Goal: Information Seeking & Learning: Find specific fact

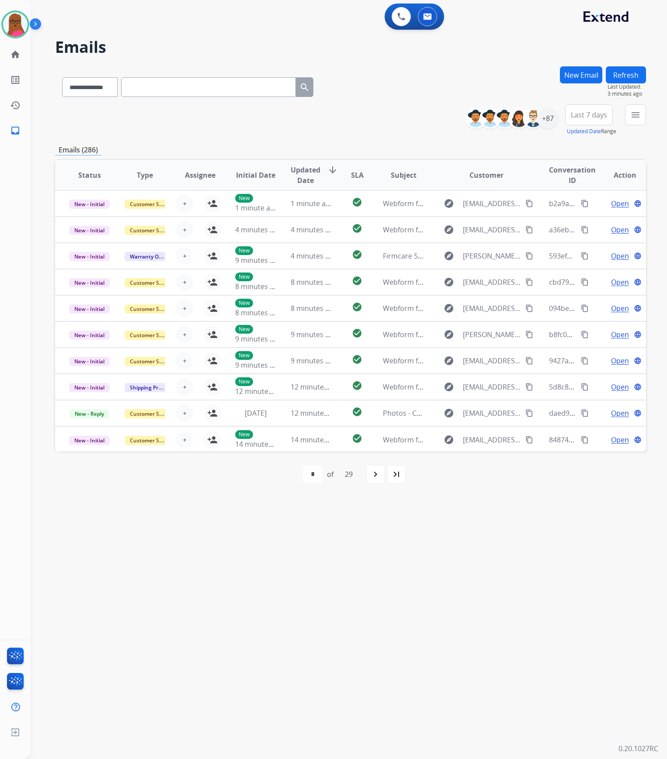
select select "**********"
click at [589, 75] on button "New Email" at bounding box center [581, 74] width 42 height 17
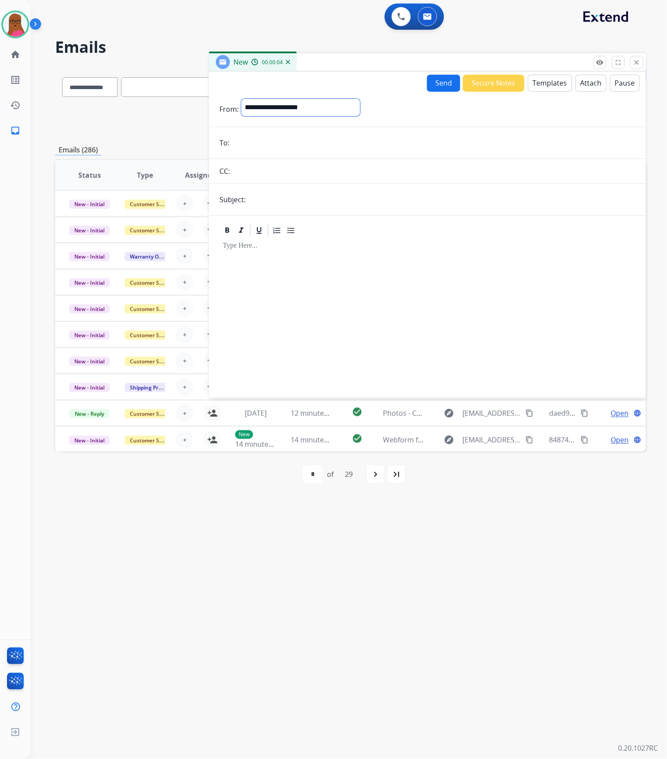
click at [312, 104] on select "**********" at bounding box center [300, 107] width 119 height 17
select select "**********"
click at [241, 99] on select "**********" at bounding box center [300, 107] width 119 height 17
click at [289, 151] on form "**********" at bounding box center [427, 243] width 437 height 303
click at [289, 142] on input "email" at bounding box center [433, 143] width 403 height 17
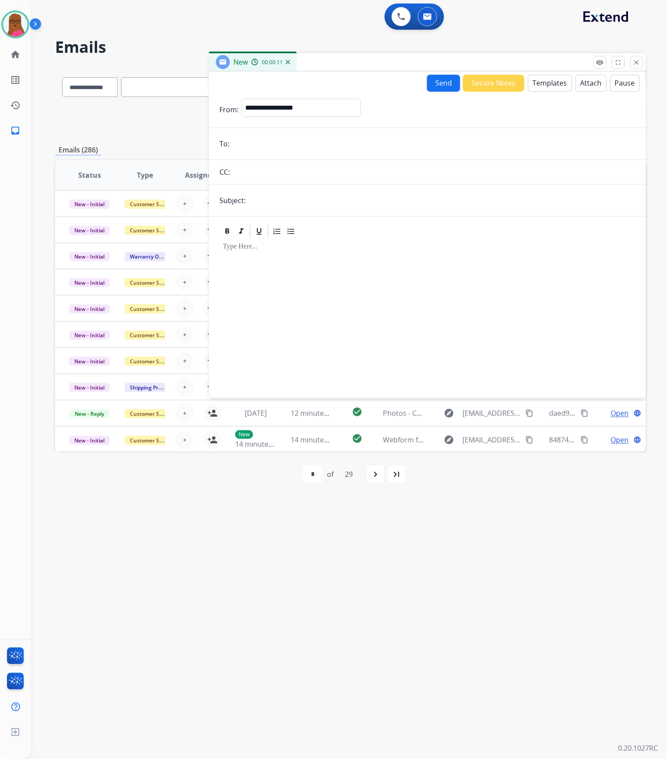
paste input "**********"
type input "**********"
click at [324, 196] on input "text" at bounding box center [441, 200] width 387 height 17
type input "**********"
click at [296, 263] on div at bounding box center [427, 314] width 416 height 150
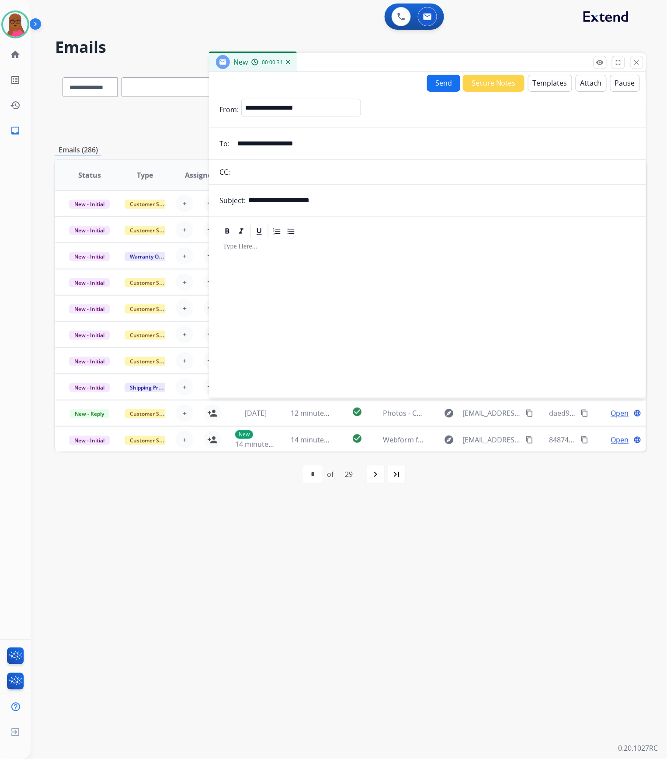
click at [550, 87] on button "Templates" at bounding box center [550, 83] width 44 height 17
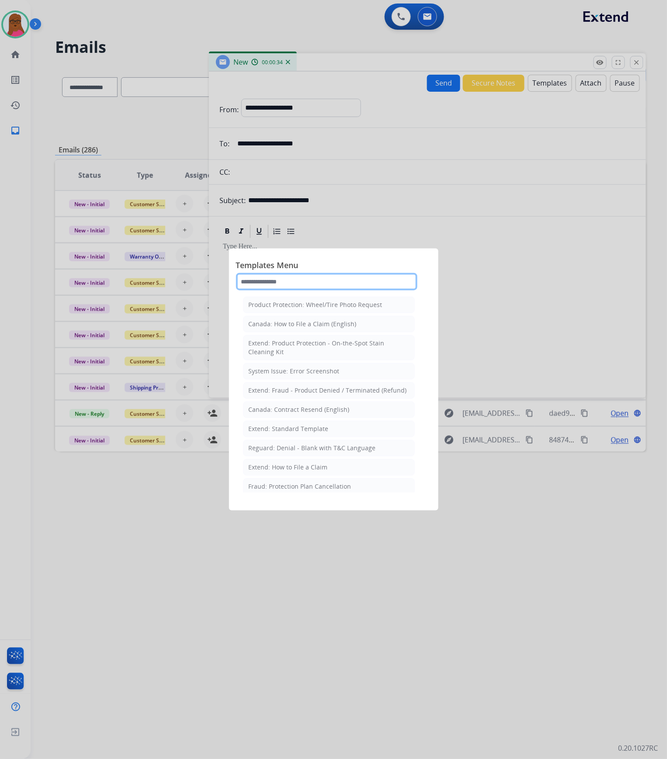
click at [329, 287] on input "text" at bounding box center [326, 281] width 181 height 17
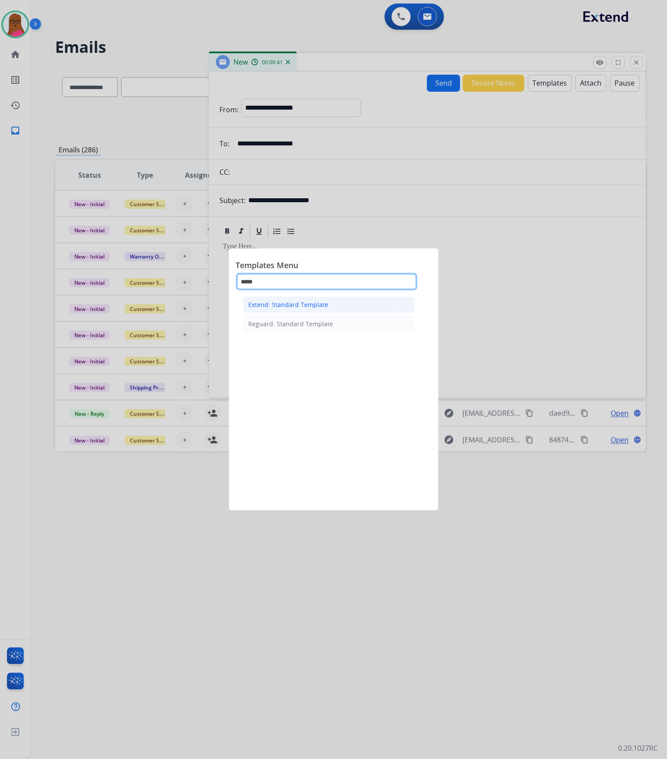
type input "*****"
click at [334, 308] on li "Extend: Standard Template" at bounding box center [329, 305] width 172 height 17
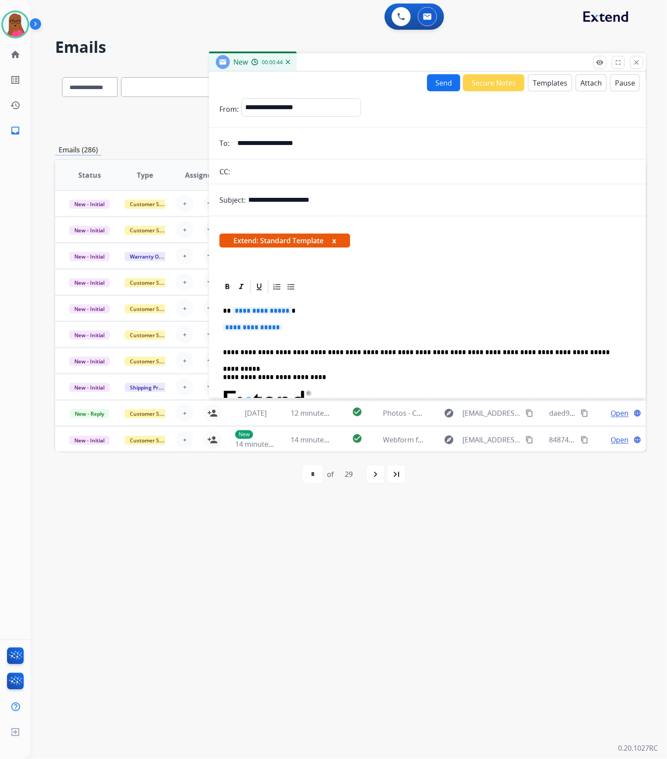
click at [276, 307] on span "**********" at bounding box center [261, 310] width 59 height 7
click at [336, 239] on button "x" at bounding box center [334, 241] width 4 height 10
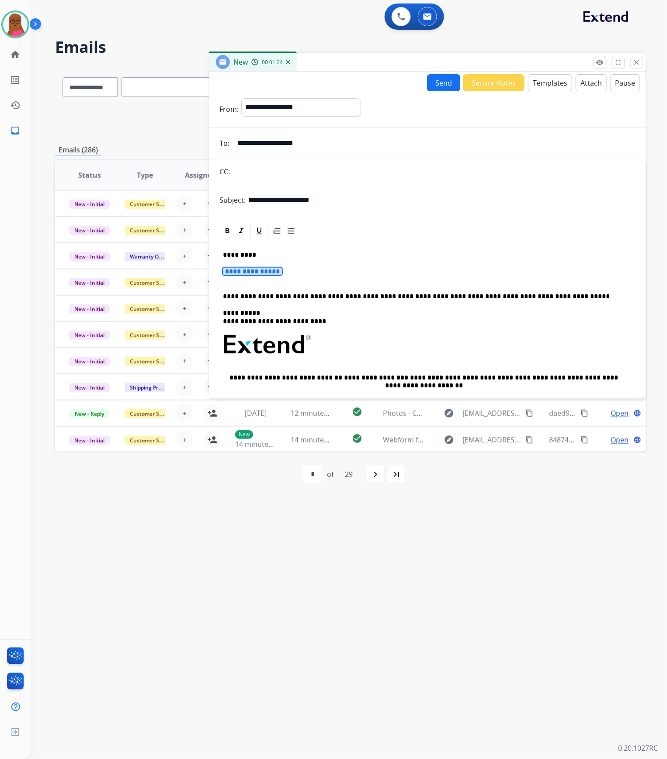
drag, startPoint x: 266, startPoint y: 268, endPoint x: 283, endPoint y: 269, distance: 17.5
click at [266, 268] on span "**********" at bounding box center [252, 271] width 59 height 7
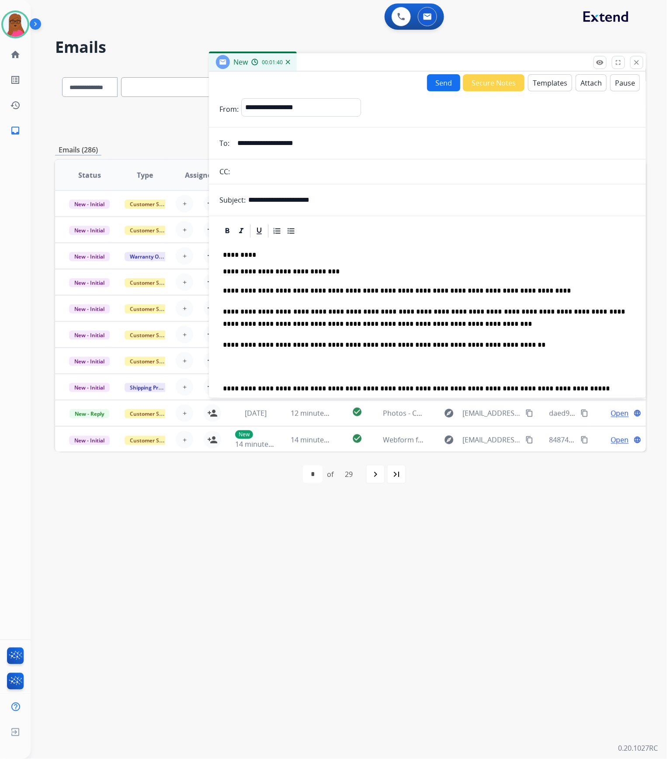
click at [433, 87] on button "Send" at bounding box center [443, 82] width 33 height 17
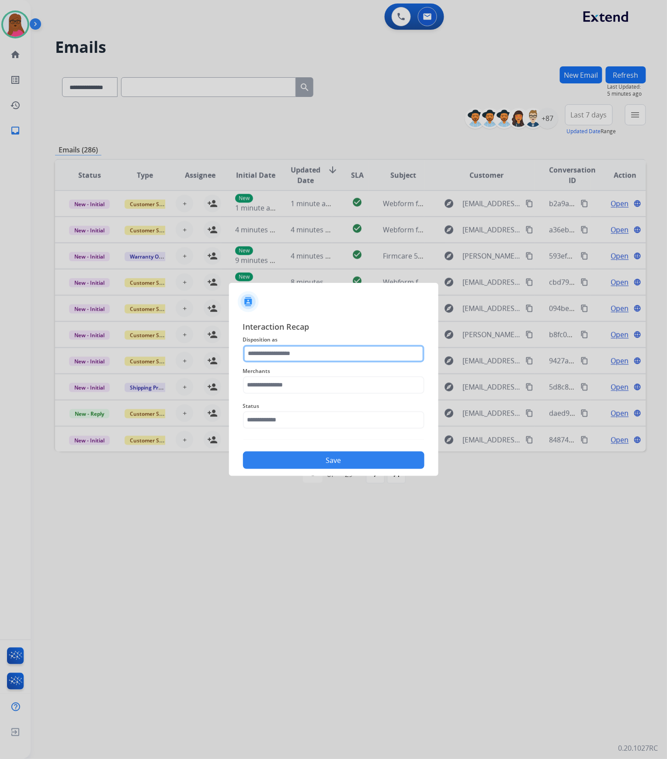
click at [294, 346] on input "text" at bounding box center [333, 353] width 181 height 17
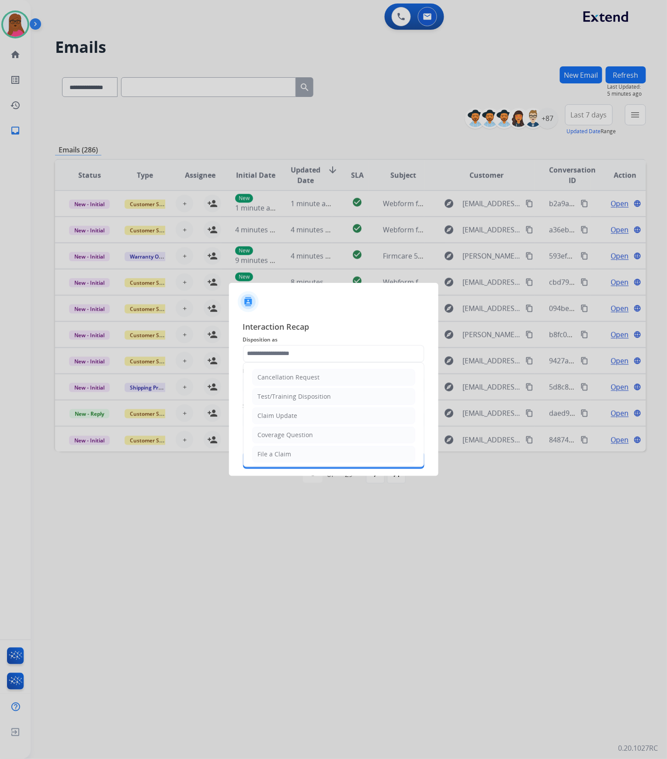
click at [300, 418] on li "Claim Update" at bounding box center [333, 416] width 163 height 17
type input "**********"
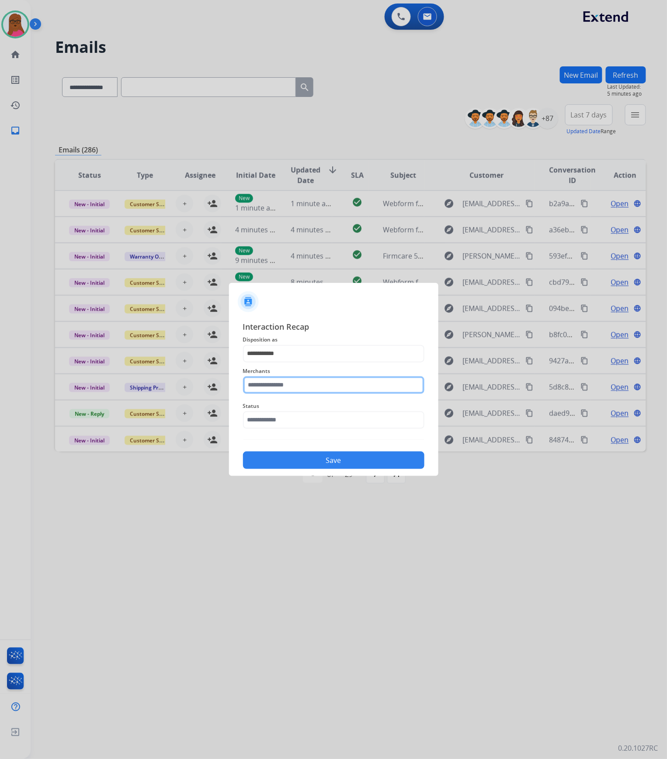
click at [294, 385] on input "text" at bounding box center [333, 385] width 181 height 17
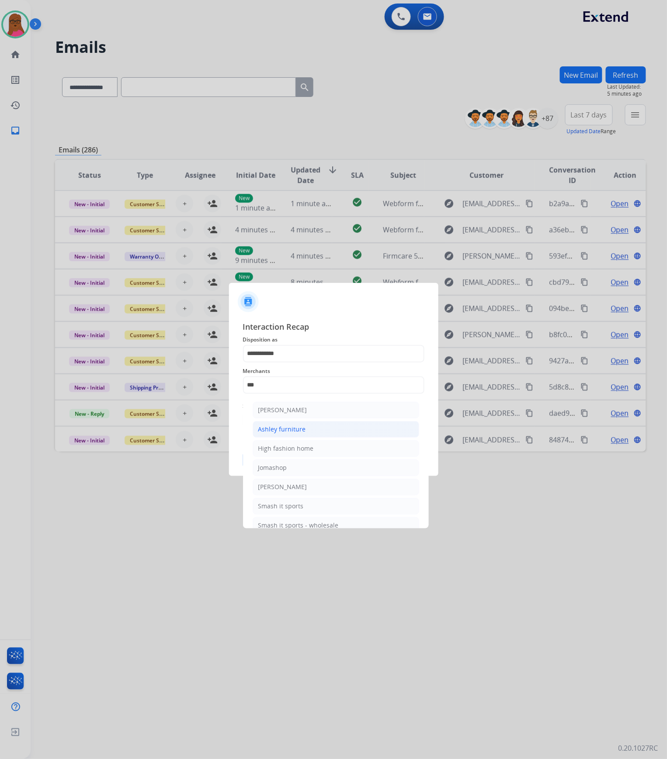
click at [292, 423] on li "Ashley furniture" at bounding box center [336, 429] width 166 height 17
type input "**********"
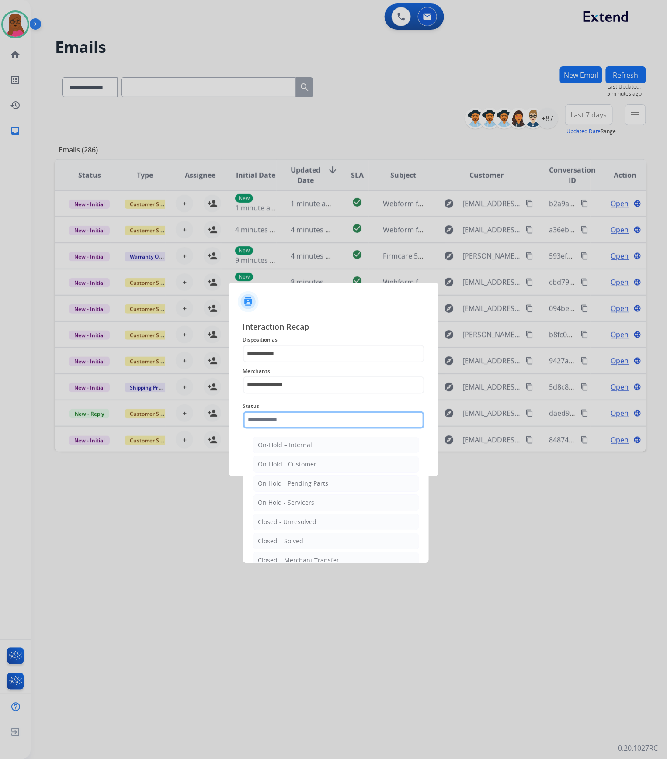
click at [308, 426] on input "text" at bounding box center [333, 420] width 181 height 17
click at [275, 540] on div "Closed – Solved" at bounding box center [280, 541] width 45 height 9
type input "**********"
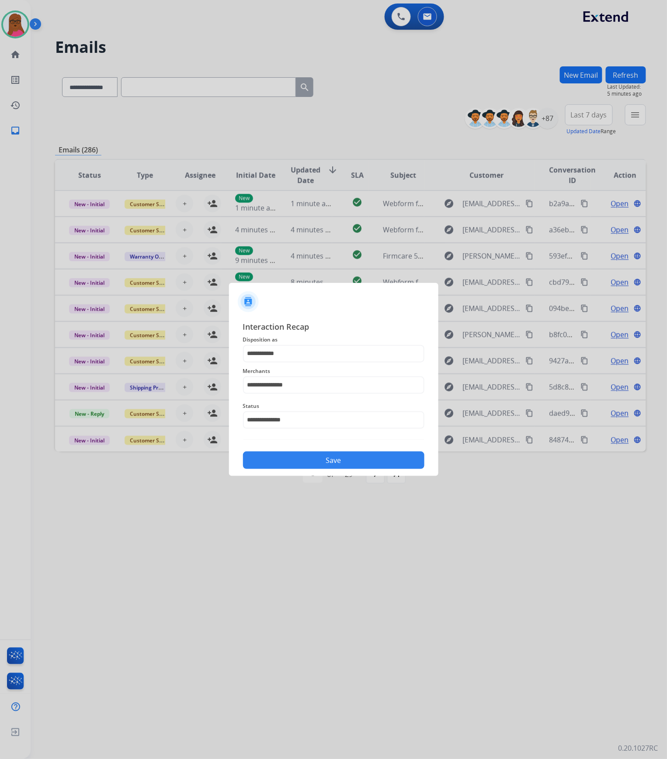
click at [333, 464] on button "Save" at bounding box center [333, 460] width 181 height 17
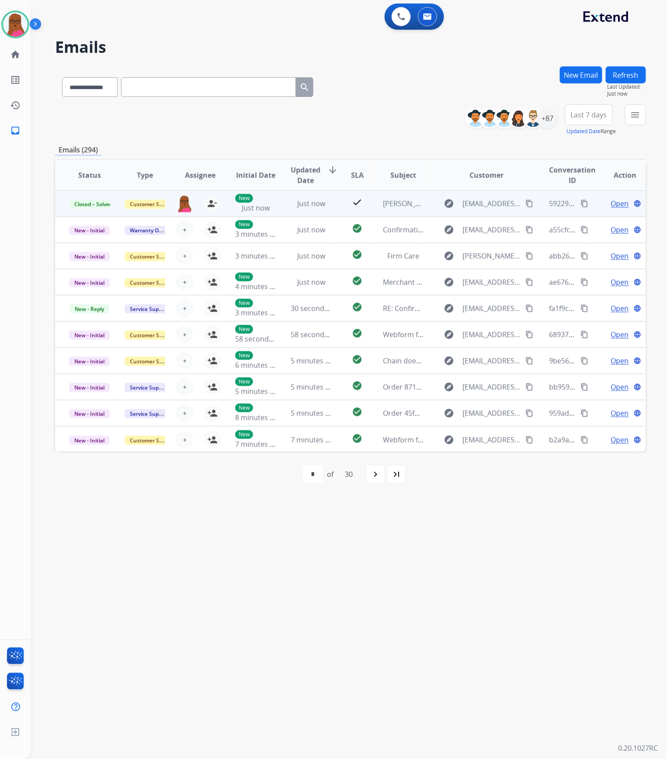
drag, startPoint x: 207, startPoint y: 205, endPoint x: 170, endPoint y: 205, distance: 36.3
click at [207, 205] on mat-icon "person_remove" at bounding box center [212, 203] width 10 height 10
click at [183, 205] on span "+" at bounding box center [185, 203] width 4 height 10
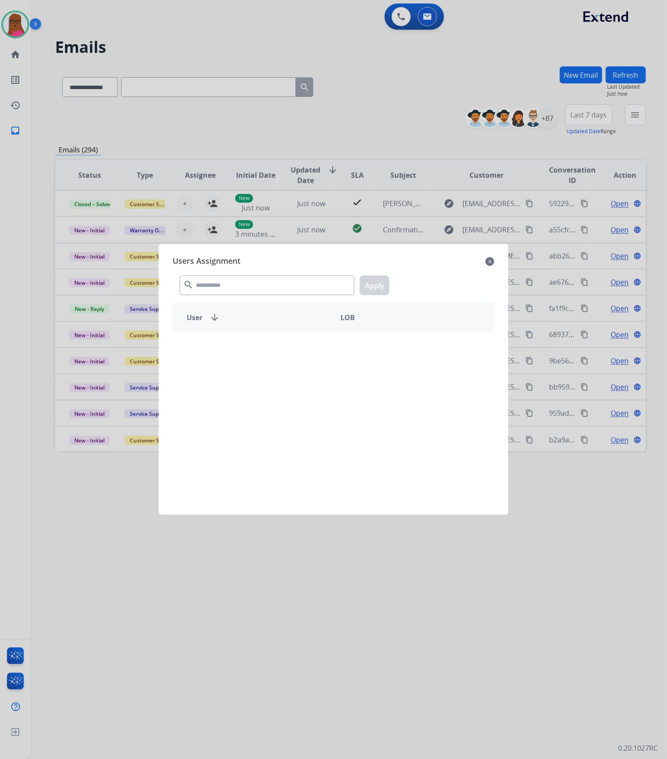
click at [191, 282] on mat-icon "search" at bounding box center [188, 285] width 10 height 10
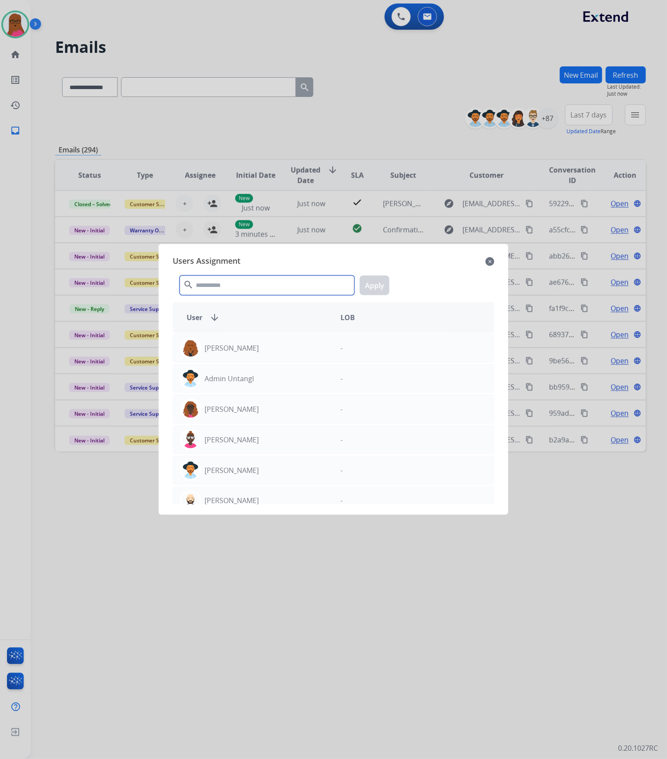
click at [198, 285] on input "text" at bounding box center [267, 286] width 175 height 20
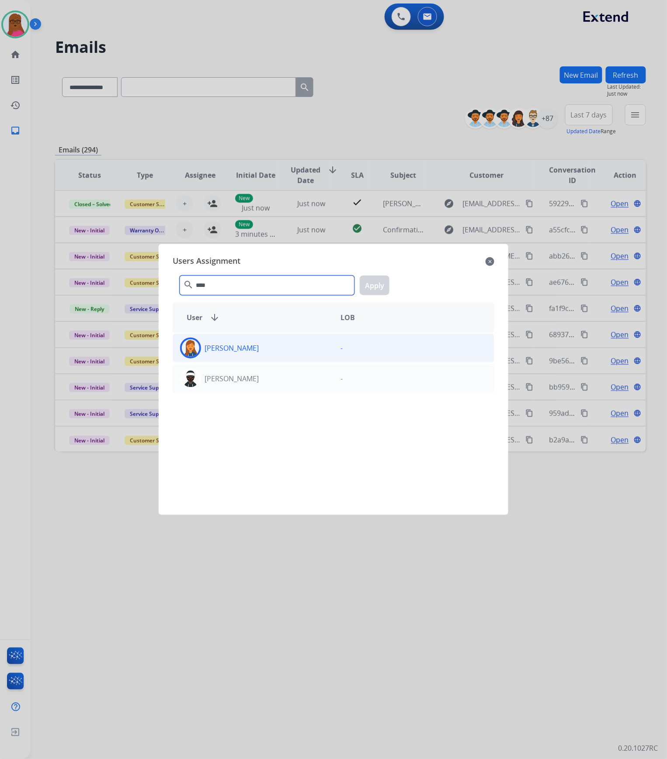
type input "****"
click at [298, 352] on div "[PERSON_NAME]" at bounding box center [253, 348] width 160 height 21
click at [378, 284] on button "Apply" at bounding box center [375, 286] width 30 height 20
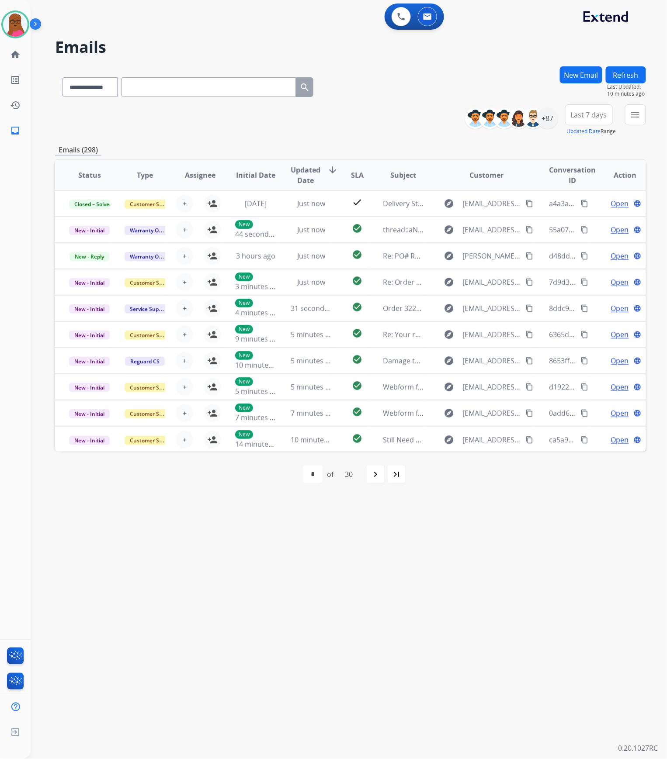
click at [570, 70] on button "New Email" at bounding box center [581, 74] width 42 height 17
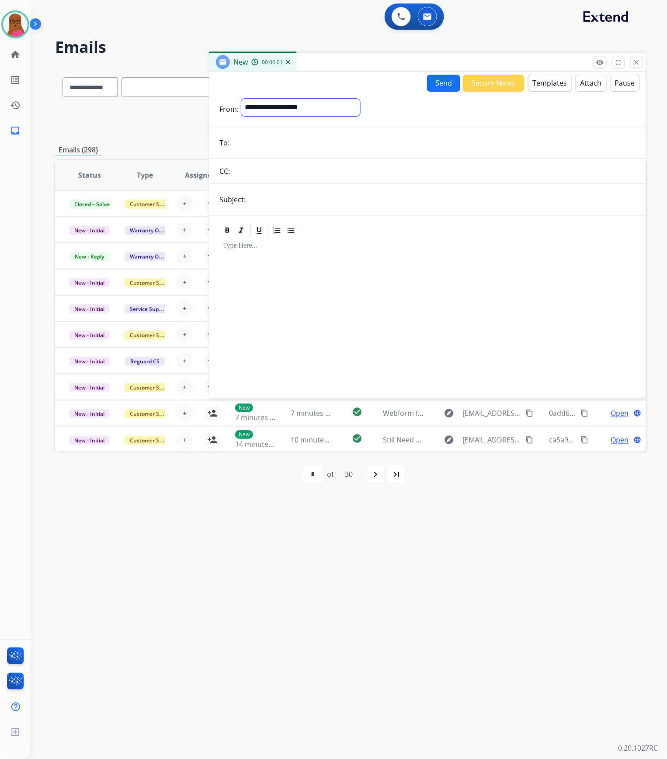
click at [344, 111] on select "**********" at bounding box center [300, 107] width 119 height 17
select select "**********"
click at [241, 99] on select "**********" at bounding box center [300, 107] width 119 height 17
click at [347, 145] on input "email" at bounding box center [433, 143] width 403 height 17
paste input "**********"
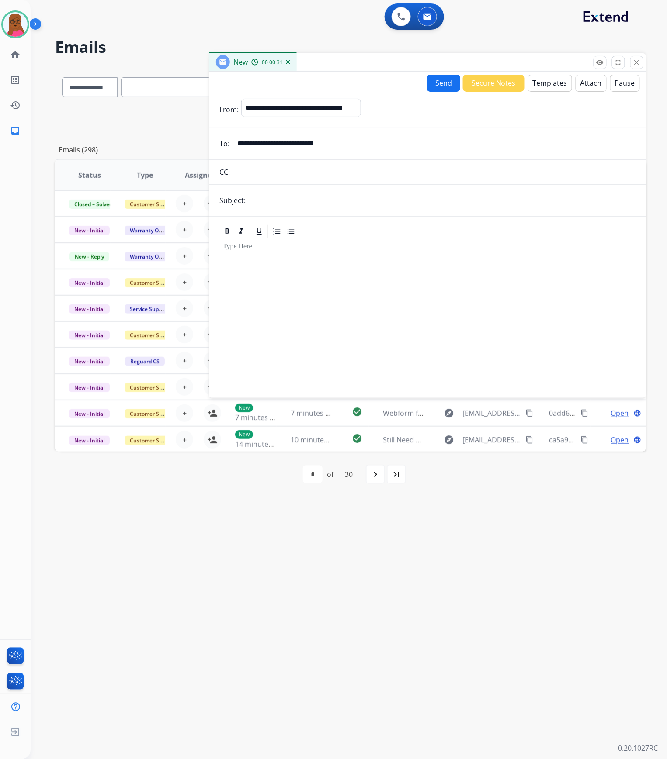
type input "**********"
click at [319, 205] on input "text" at bounding box center [441, 200] width 387 height 17
type input "**********"
click at [329, 288] on div at bounding box center [427, 314] width 416 height 150
click at [535, 82] on button "Templates" at bounding box center [550, 83] width 44 height 17
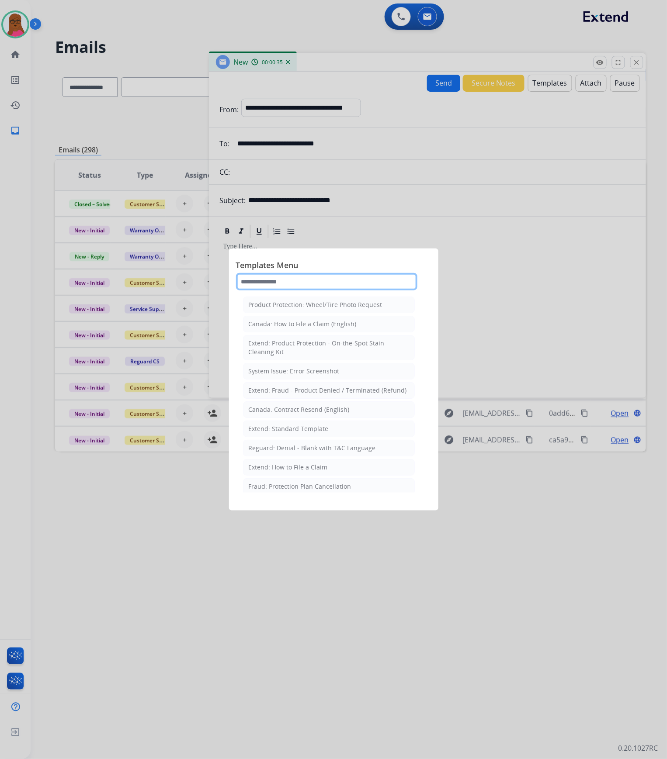
click at [355, 277] on input "text" at bounding box center [326, 281] width 181 height 17
click at [355, 284] on input "******" at bounding box center [326, 281] width 181 height 17
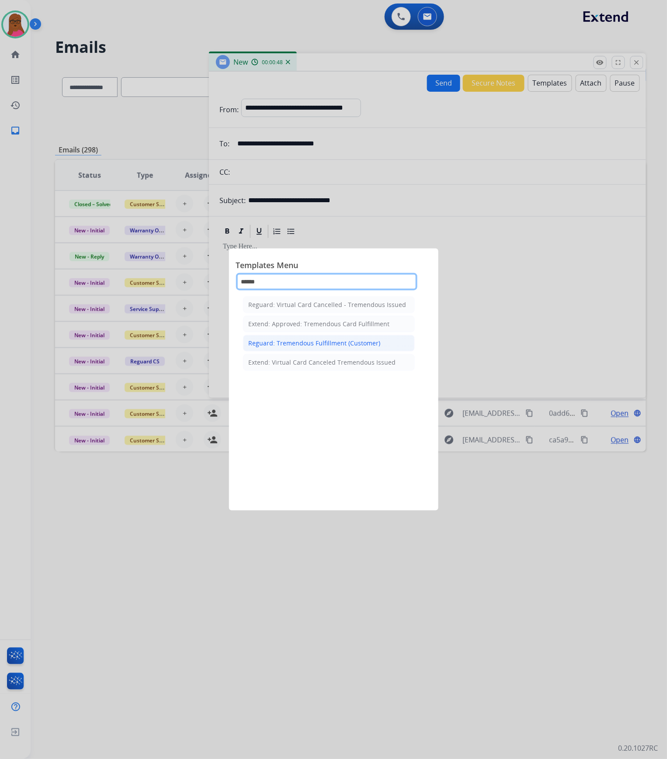
type input "******"
click at [343, 344] on div "Reguard: Tremendous Fulfillment (Customer)" at bounding box center [315, 343] width 132 height 9
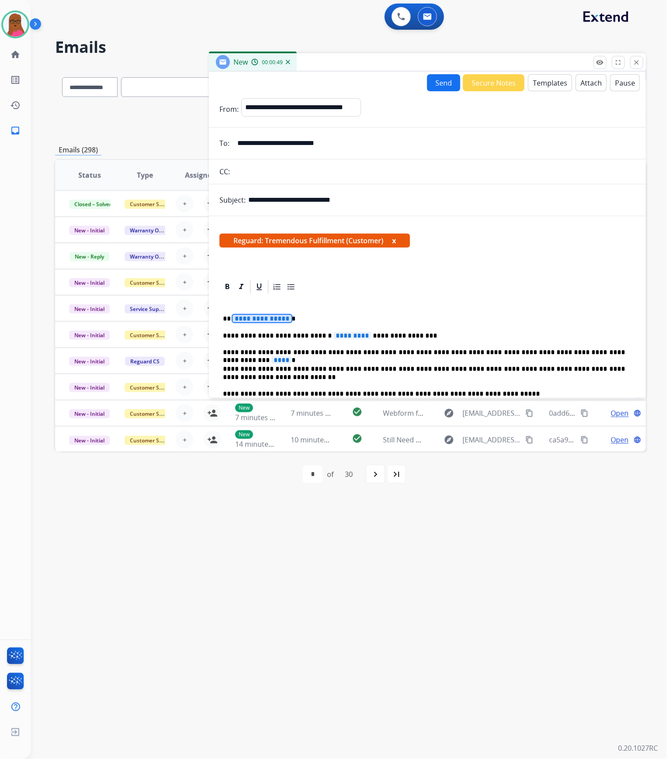
click at [267, 318] on span "**********" at bounding box center [261, 318] width 59 height 7
click at [320, 341] on div "**********" at bounding box center [427, 402] width 416 height 214
click at [333, 336] on span "*********" at bounding box center [352, 335] width 38 height 7
drag, startPoint x: 391, startPoint y: 337, endPoint x: 530, endPoint y: 301, distance: 143.1
click at [391, 337] on p "**********" at bounding box center [424, 336] width 402 height 8
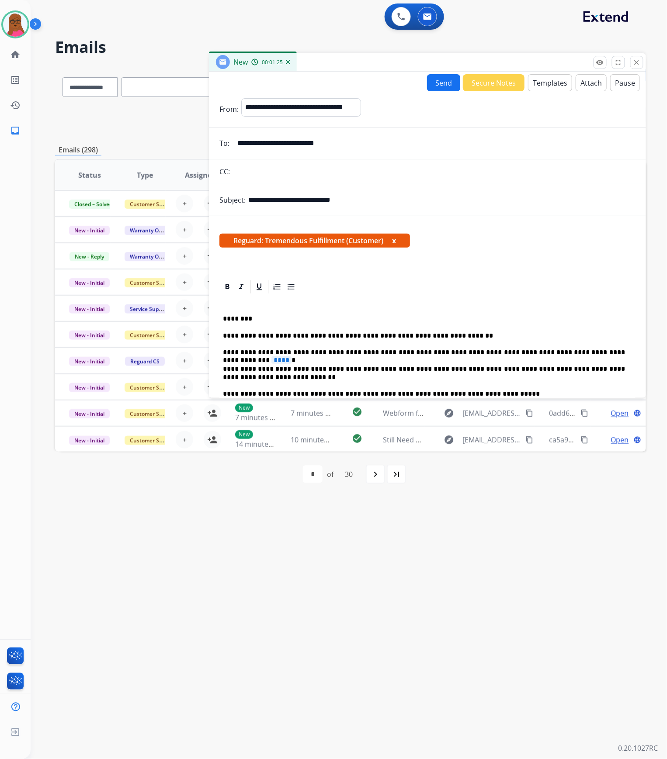
click at [417, 336] on p "**********" at bounding box center [424, 336] width 402 height 8
click at [565, 334] on p "**********" at bounding box center [424, 336] width 402 height 8
click at [291, 357] on span "****" at bounding box center [281, 360] width 20 height 7
click at [572, 351] on p "**********" at bounding box center [424, 353] width 402 height 8
click at [594, 357] on div "**********" at bounding box center [427, 402] width 416 height 214
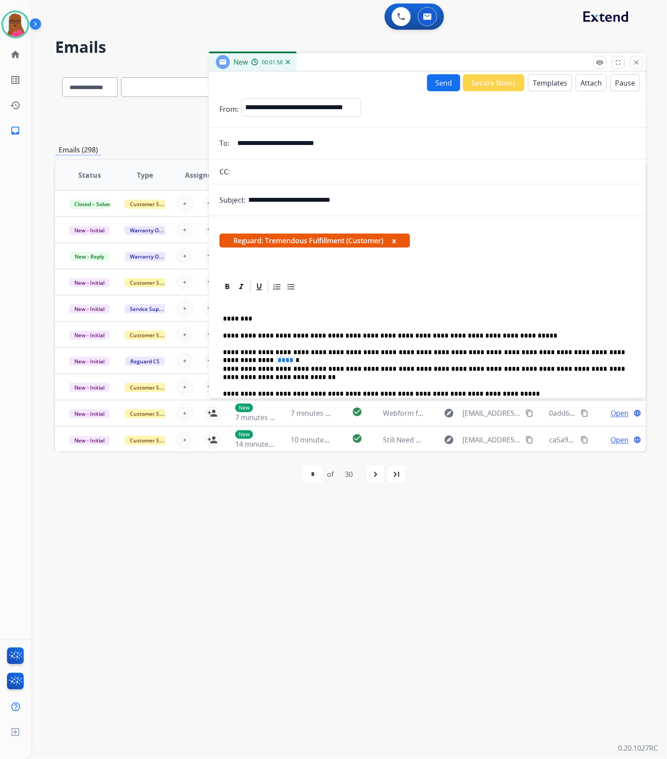
click at [295, 357] on span "****" at bounding box center [285, 360] width 20 height 7
click at [594, 350] on p "**********" at bounding box center [424, 353] width 402 height 8
click at [591, 351] on p "**********" at bounding box center [424, 353] width 402 height 8
click at [612, 356] on p "**********" at bounding box center [424, 353] width 402 height 8
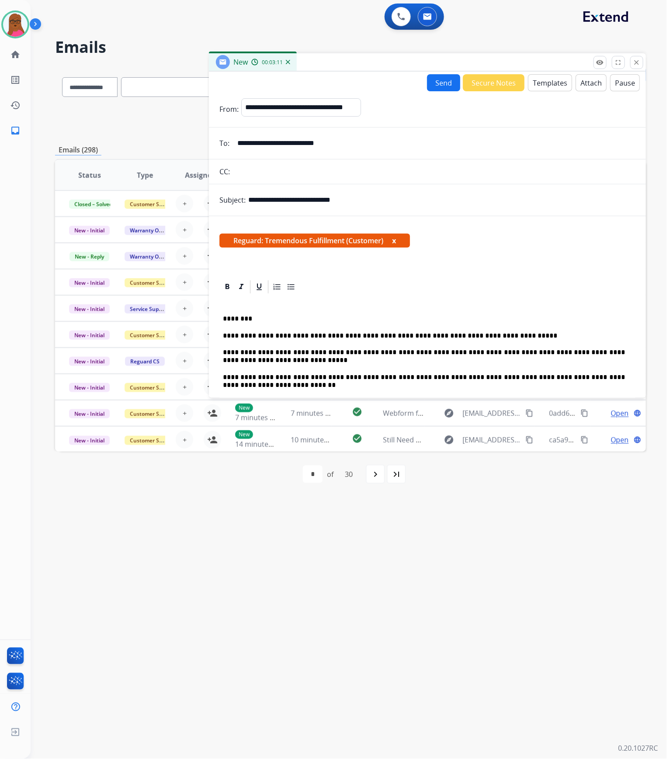
drag, startPoint x: 248, startPoint y: 362, endPoint x: 472, endPoint y: 281, distance: 238.4
click at [248, 362] on p "**********" at bounding box center [424, 357] width 402 height 16
drag, startPoint x: 394, startPoint y: 240, endPoint x: 516, endPoint y: 308, distance: 140.2
click at [394, 240] on span "Reguard: Tremendous Fulfillment (Customer) x" at bounding box center [314, 241] width 190 height 14
click at [518, 352] on p "**********" at bounding box center [424, 357] width 402 height 16
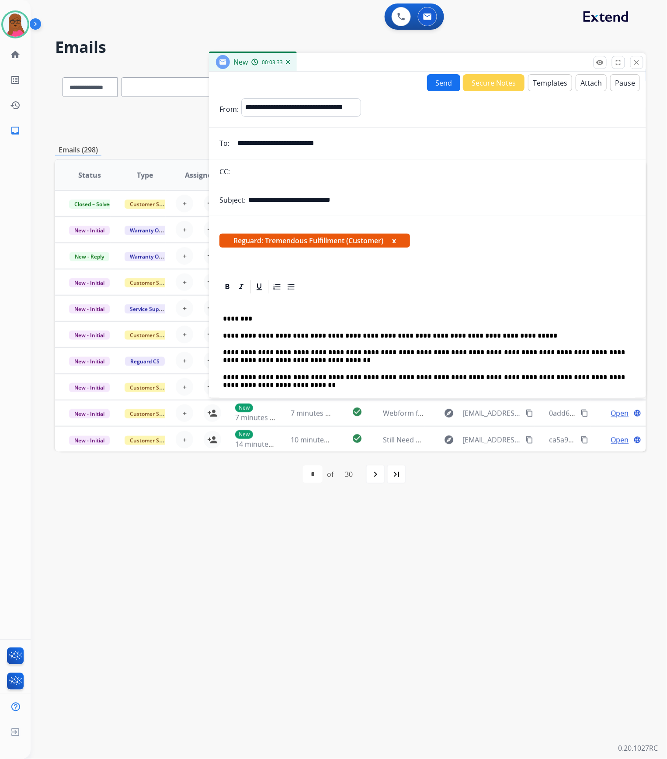
click at [395, 237] on button "x" at bounding box center [394, 241] width 4 height 10
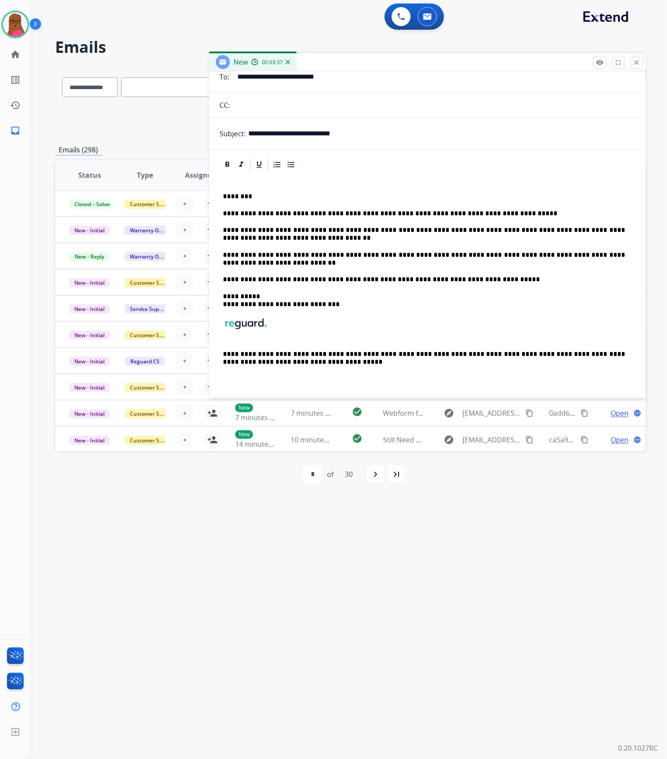
scroll to position [69, 0]
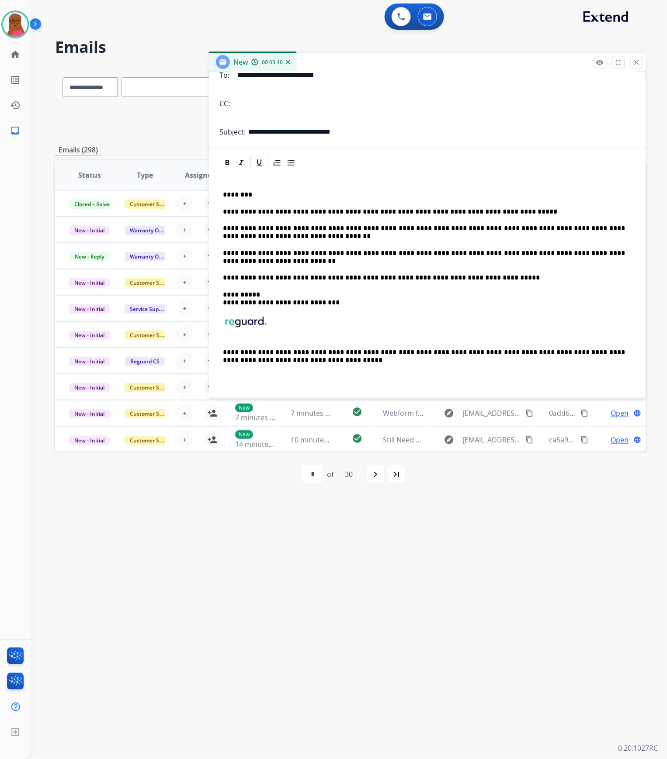
click at [273, 236] on p "**********" at bounding box center [424, 233] width 402 height 16
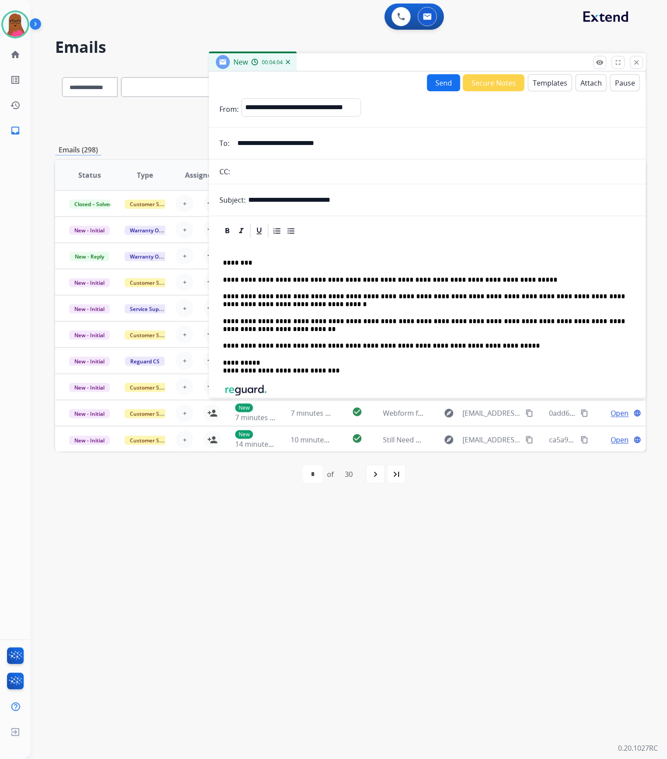
click at [437, 80] on button "Send" at bounding box center [443, 82] width 33 height 17
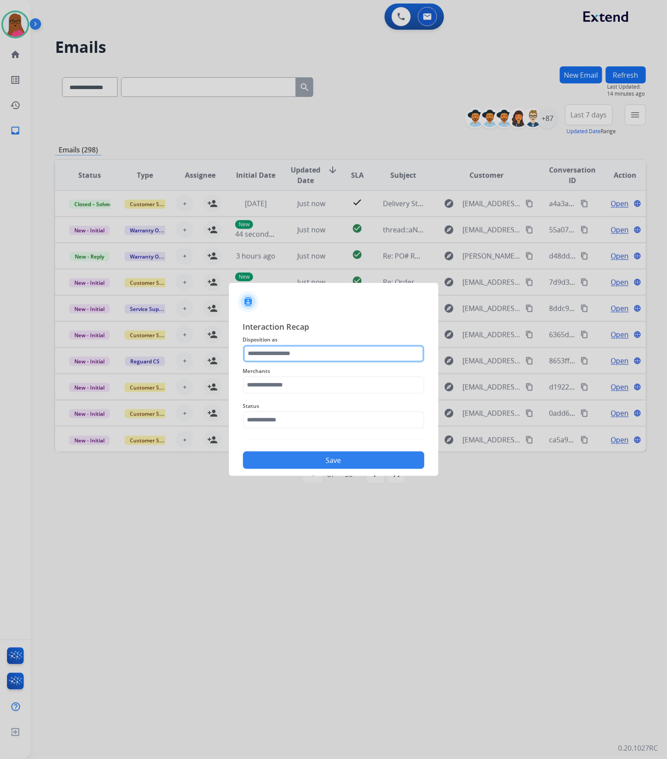
click at [341, 354] on input "text" at bounding box center [333, 353] width 181 height 17
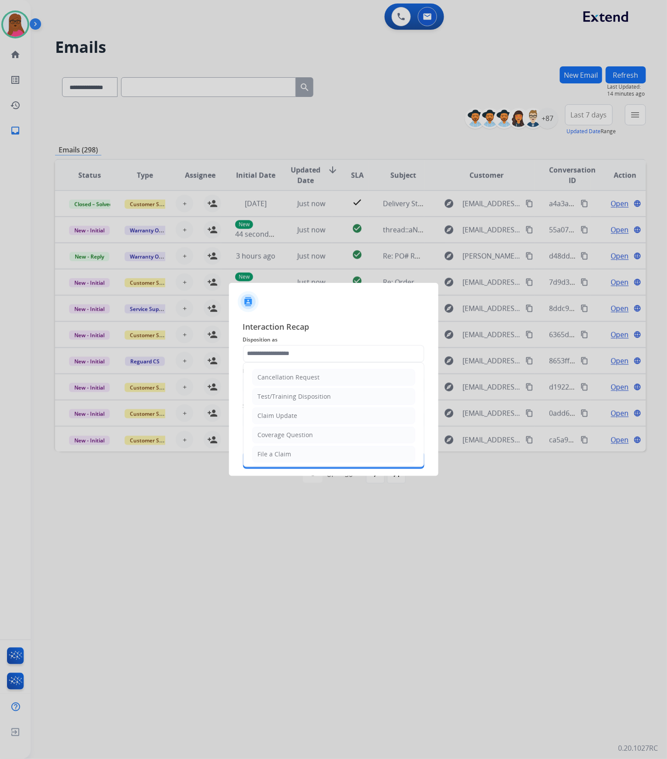
click at [301, 423] on li "Claim Update" at bounding box center [333, 416] width 163 height 17
type input "**********"
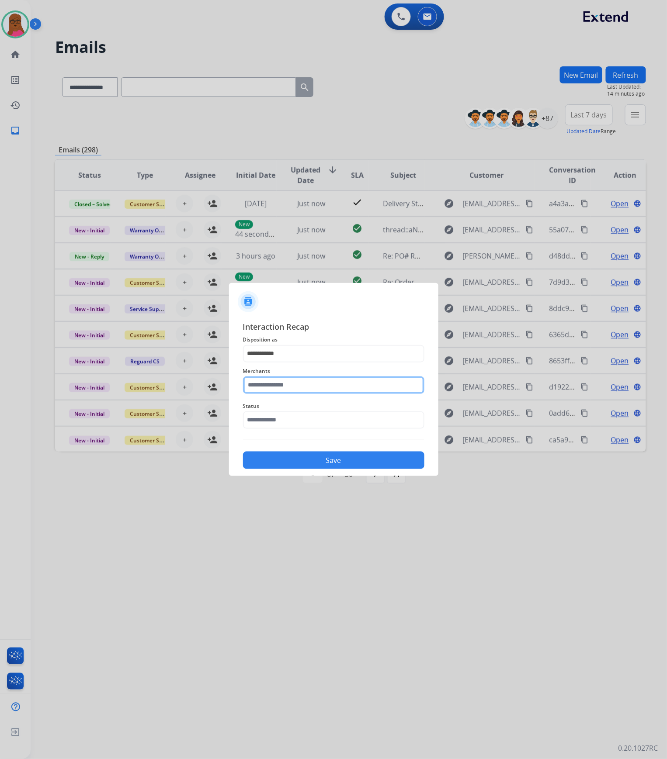
click at [308, 384] on input "text" at bounding box center [333, 385] width 181 height 17
click at [359, 409] on li "[PERSON_NAME]" at bounding box center [336, 410] width 166 height 17
type input "**********"
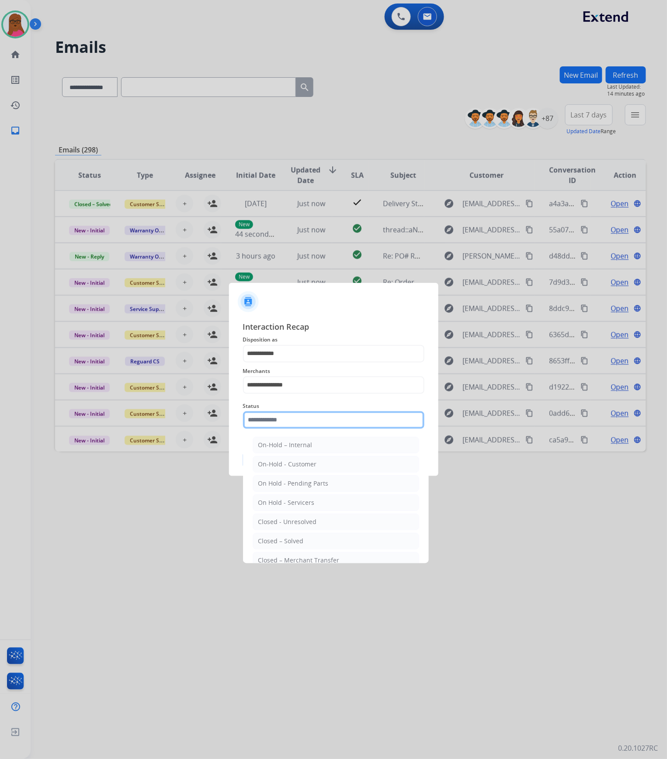
click at [338, 419] on input "text" at bounding box center [333, 420] width 181 height 17
click at [308, 546] on li "Closed – Solved" at bounding box center [336, 541] width 166 height 17
type input "**********"
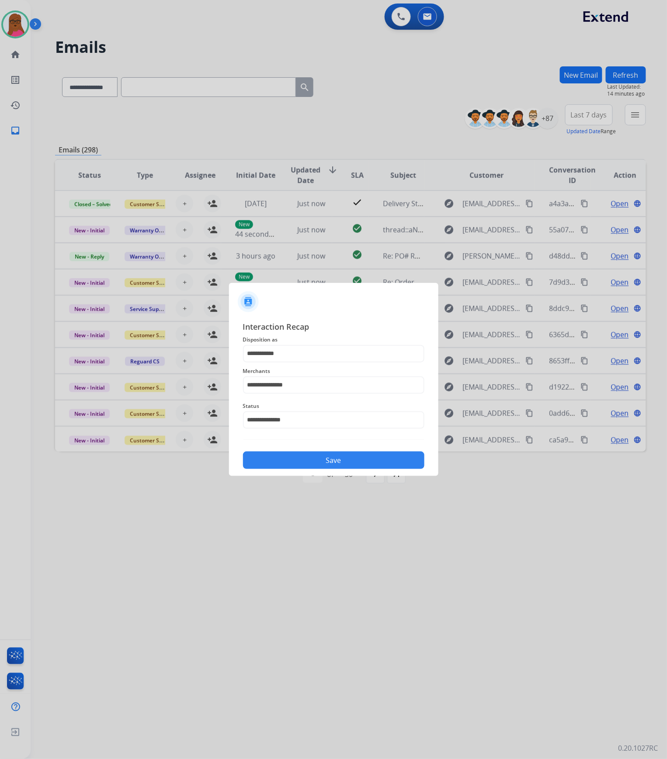
click at [339, 460] on button "Save" at bounding box center [333, 460] width 181 height 17
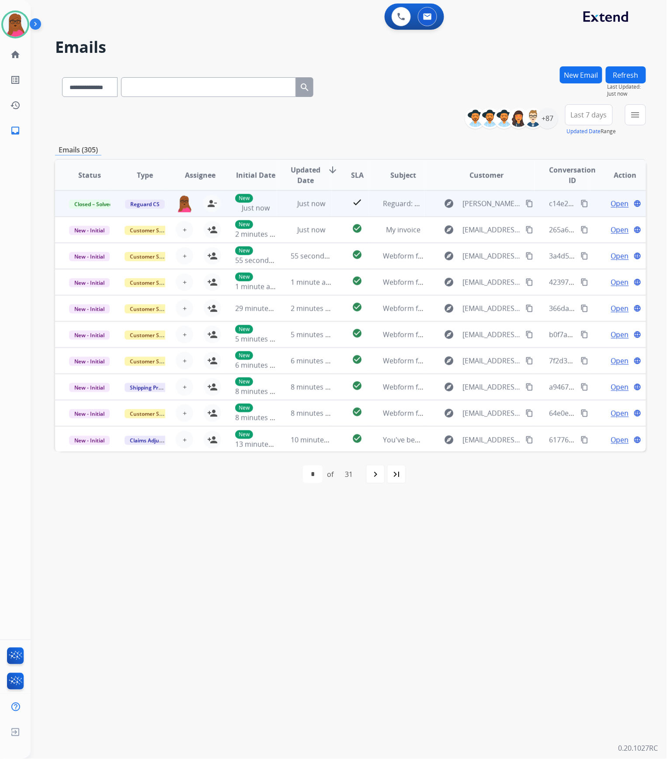
drag, startPoint x: 213, startPoint y: 207, endPoint x: 191, endPoint y: 211, distance: 22.8
click at [213, 207] on mat-icon "person_remove" at bounding box center [212, 203] width 10 height 10
click at [183, 206] on span "+" at bounding box center [185, 203] width 4 height 10
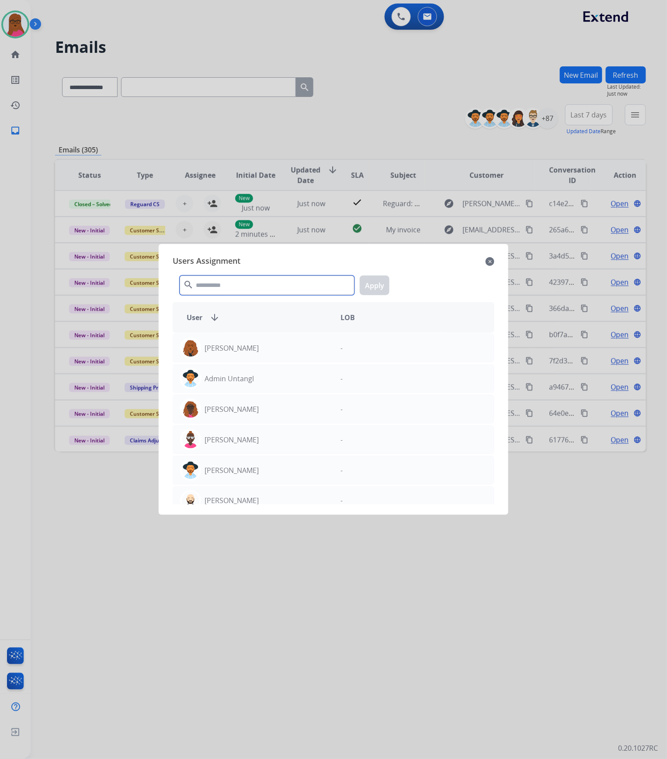
click at [260, 291] on input "text" at bounding box center [267, 286] width 175 height 20
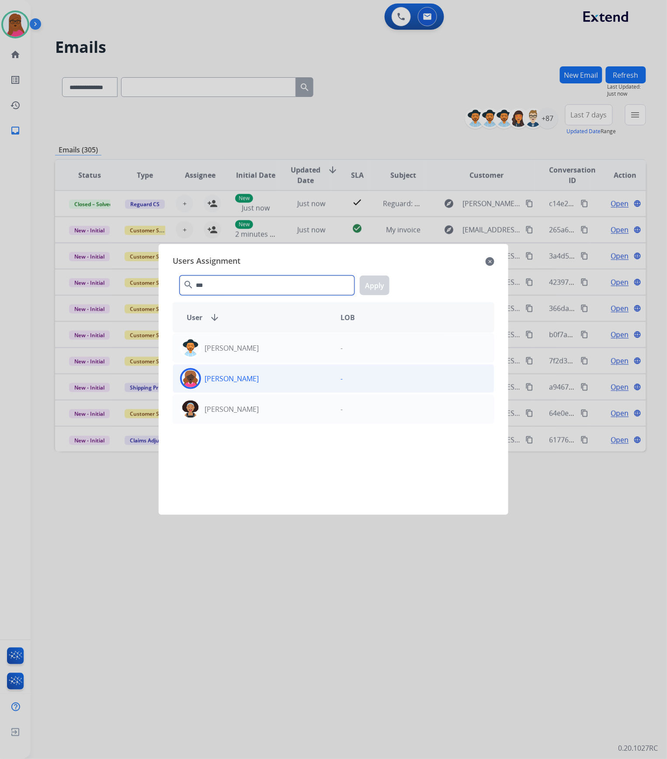
type input "***"
click at [296, 384] on div "[PERSON_NAME]" at bounding box center [253, 378] width 160 height 21
click at [378, 287] on button "Apply" at bounding box center [375, 286] width 30 height 20
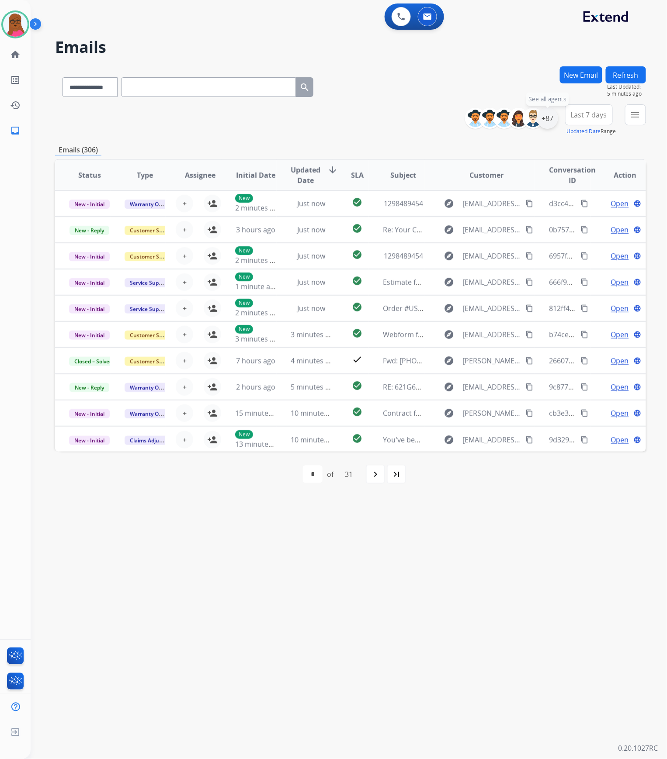
click at [550, 121] on div "+87" at bounding box center [547, 118] width 21 height 21
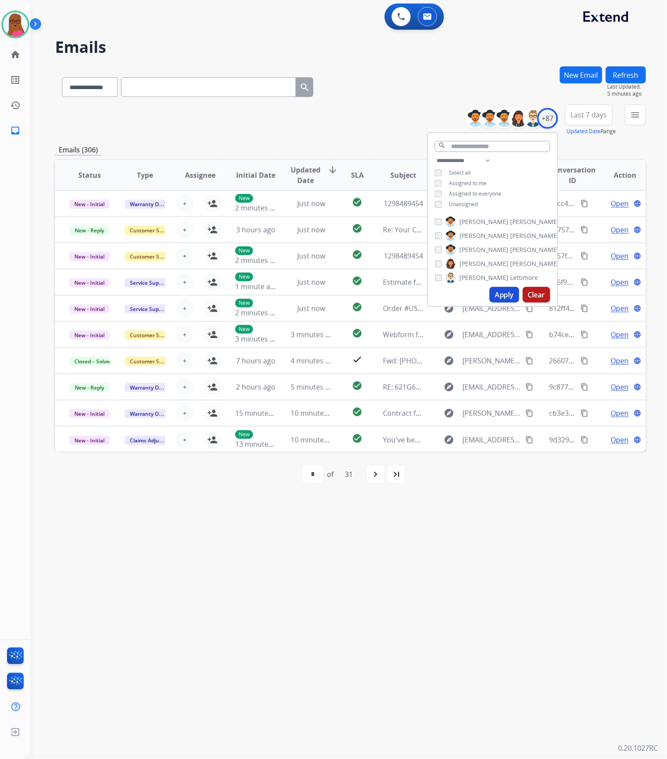
click at [499, 296] on button "Apply" at bounding box center [504, 295] width 30 height 16
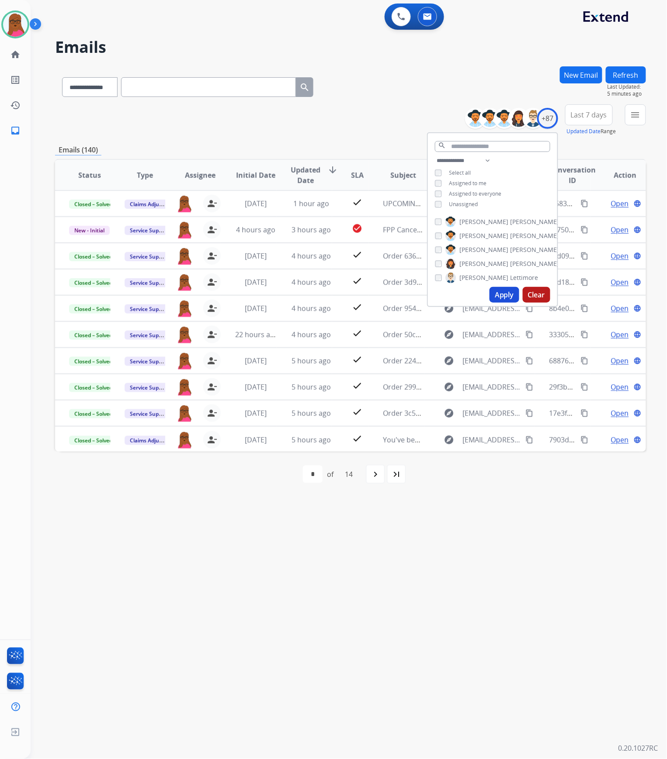
click at [420, 626] on div "**********" at bounding box center [338, 395] width 615 height 728
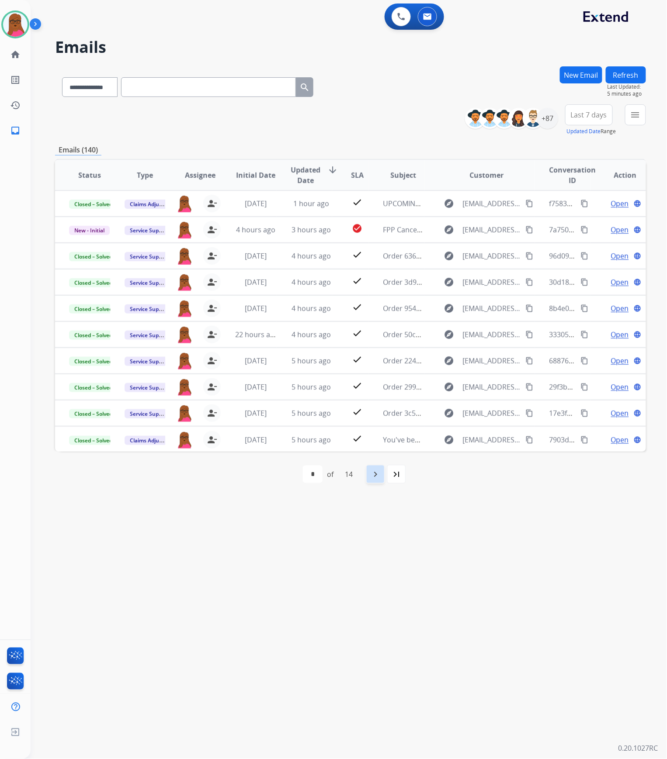
click at [374, 471] on mat-icon "navigate_next" at bounding box center [375, 474] width 10 height 10
click at [314, 476] on div "navigate_before" at bounding box center [306, 474] width 19 height 19
click at [541, 123] on div "+87" at bounding box center [547, 118] width 21 height 21
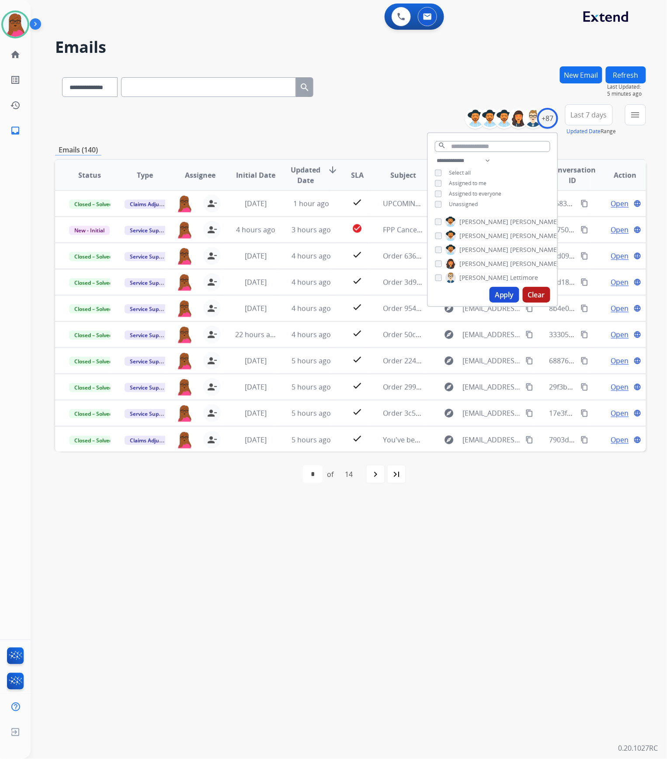
click at [513, 292] on button "Apply" at bounding box center [504, 295] width 30 height 16
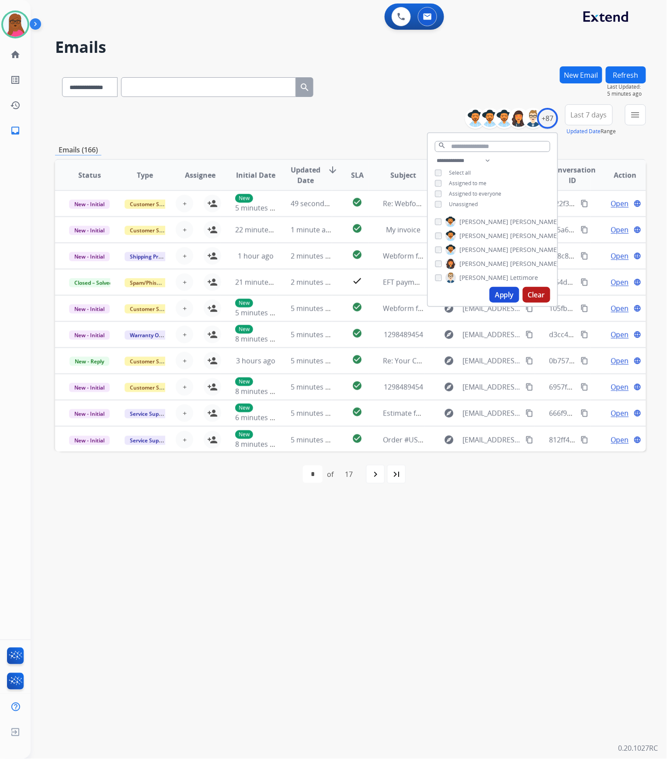
click at [532, 542] on div "**********" at bounding box center [338, 395] width 615 height 728
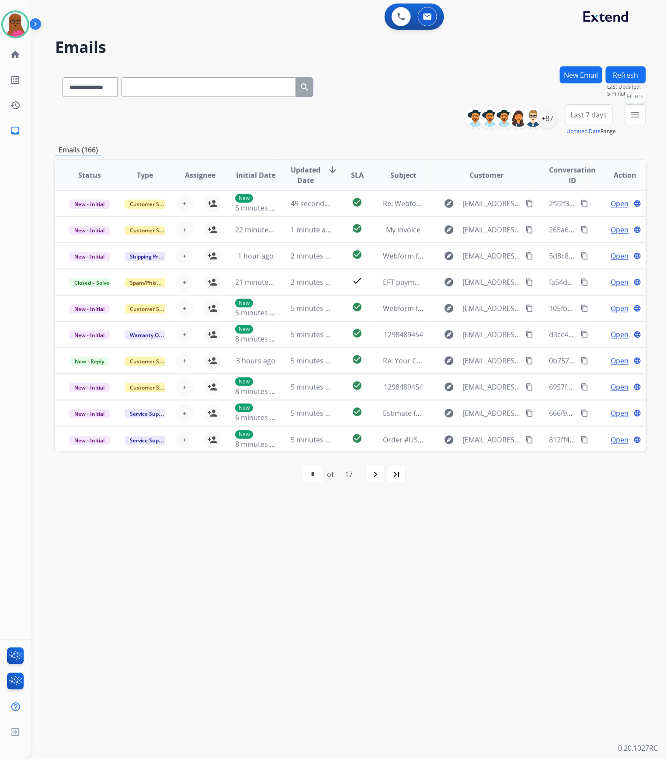
click at [628, 120] on button "menu Filters" at bounding box center [635, 114] width 21 height 21
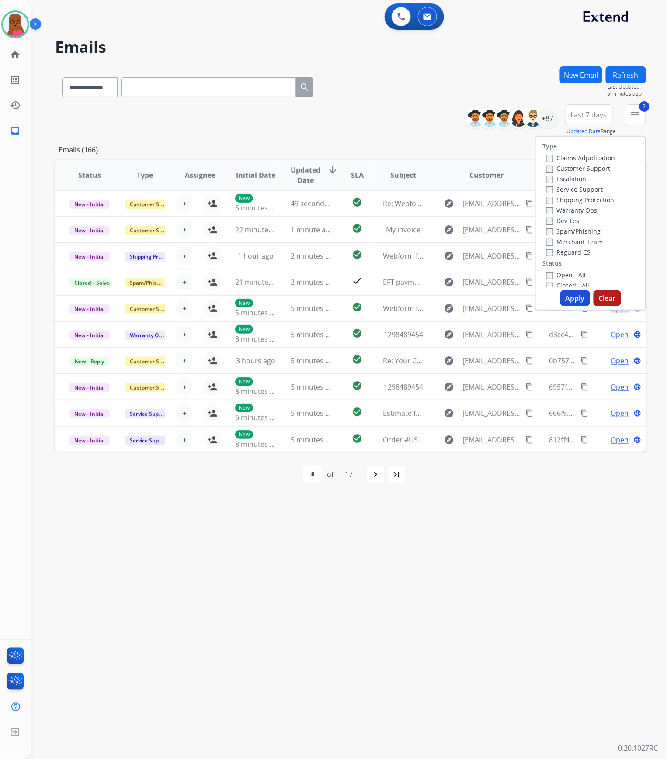
click at [570, 299] on button "Apply" at bounding box center [575, 299] width 30 height 16
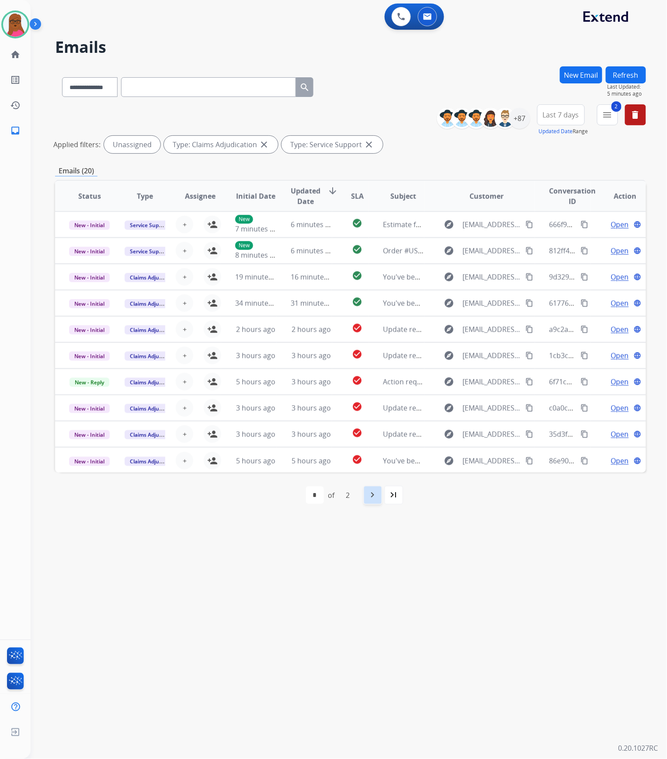
click at [368, 499] on mat-icon "navigate_next" at bounding box center [372, 495] width 10 height 10
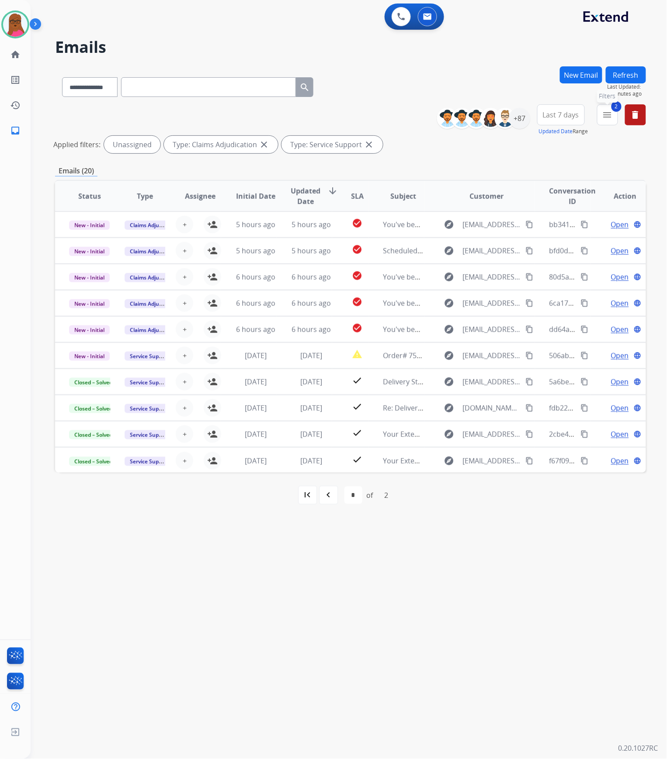
click at [609, 115] on mat-icon "menu" at bounding box center [607, 115] width 10 height 10
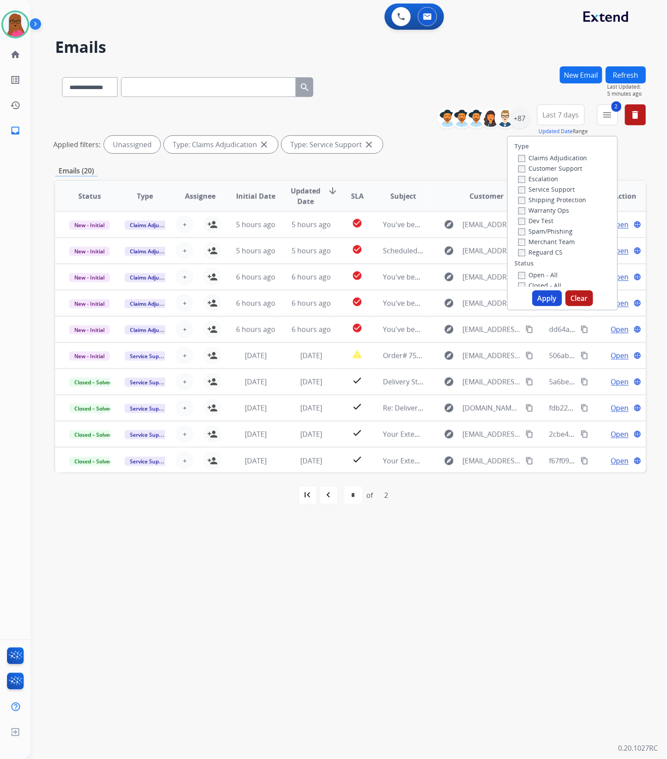
click at [576, 300] on button "Clear" at bounding box center [579, 299] width 28 height 16
select select "*"
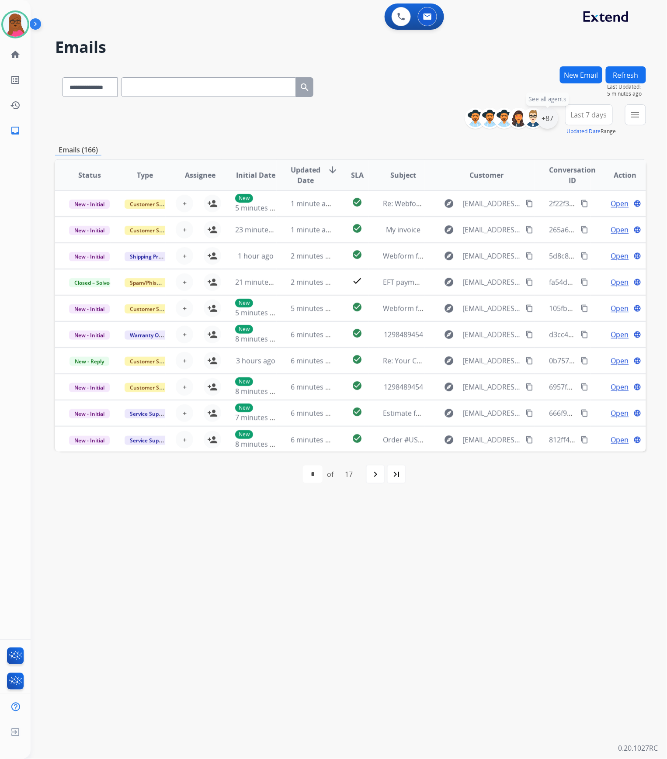
click at [550, 121] on div "+87" at bounding box center [547, 118] width 21 height 21
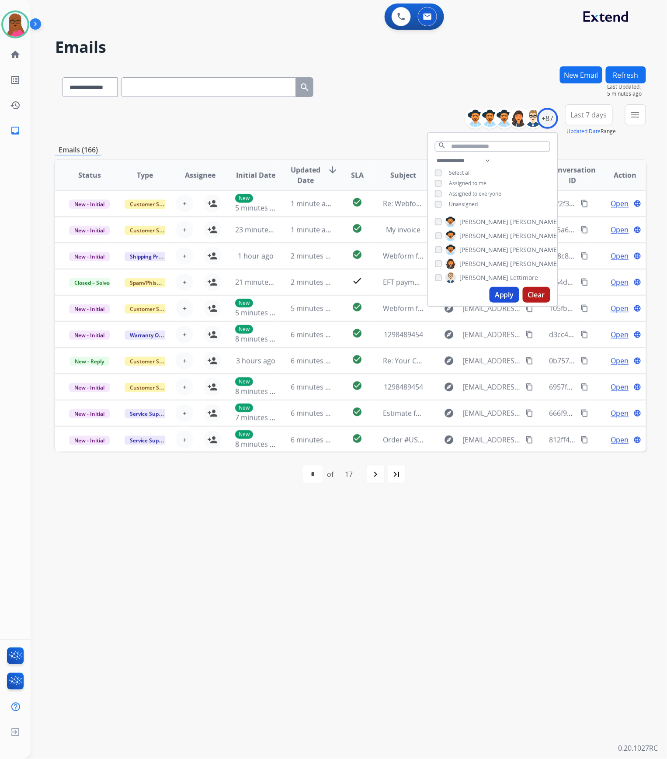
click at [435, 207] on div "**********" at bounding box center [492, 184] width 129 height 56
click at [484, 146] on input "text" at bounding box center [492, 146] width 115 height 11
type input "**"
click at [470, 262] on span "[PERSON_NAME]" at bounding box center [483, 264] width 49 height 9
click at [502, 286] on button "Apply" at bounding box center [504, 288] width 30 height 16
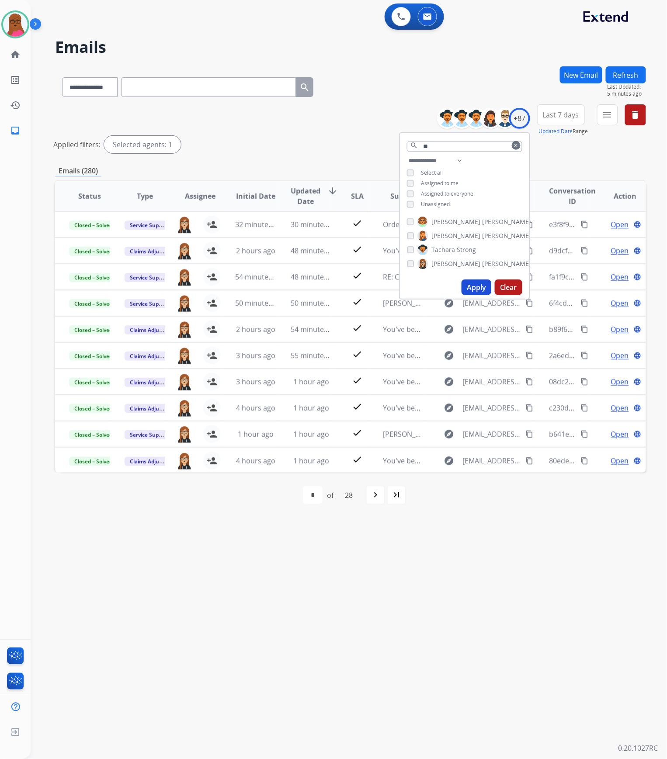
click at [481, 556] on div "**********" at bounding box center [338, 395] width 615 height 728
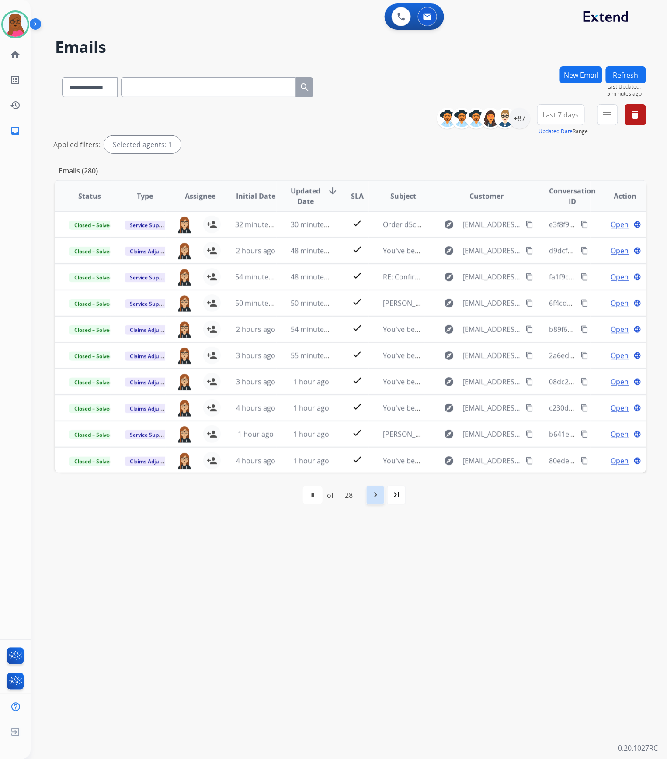
click at [372, 495] on mat-icon "navigate_next" at bounding box center [375, 495] width 10 height 10
click at [398, 500] on div "navigate_next" at bounding box center [394, 495] width 19 height 19
click at [397, 500] on mat-icon "navigate_next" at bounding box center [394, 495] width 10 height 10
click at [394, 500] on mat-icon "navigate_next" at bounding box center [394, 495] width 10 height 10
click at [401, 500] on div "navigate_next" at bounding box center [394, 495] width 19 height 19
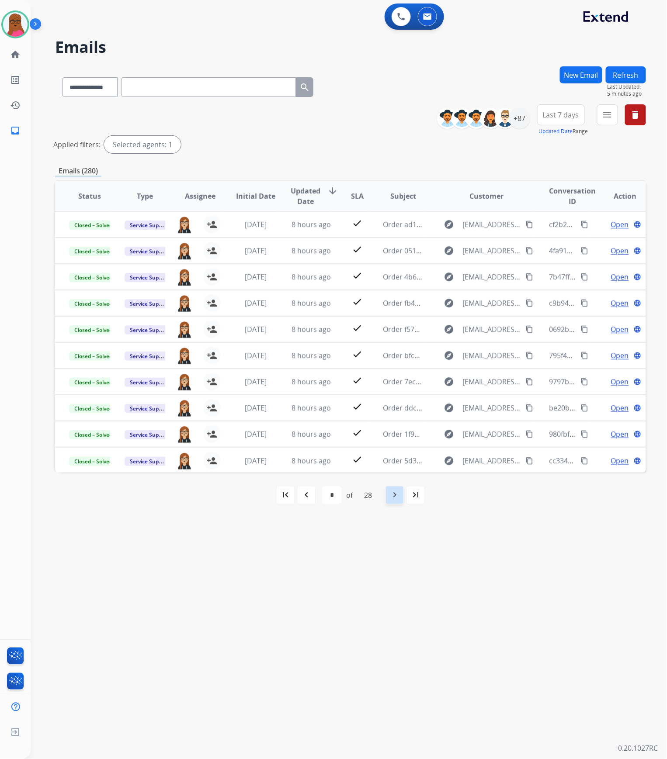
click at [402, 500] on div "navigate_next" at bounding box center [394, 495] width 19 height 19
click at [308, 492] on mat-icon "navigate_before" at bounding box center [306, 495] width 10 height 10
select select "*"
click at [612, 121] on button "menu Filters" at bounding box center [607, 114] width 21 height 21
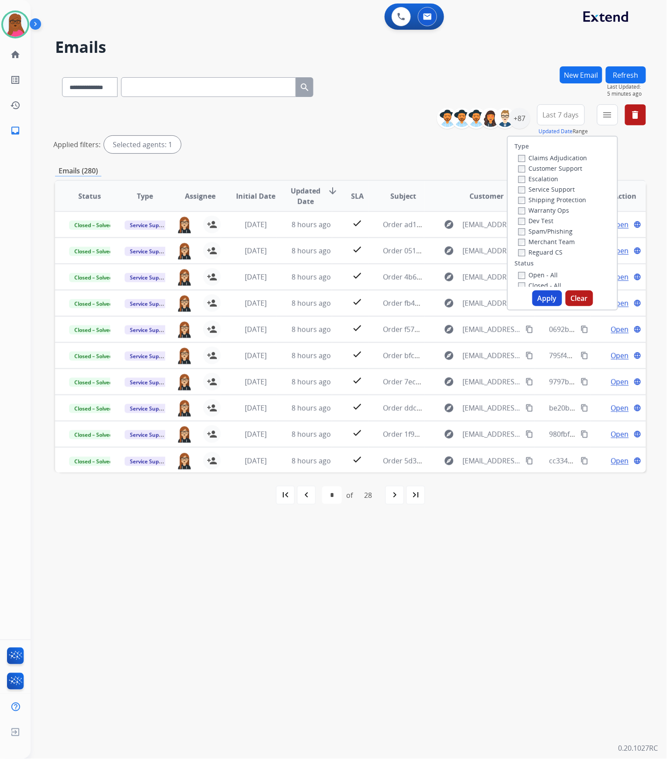
click at [584, 301] on button "Clear" at bounding box center [579, 299] width 28 height 16
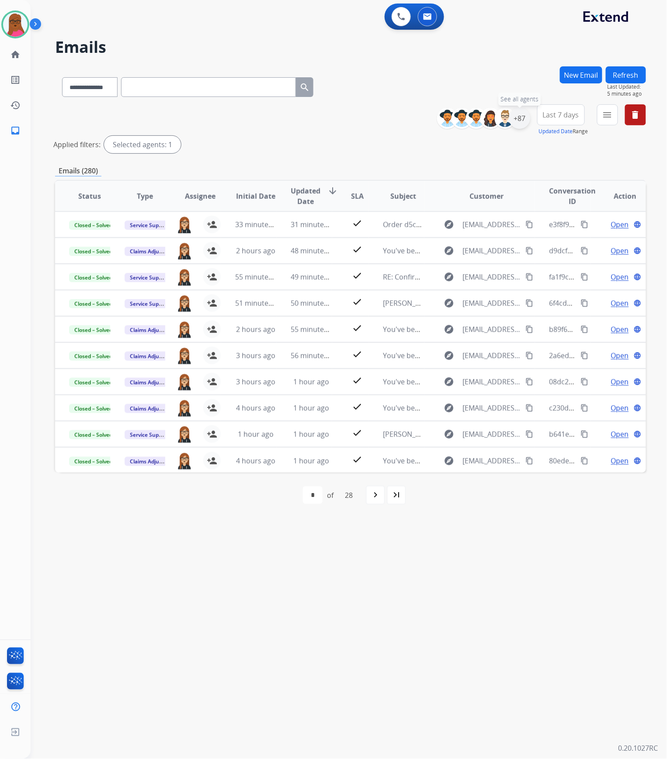
click at [516, 118] on div "+87" at bounding box center [519, 118] width 21 height 21
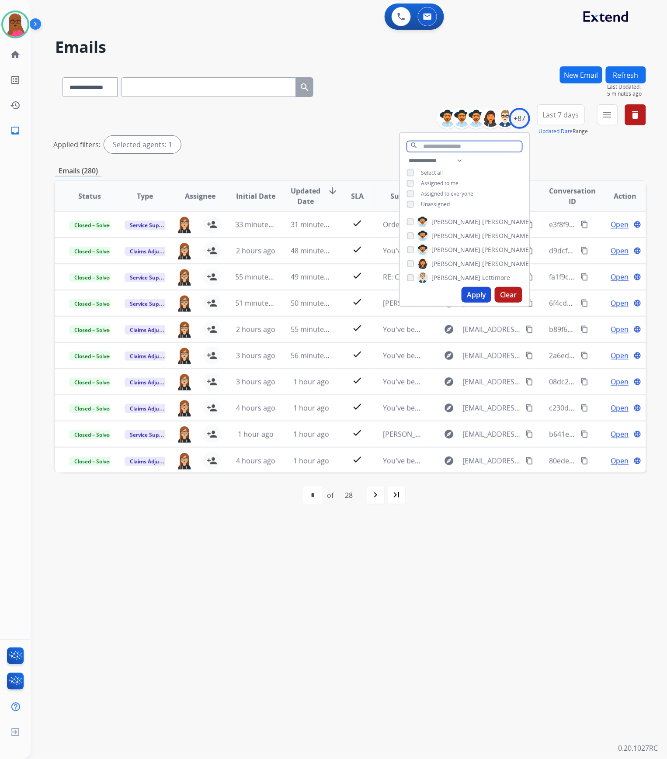
click at [440, 147] on input "text" at bounding box center [464, 146] width 115 height 11
type input "**"
click at [465, 289] on button "Apply" at bounding box center [476, 288] width 30 height 16
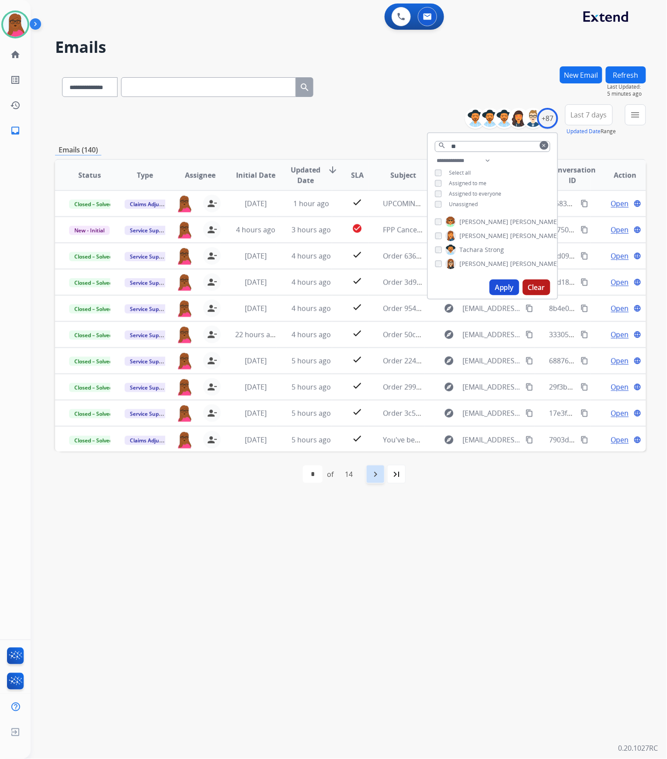
click at [371, 474] on mat-icon "navigate_next" at bounding box center [375, 474] width 10 height 10
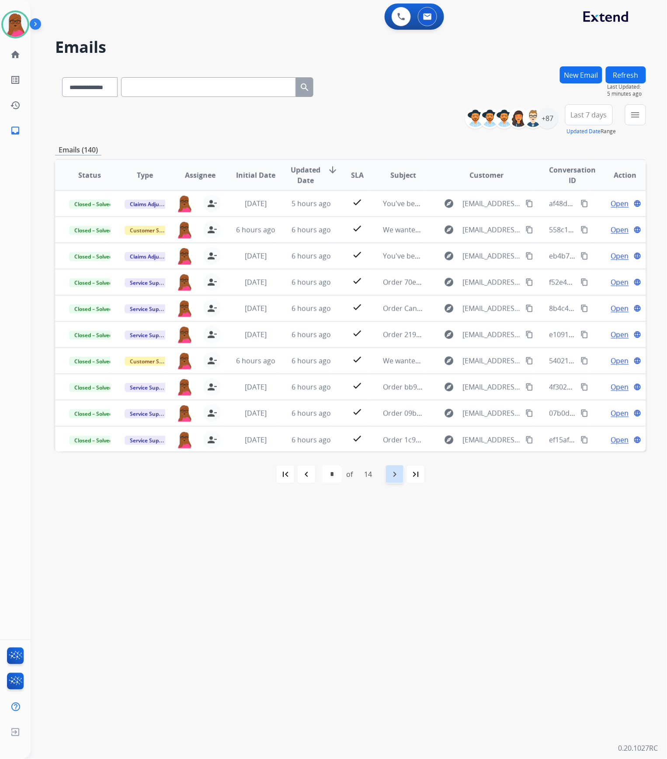
click at [390, 478] on mat-icon "navigate_next" at bounding box center [394, 474] width 10 height 10
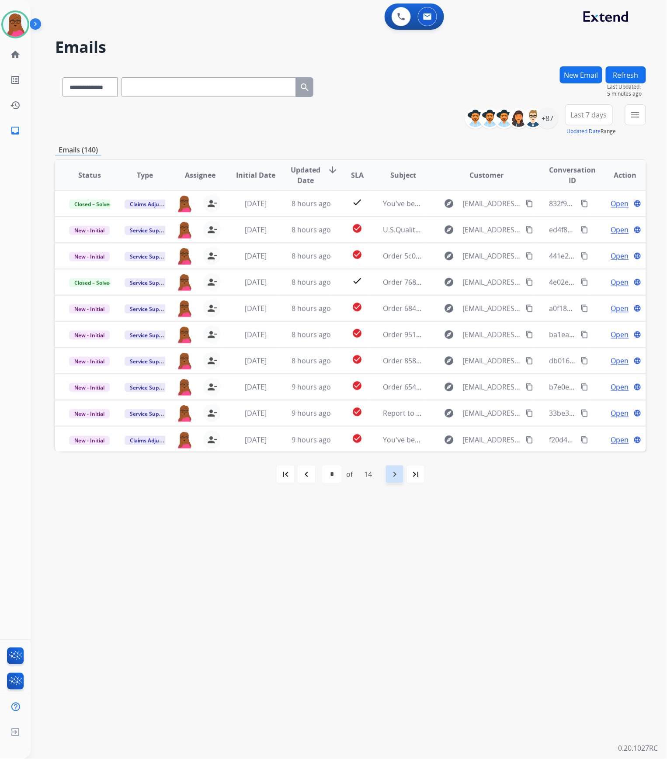
click at [390, 478] on mat-icon "navigate_next" at bounding box center [394, 474] width 10 height 10
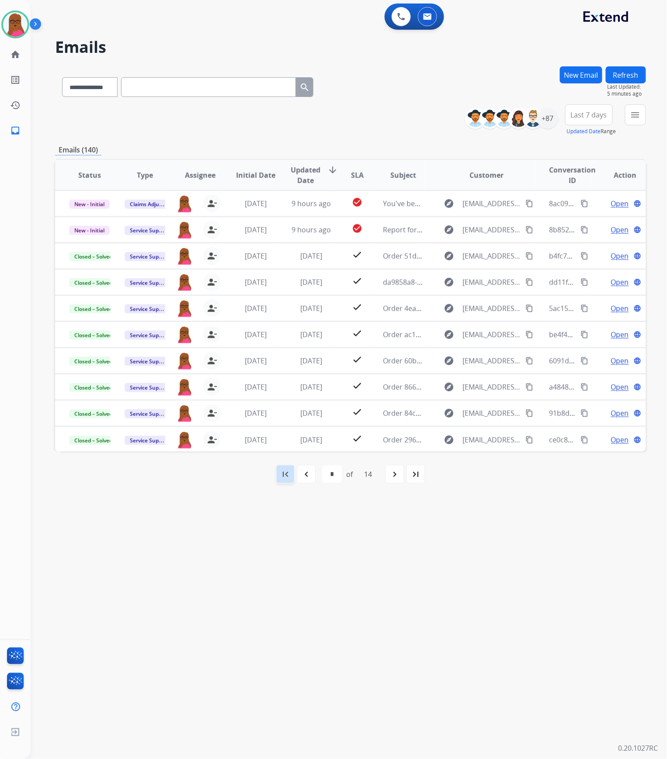
click at [288, 476] on mat-icon "first_page" at bounding box center [285, 474] width 10 height 10
click at [385, 474] on div "navigate_next" at bounding box center [375, 474] width 19 height 19
click at [392, 480] on div "navigate_next" at bounding box center [394, 474] width 19 height 19
click at [394, 479] on mat-icon "navigate_next" at bounding box center [394, 474] width 10 height 10
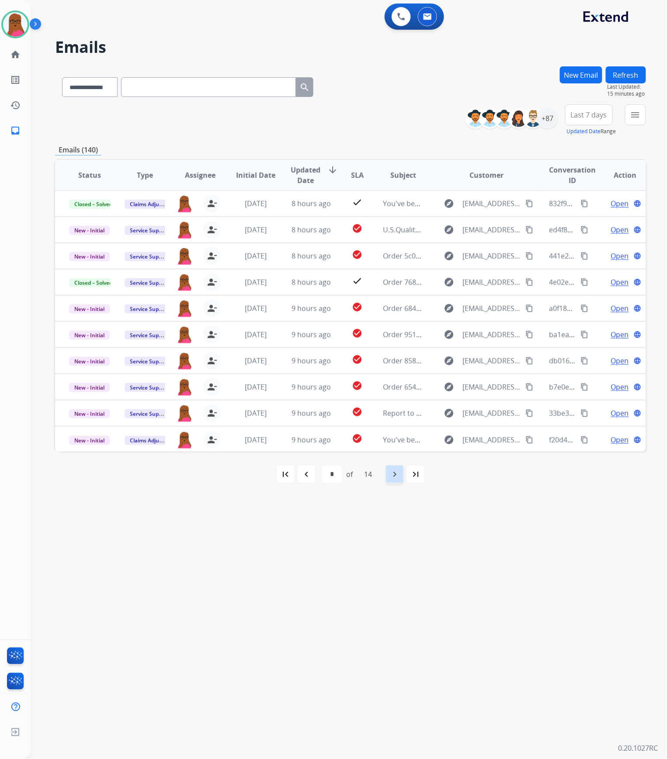
click at [400, 474] on mat-icon "navigate_next" at bounding box center [394, 474] width 10 height 10
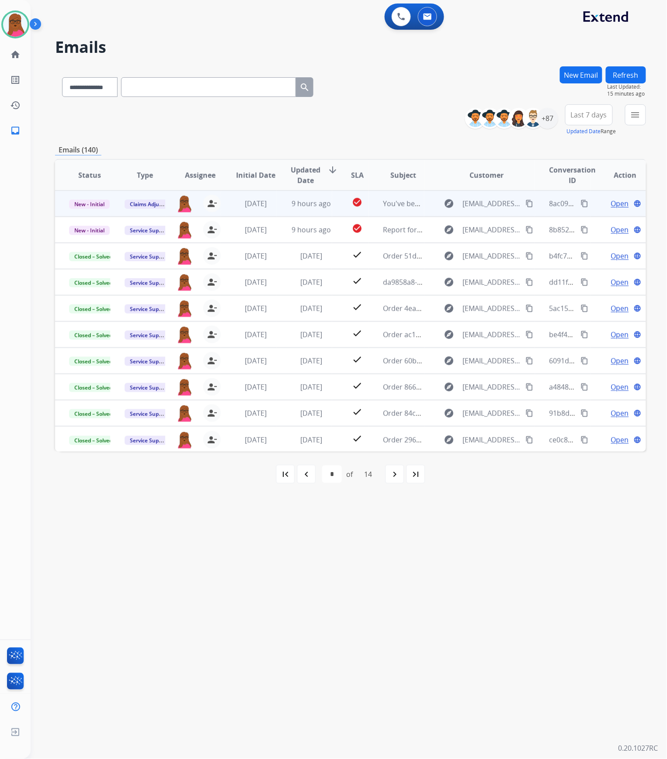
click at [611, 207] on span "Open" at bounding box center [620, 203] width 18 height 10
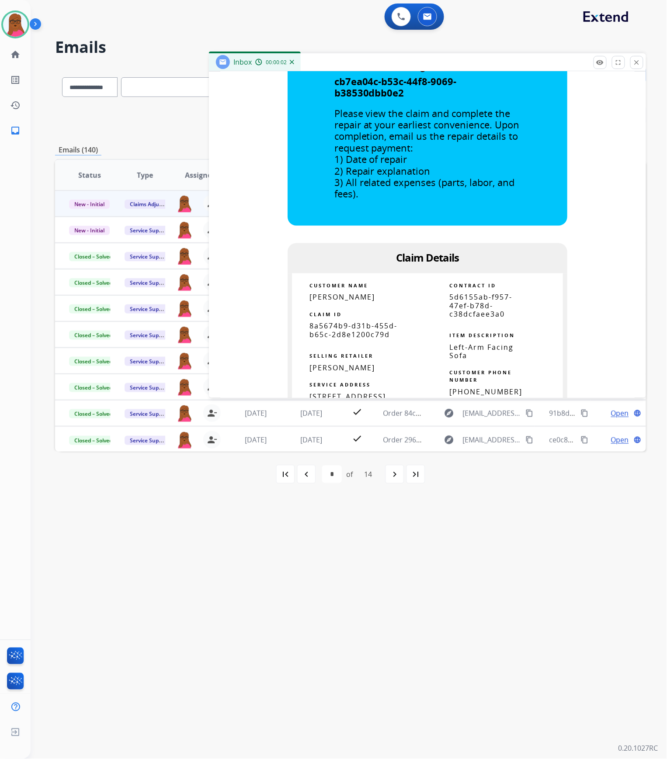
scroll to position [466, 0]
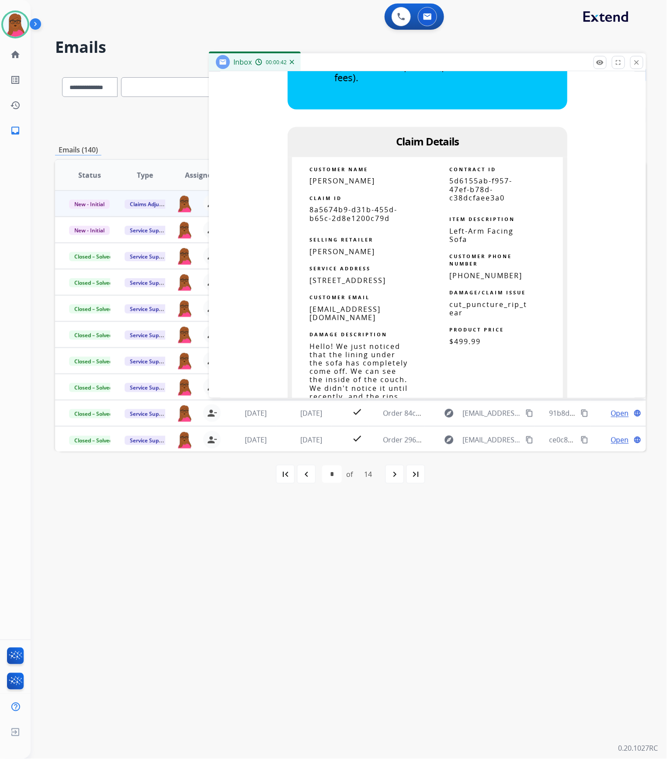
click at [360, 220] on span "8a5674b9-d31b-455d-b65c-2d8e1200c79d" at bounding box center [353, 214] width 88 height 18
copy tbody
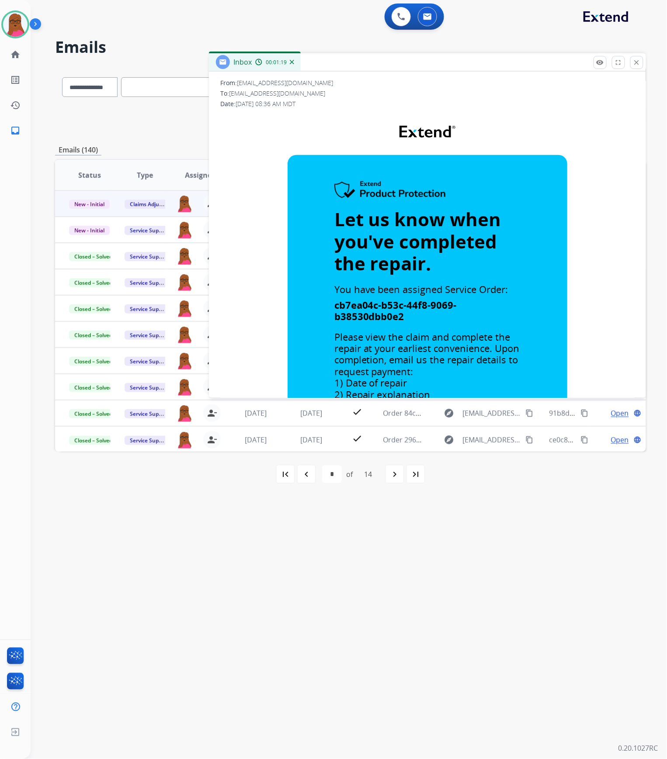
scroll to position [58, 0]
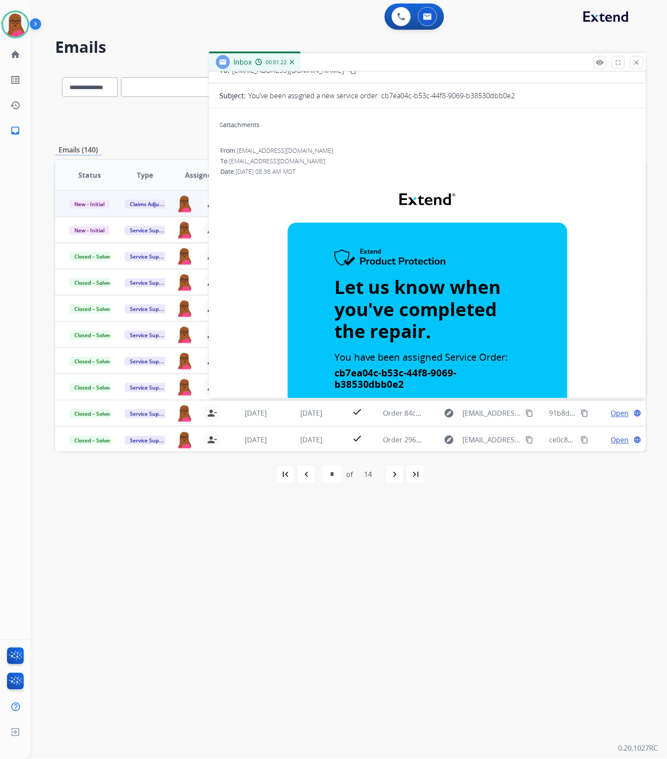
click at [637, 60] on mat-icon "close" at bounding box center [637, 63] width 8 height 8
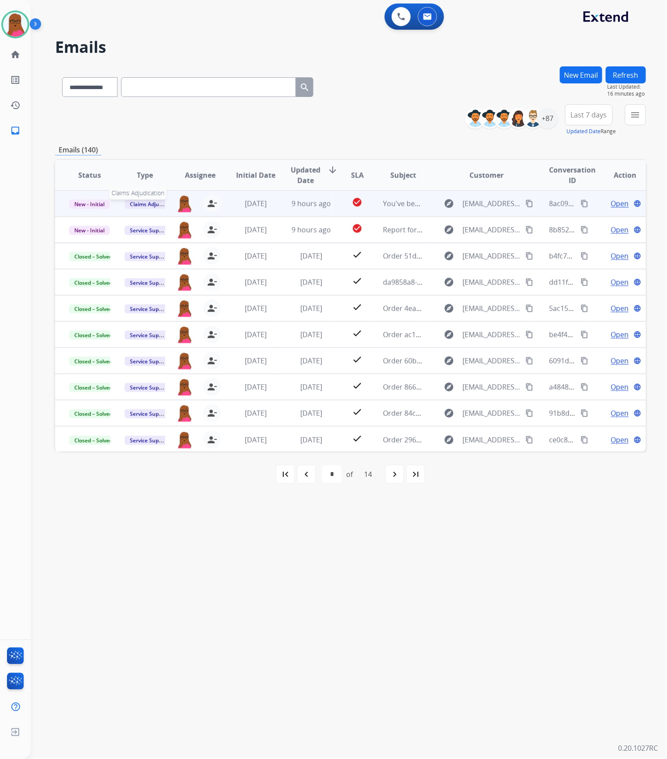
click at [156, 204] on span "Claims Adjudication" at bounding box center [155, 204] width 60 height 9
click at [450, 624] on div "**********" at bounding box center [338, 395] width 615 height 728
click at [95, 201] on span "New - Initial" at bounding box center [89, 204] width 41 height 9
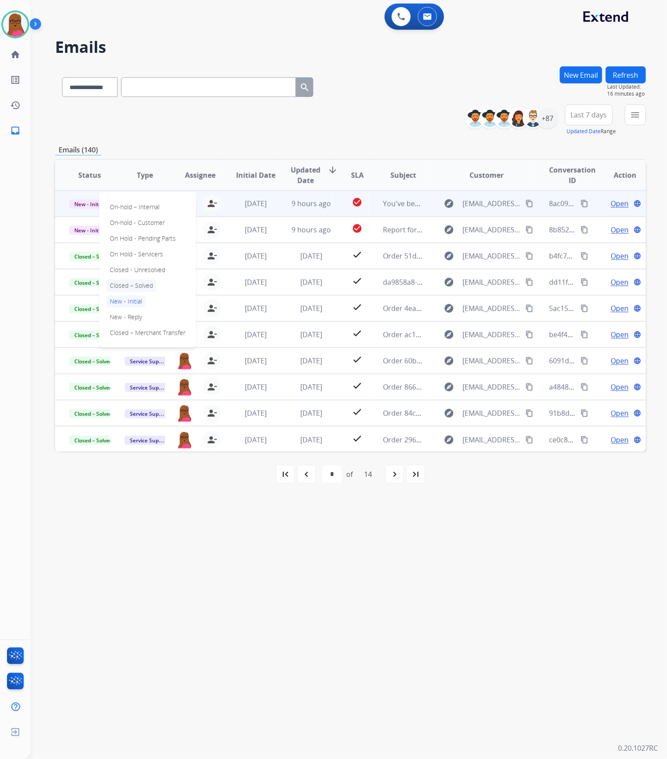
click at [142, 285] on p "Closed – Solved" at bounding box center [131, 286] width 50 height 12
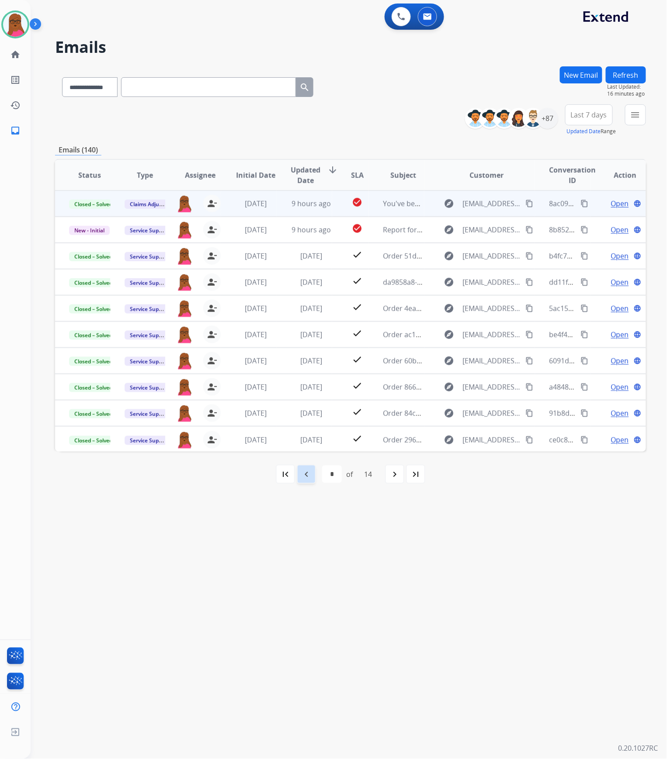
click at [306, 474] on mat-icon "navigate_before" at bounding box center [306, 474] width 10 height 10
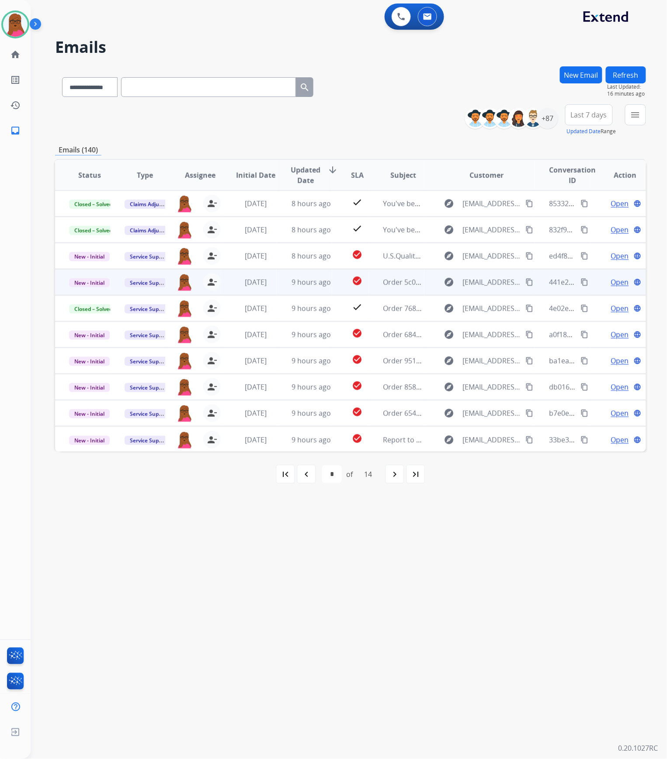
click at [612, 282] on span "Open" at bounding box center [620, 282] width 18 height 10
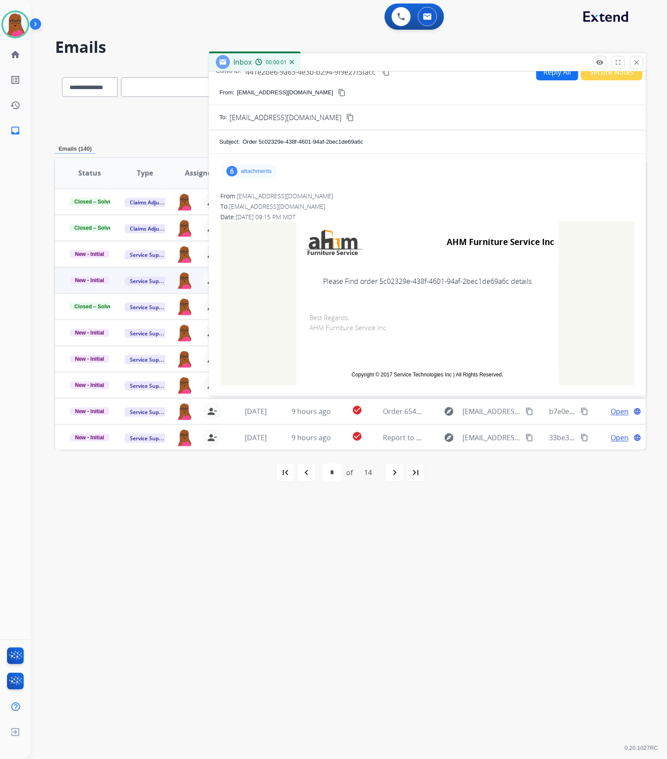
scroll to position [14, 0]
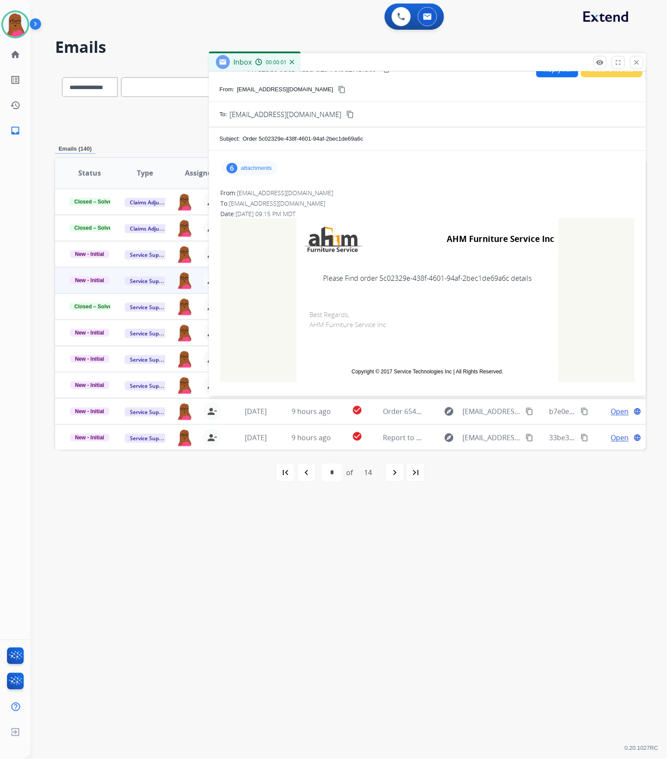
click at [271, 166] on p "attachments" at bounding box center [256, 168] width 31 height 7
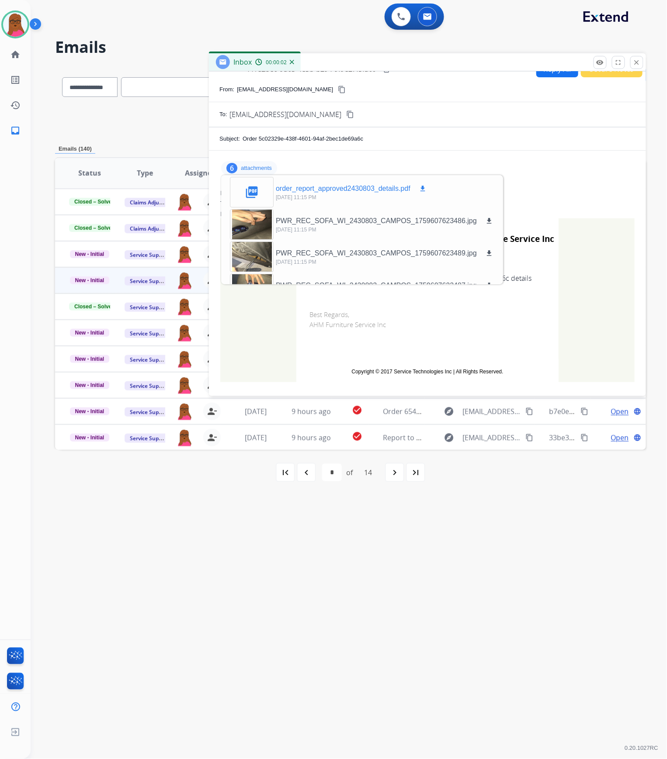
click at [430, 185] on div "picture_as_pdf order_report_approved2430803_details.pdf download [DATE] 11:15 PM" at bounding box center [329, 192] width 212 height 31
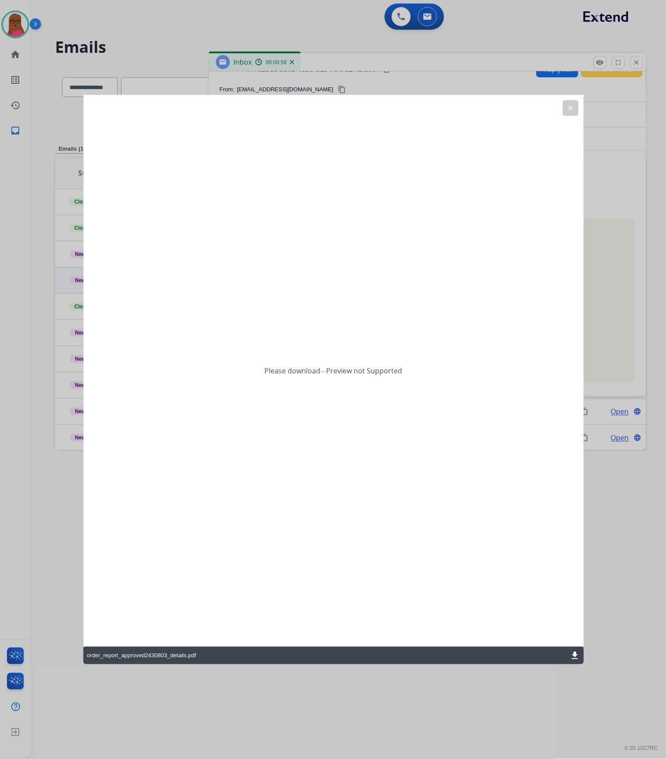
click at [571, 655] on mat-icon "download" at bounding box center [574, 656] width 10 height 10
drag, startPoint x: 568, startPoint y: 113, endPoint x: 634, endPoint y: 66, distance: 81.5
click at [568, 113] on button "clear" at bounding box center [570, 108] width 16 height 16
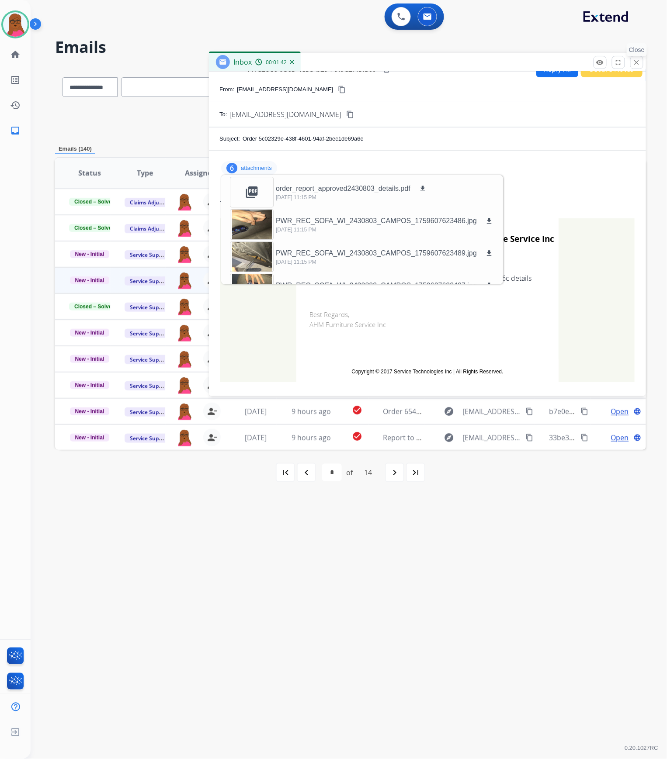
click at [642, 65] on button "close Close" at bounding box center [636, 62] width 13 height 13
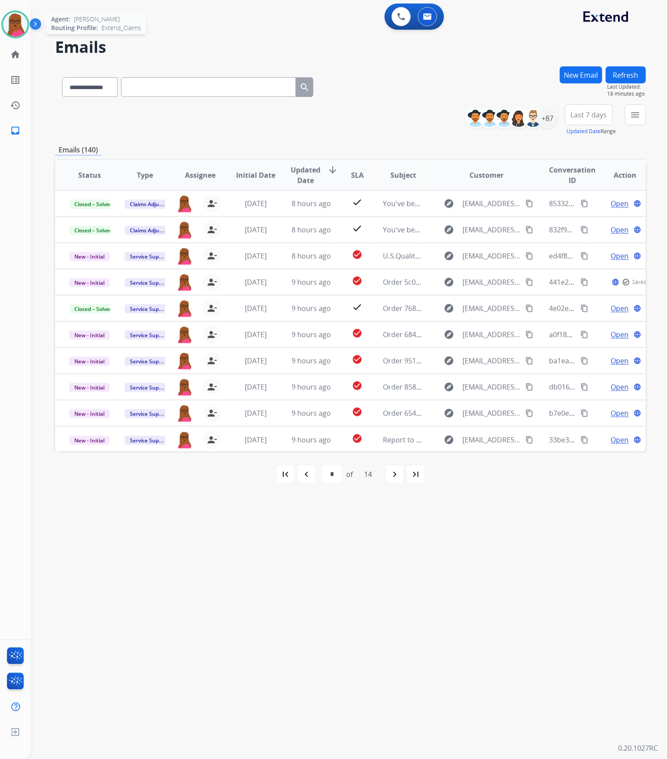
click at [5, 26] on img at bounding box center [15, 24] width 24 height 24
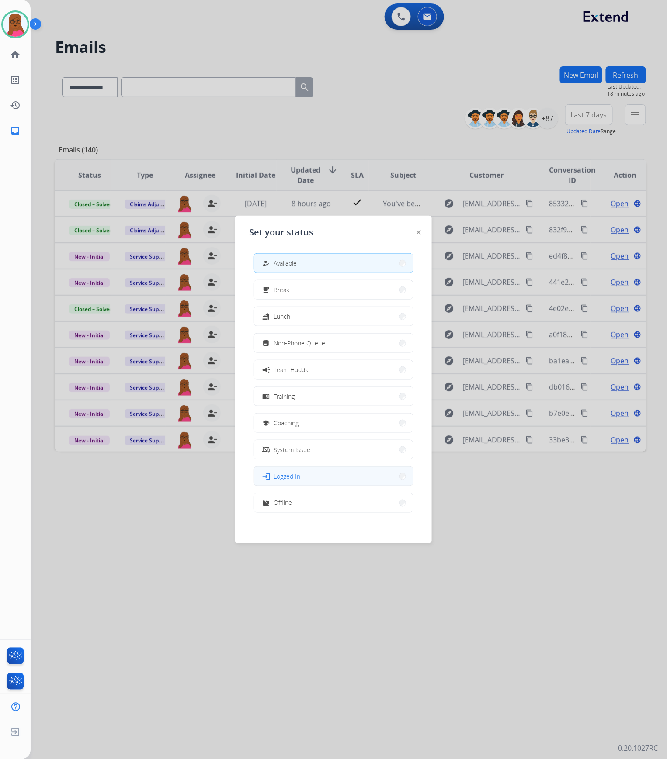
click at [315, 475] on button "login Logged In" at bounding box center [333, 476] width 159 height 19
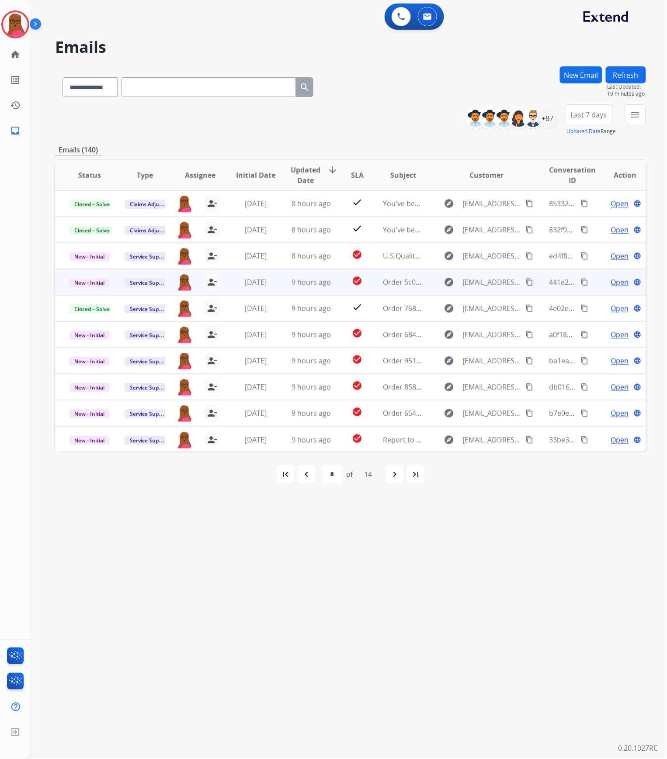
click at [611, 282] on span "Open" at bounding box center [620, 282] width 18 height 10
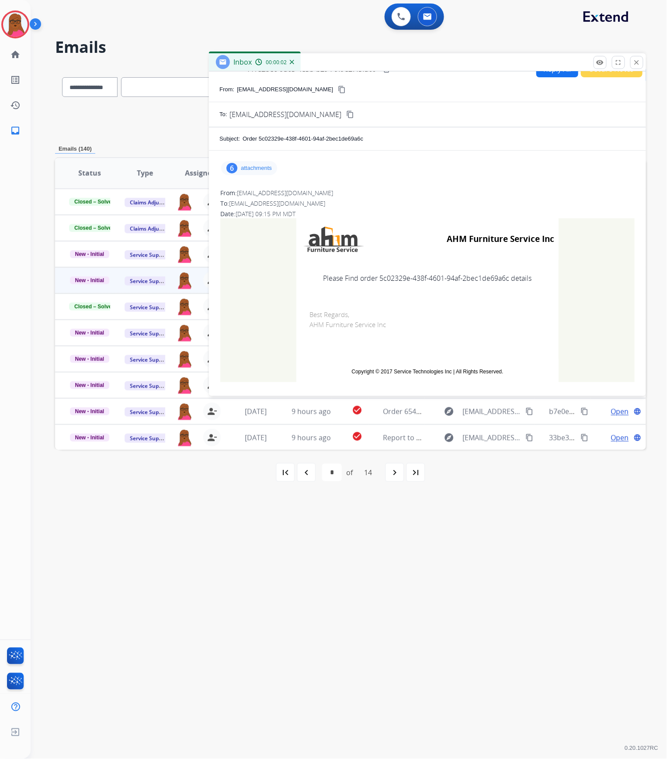
scroll to position [0, 0]
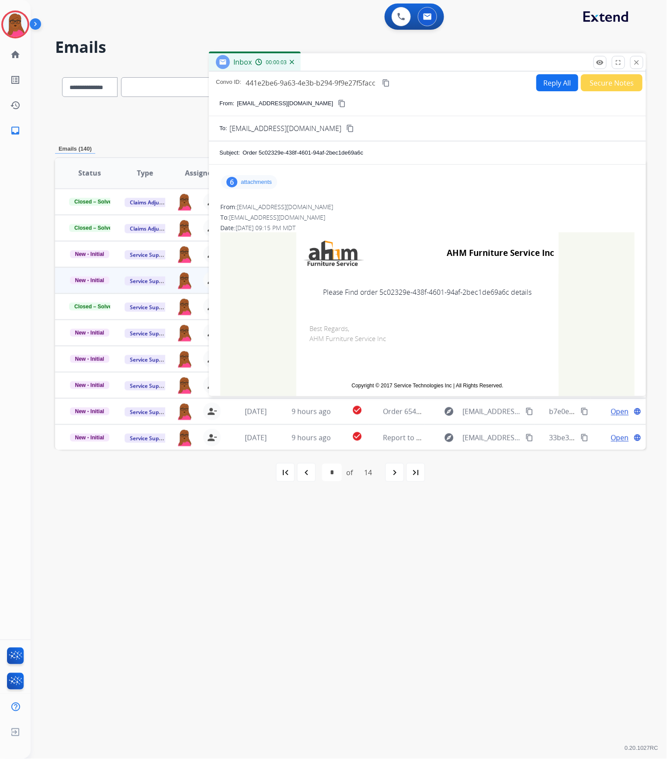
click at [264, 180] on p "attachments" at bounding box center [256, 182] width 31 height 7
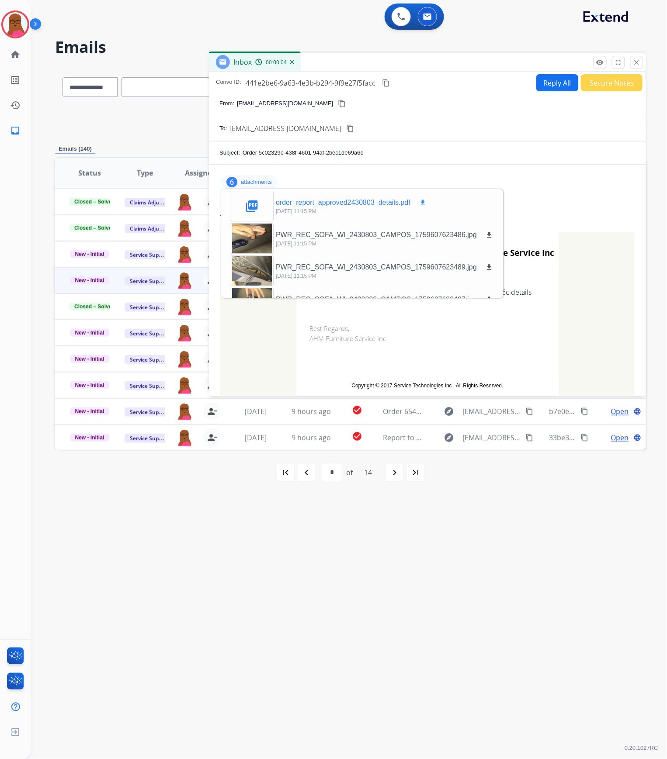
click at [423, 203] on mat-icon "download" at bounding box center [423, 203] width 8 height 8
click at [256, 289] on div at bounding box center [252, 303] width 44 height 31
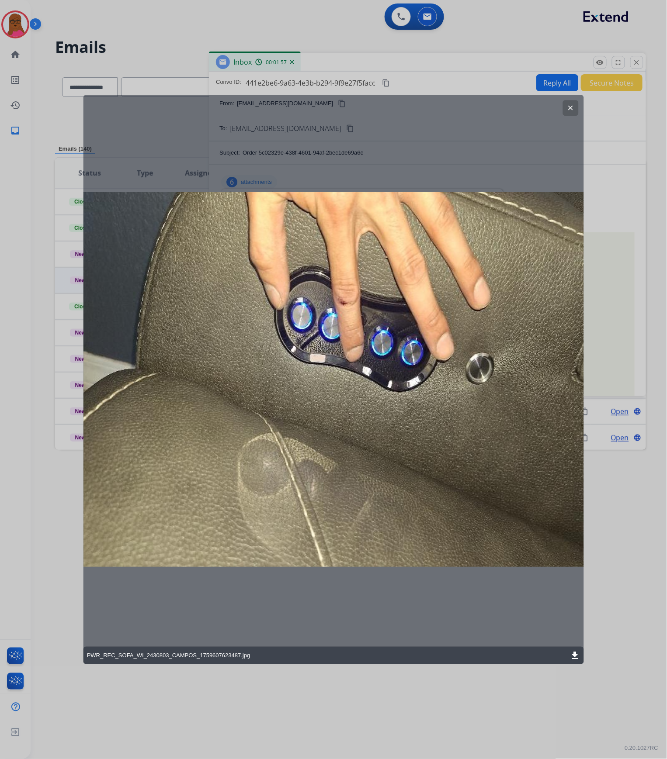
click at [565, 106] on button "clear" at bounding box center [570, 108] width 16 height 16
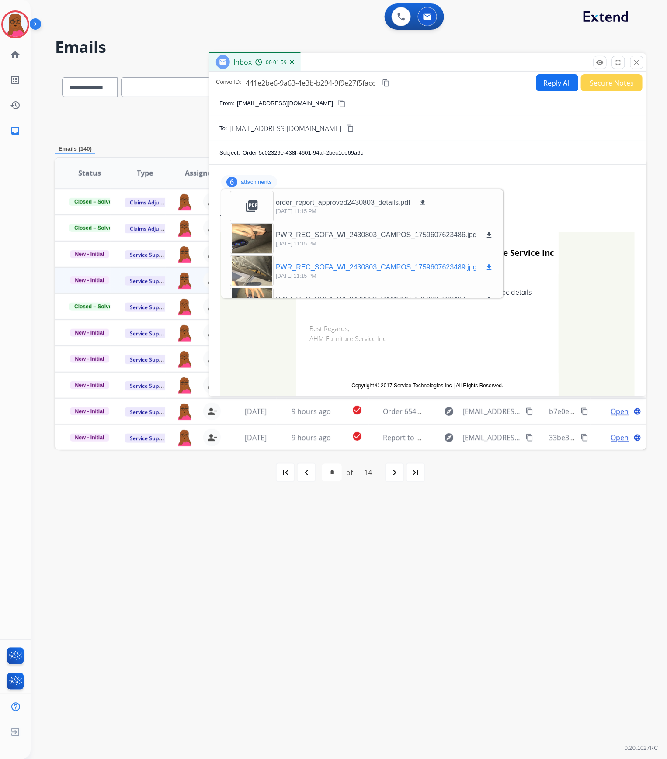
click at [246, 265] on div at bounding box center [252, 271] width 44 height 31
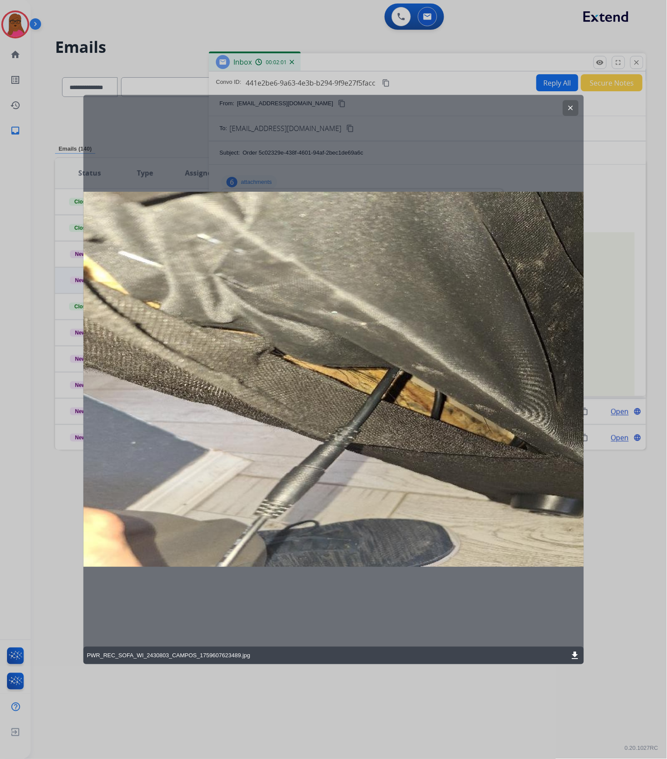
click at [570, 107] on mat-icon "clear" at bounding box center [570, 108] width 8 height 8
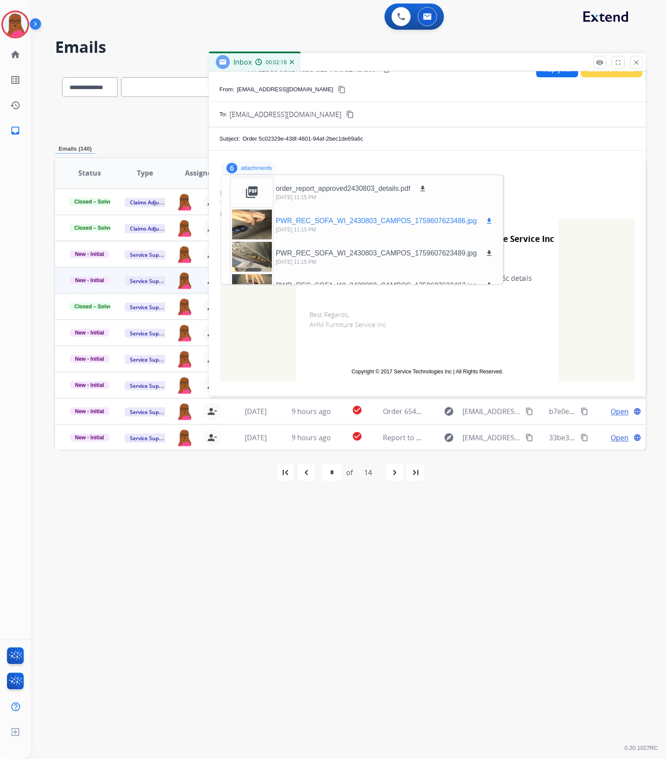
click at [258, 229] on div at bounding box center [252, 224] width 44 height 31
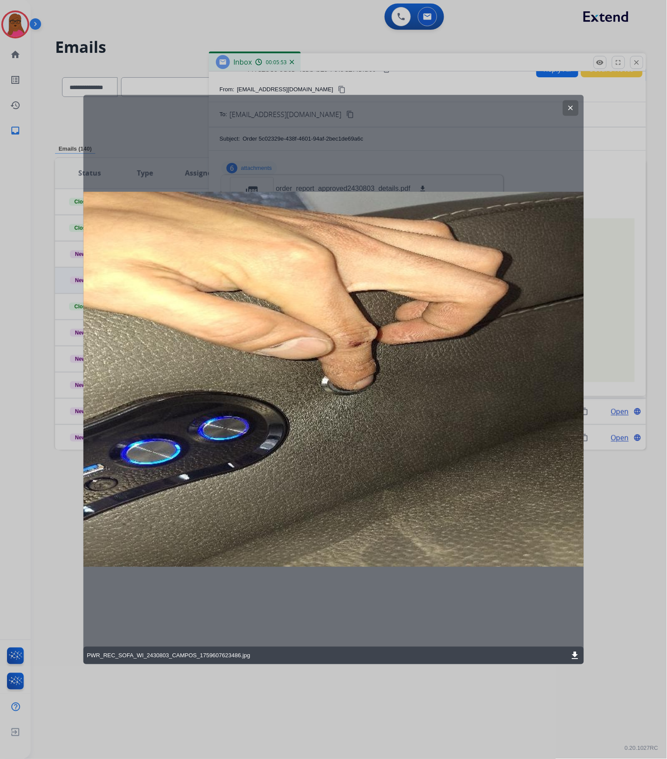
click at [571, 107] on mat-icon "clear" at bounding box center [570, 108] width 8 height 8
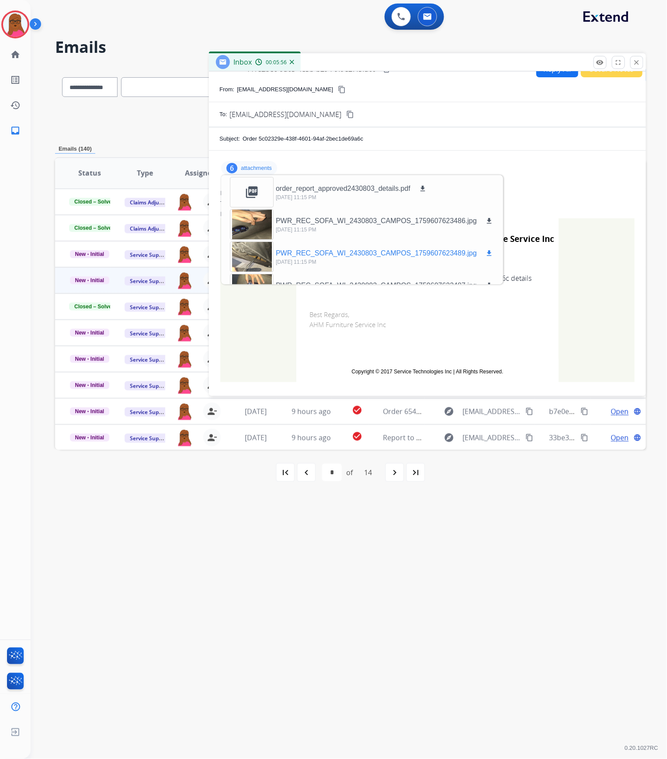
click at [264, 259] on div at bounding box center [252, 257] width 44 height 31
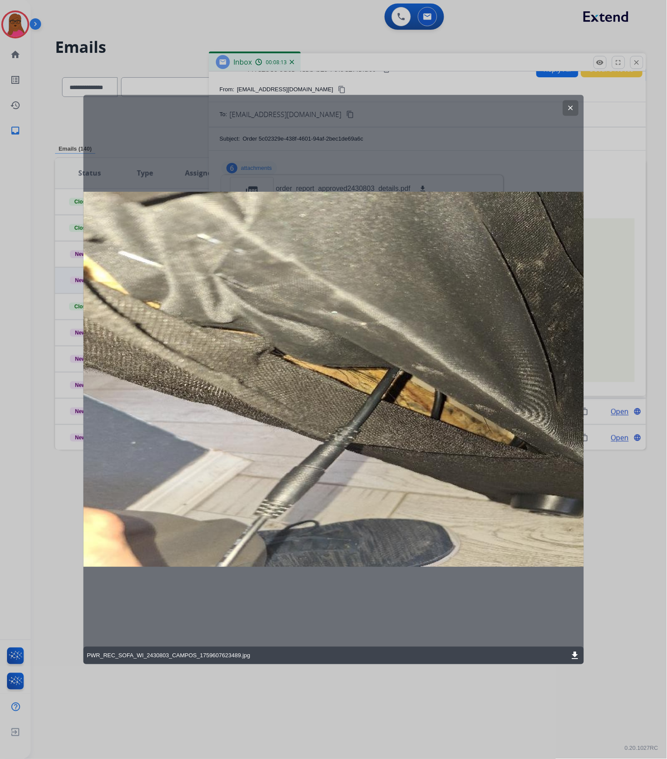
click at [572, 107] on mat-icon "clear" at bounding box center [570, 108] width 8 height 8
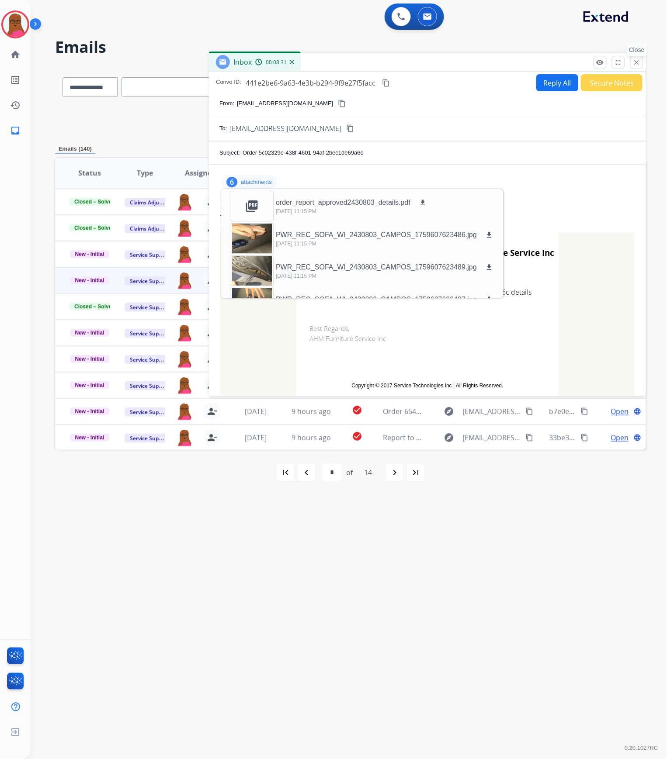
click at [639, 59] on mat-icon "close" at bounding box center [637, 63] width 8 height 8
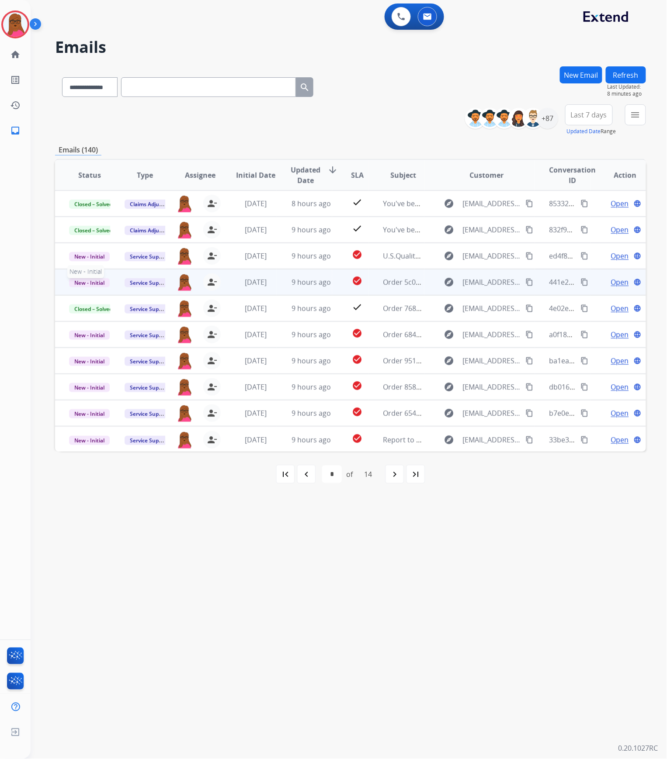
click at [83, 280] on span "New - Initial" at bounding box center [89, 282] width 41 height 9
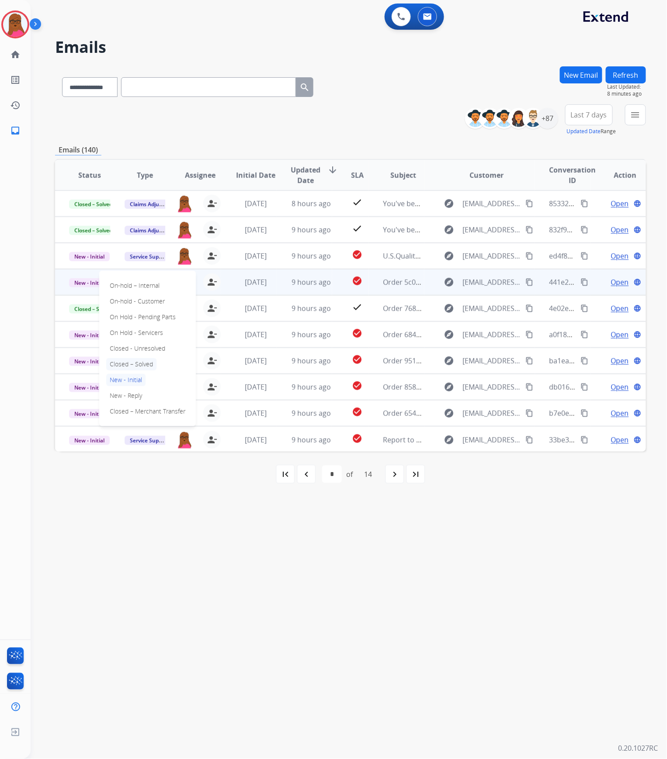
click at [124, 359] on p "Closed – Solved" at bounding box center [131, 364] width 50 height 12
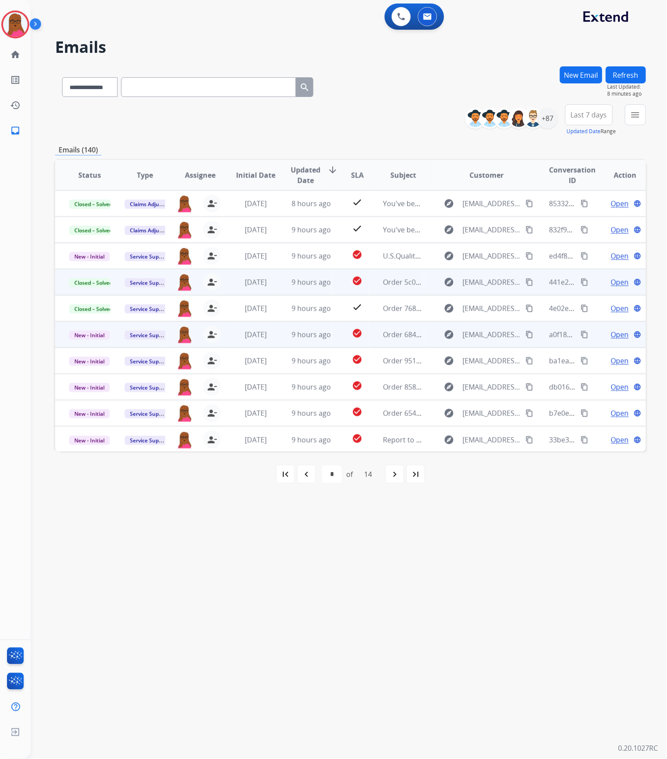
click at [611, 333] on span "Open" at bounding box center [620, 334] width 18 height 10
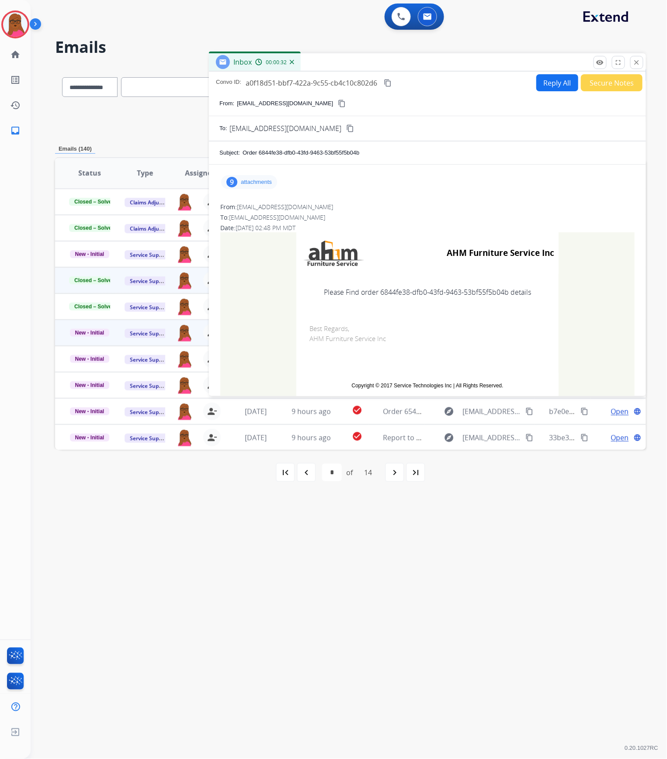
click at [266, 184] on p "attachments" at bounding box center [256, 182] width 31 height 7
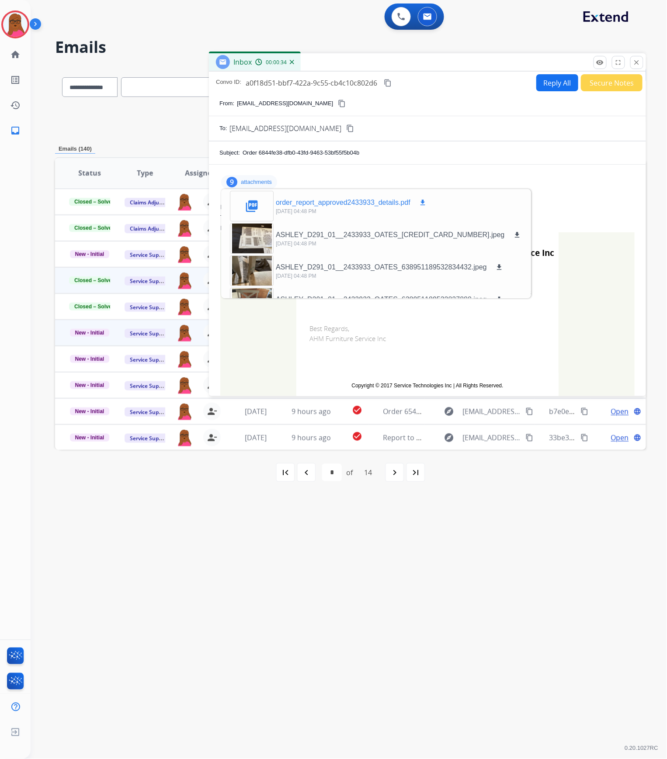
click at [423, 200] on mat-icon "download" at bounding box center [423, 203] width 8 height 8
click at [633, 62] on button "close Close" at bounding box center [636, 62] width 13 height 13
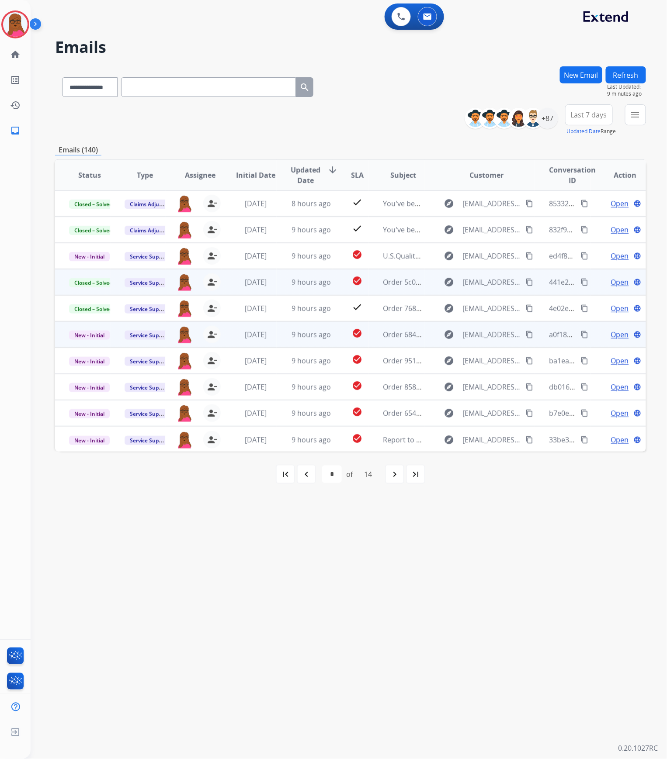
click at [611, 332] on span "Open" at bounding box center [620, 334] width 18 height 10
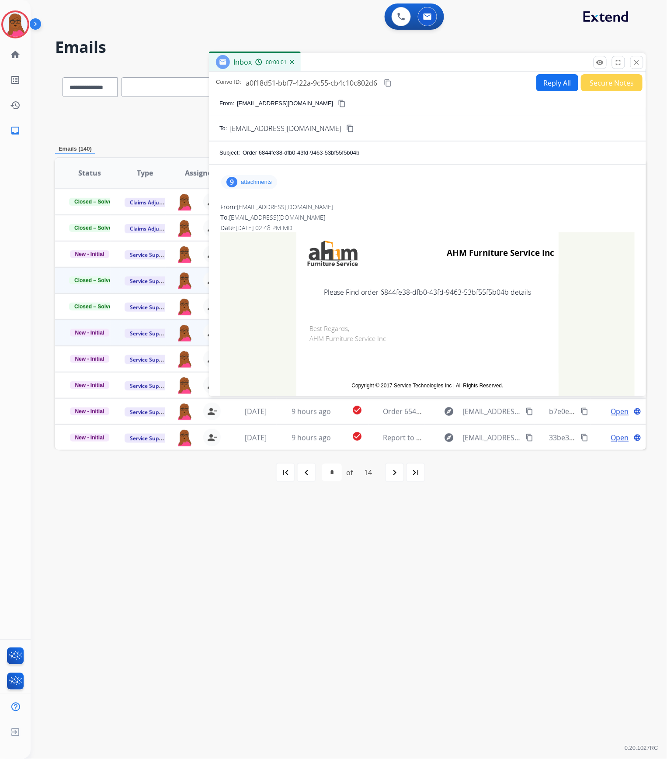
click at [266, 177] on div "9 attachments" at bounding box center [249, 182] width 56 height 14
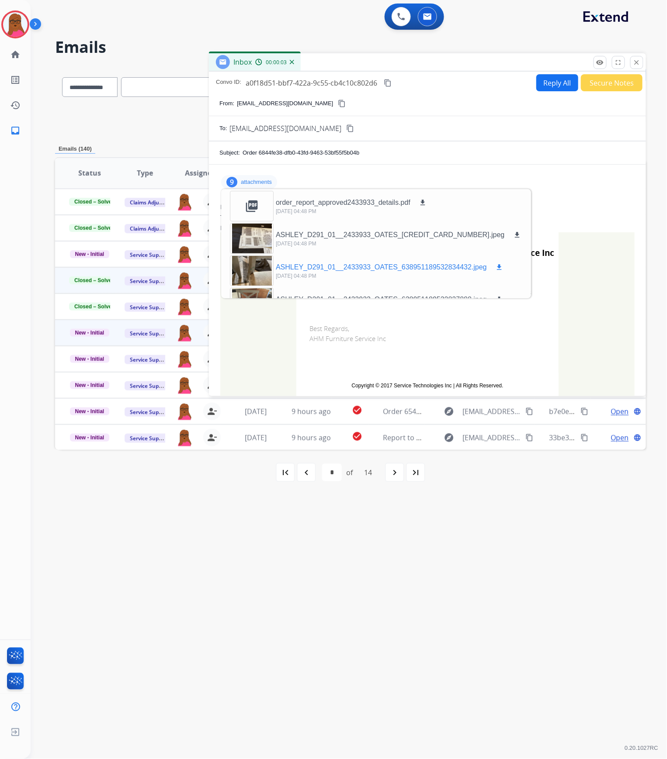
click at [249, 270] on div at bounding box center [252, 271] width 44 height 31
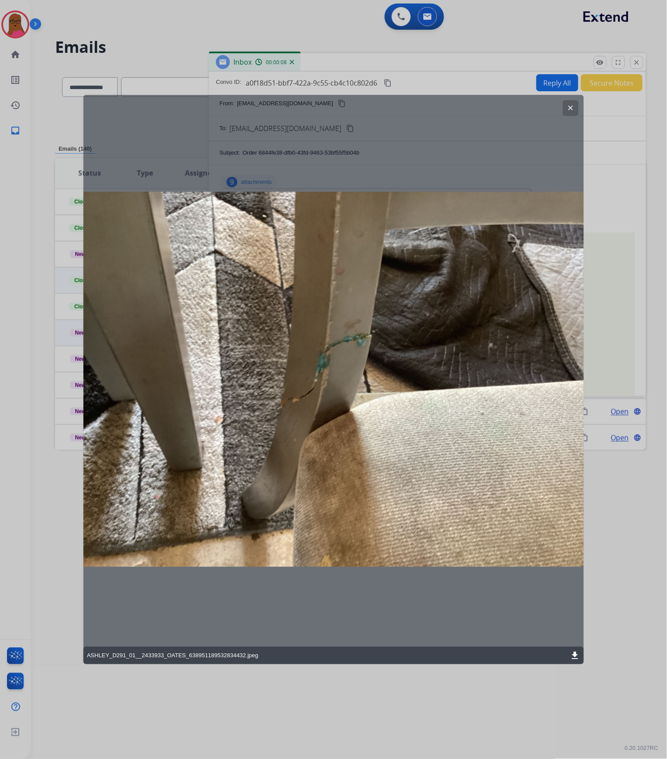
click at [570, 108] on mat-icon "clear" at bounding box center [570, 108] width 8 height 8
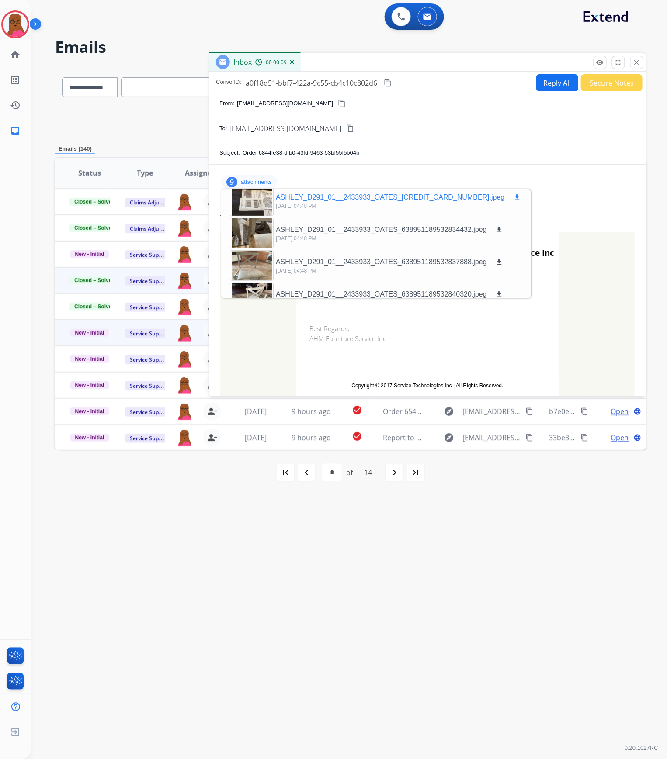
scroll to position [58, 0]
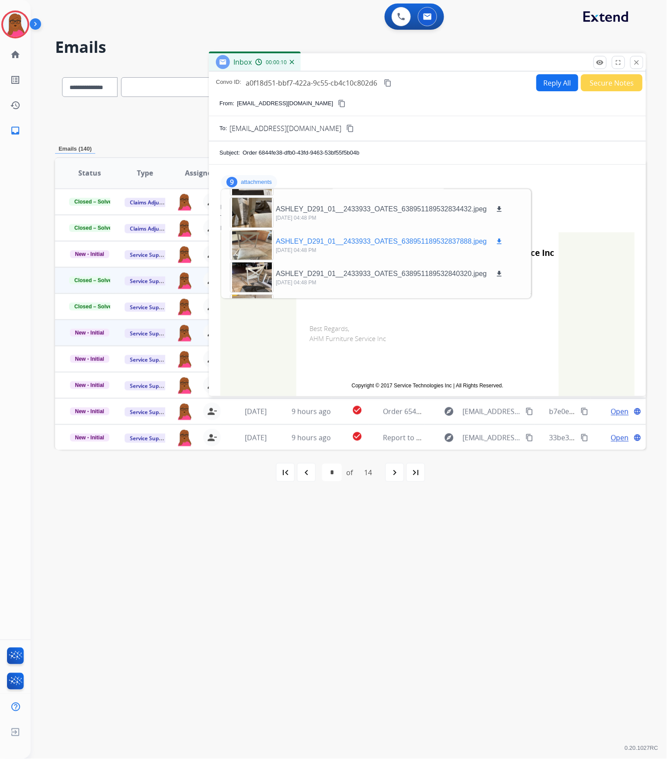
click at [249, 242] on div at bounding box center [252, 245] width 44 height 31
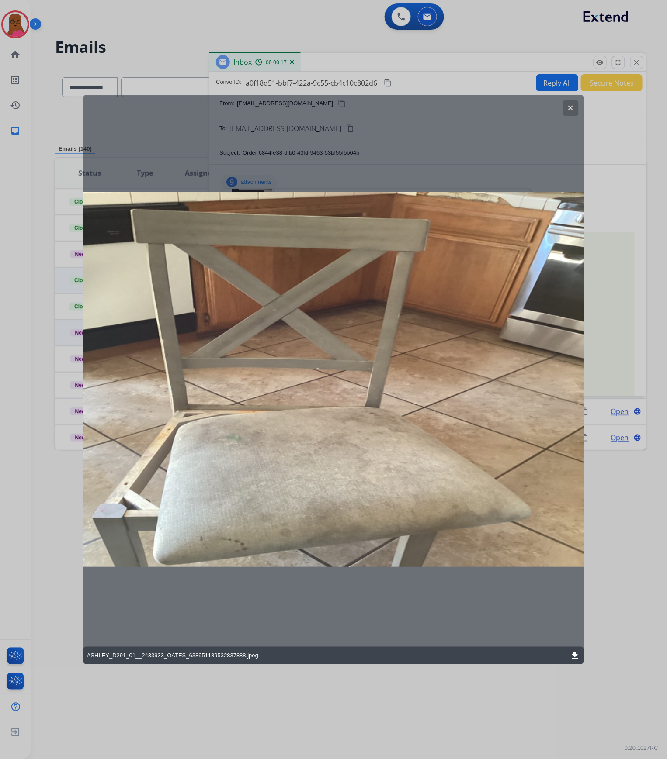
click at [572, 107] on mat-icon "clear" at bounding box center [570, 108] width 8 height 8
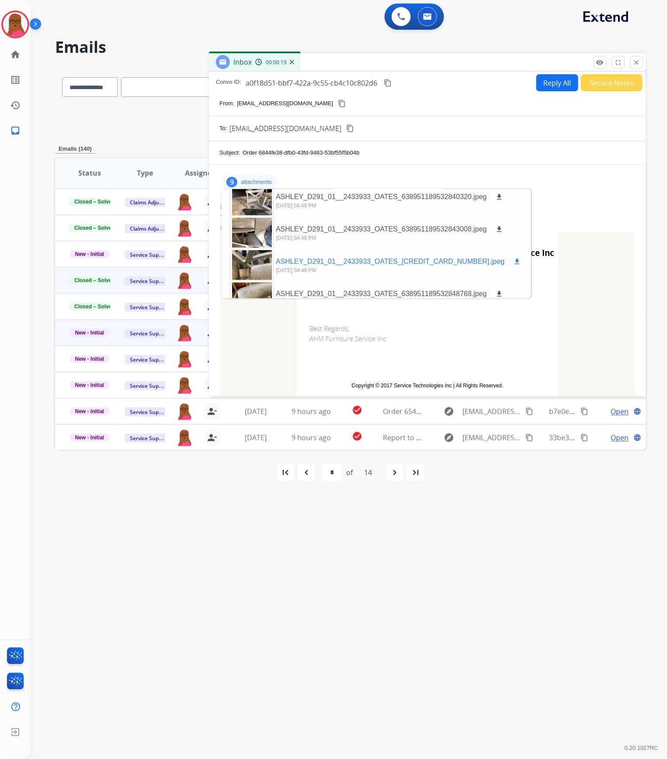
scroll to position [116, 0]
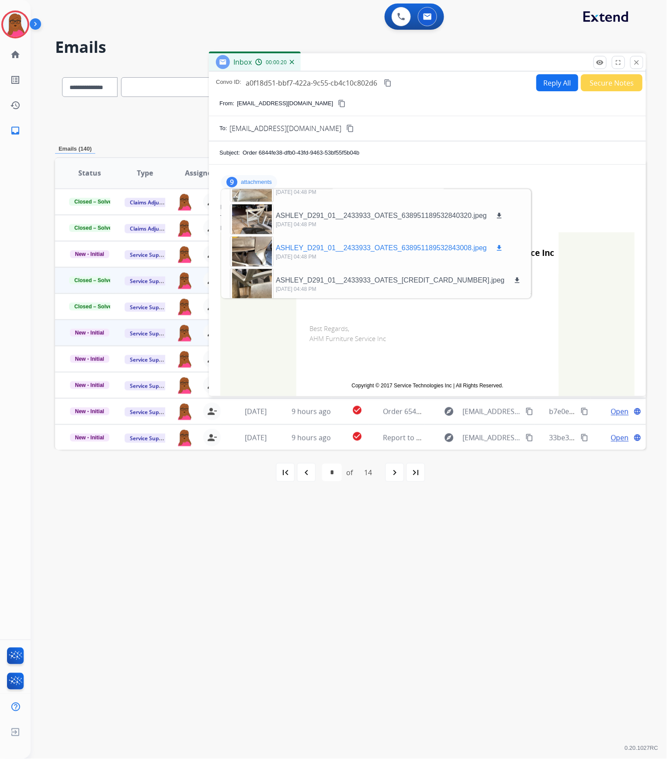
click at [256, 245] on div at bounding box center [252, 251] width 44 height 31
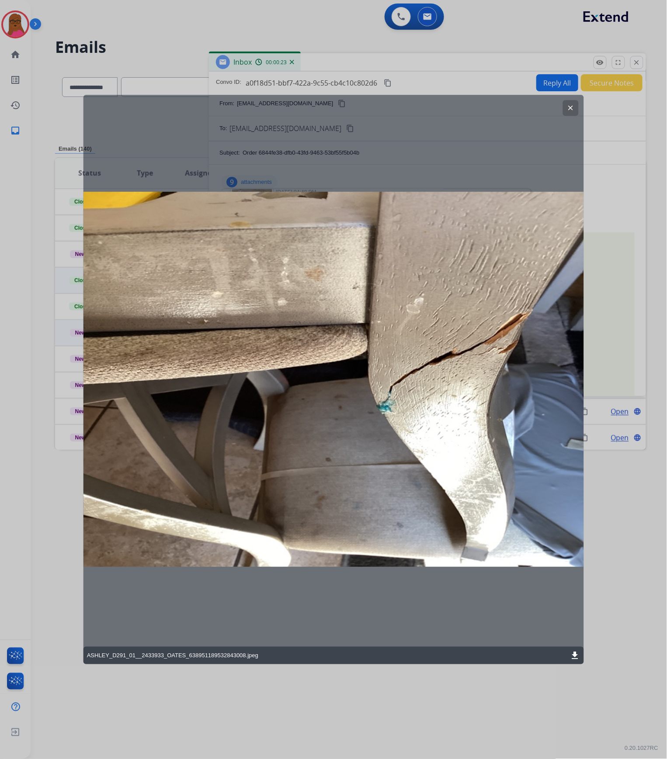
click at [564, 107] on button "clear" at bounding box center [570, 108] width 16 height 16
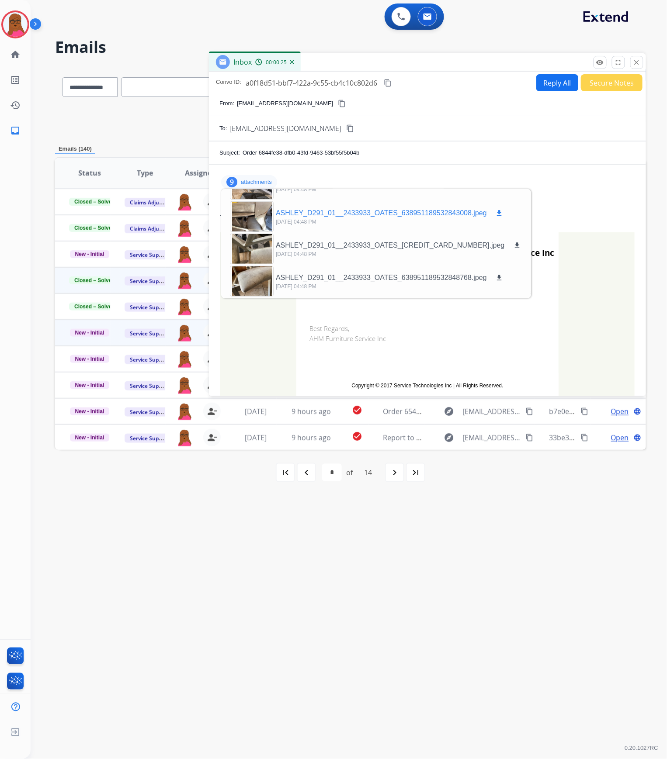
scroll to position [184, 0]
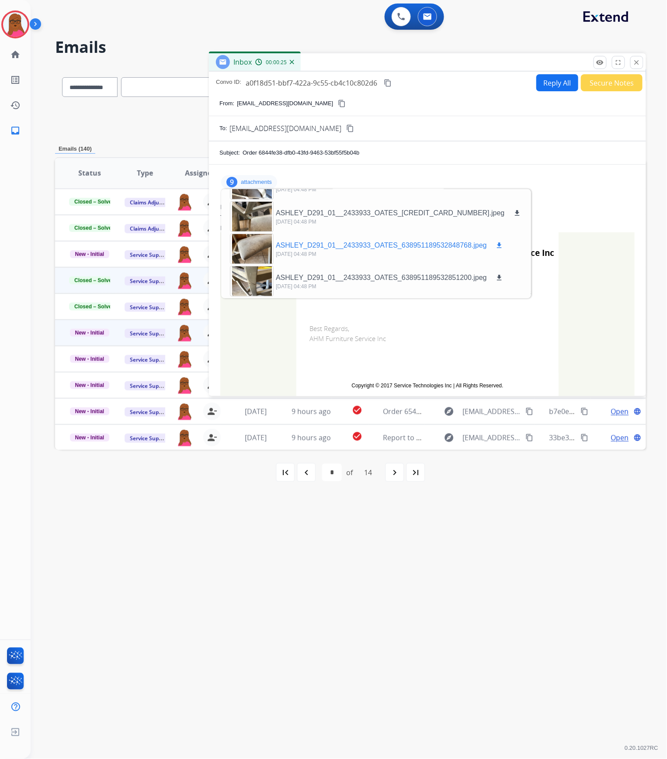
click at [256, 245] on div at bounding box center [252, 249] width 44 height 31
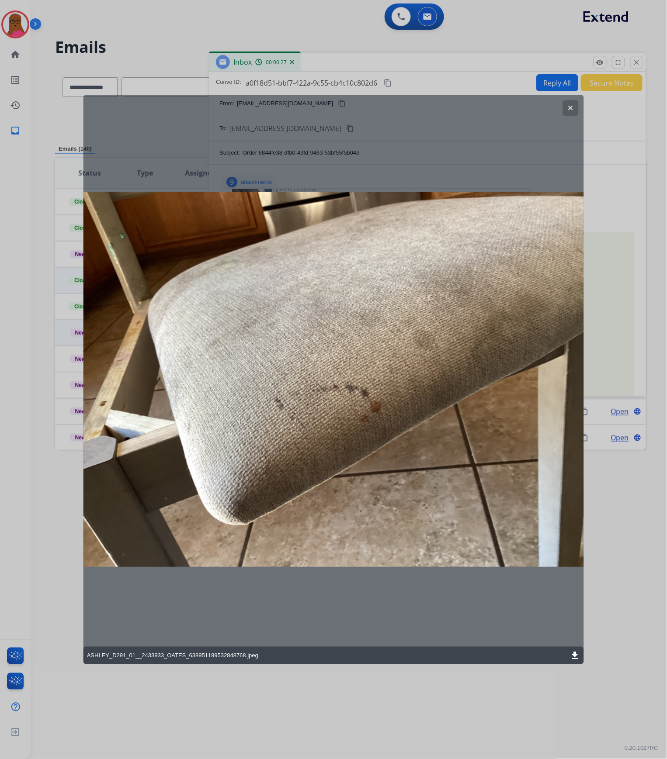
click at [570, 107] on mat-icon "clear" at bounding box center [570, 108] width 8 height 8
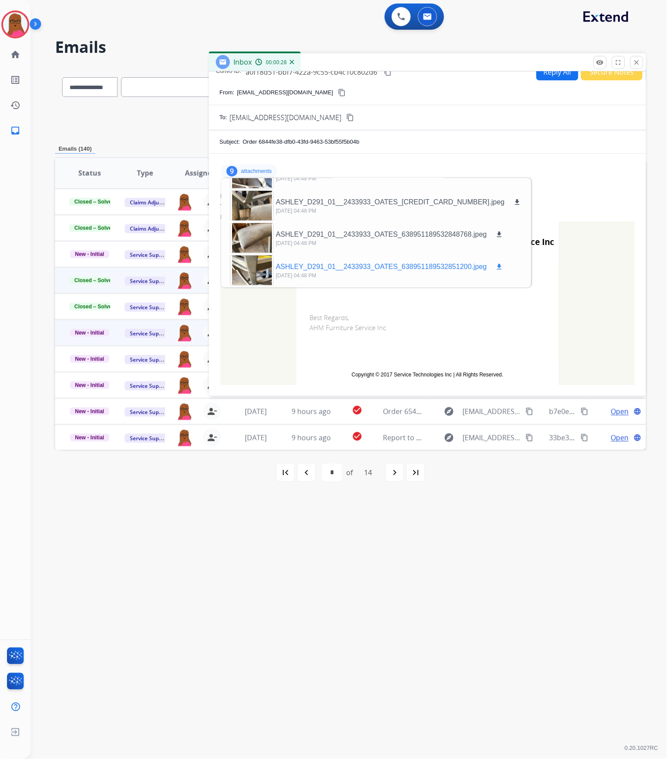
scroll to position [14, 0]
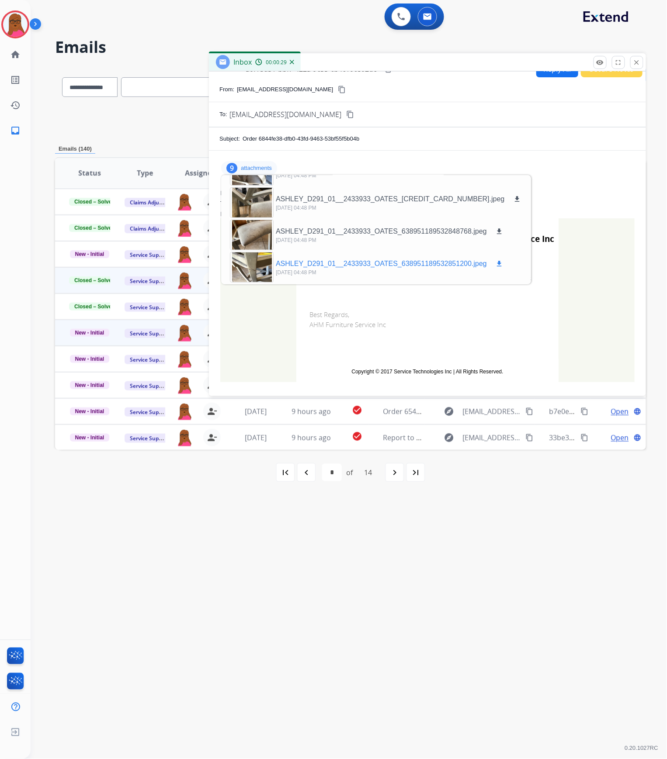
click at [249, 263] on div at bounding box center [252, 267] width 44 height 31
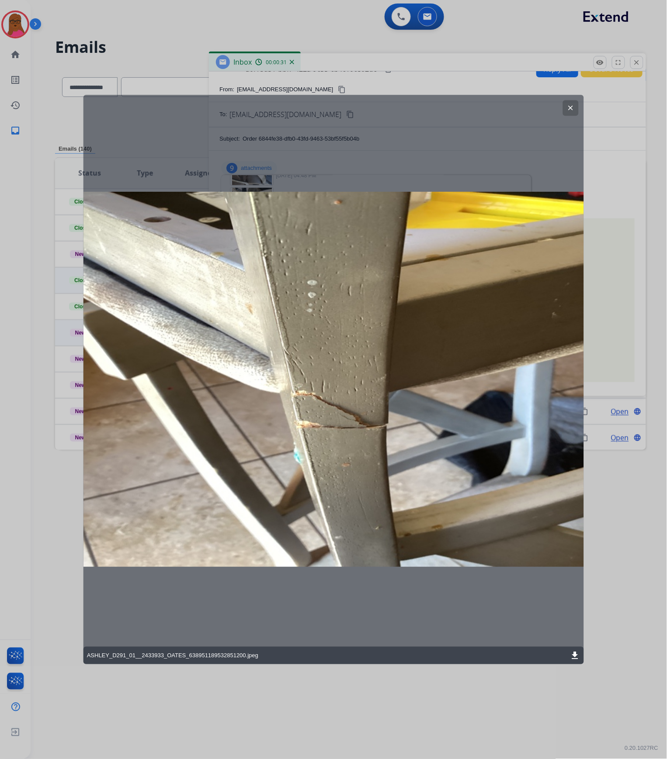
click at [571, 110] on mat-icon "clear" at bounding box center [570, 108] width 8 height 8
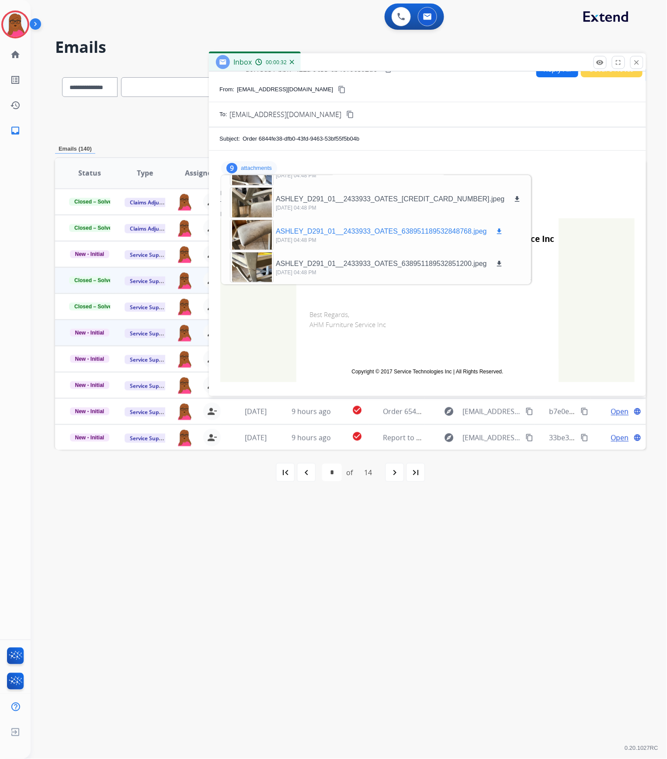
click at [252, 226] on div at bounding box center [252, 235] width 44 height 31
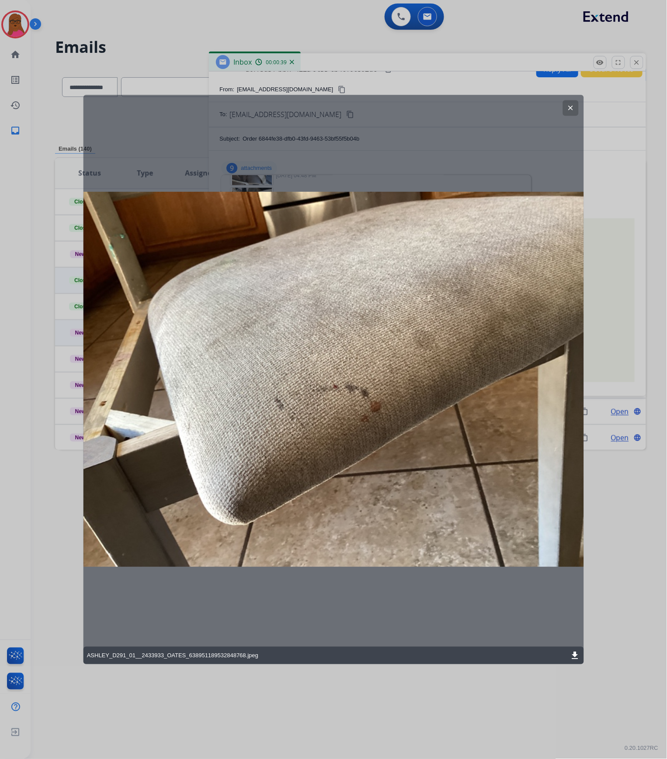
click at [570, 107] on mat-icon "clear" at bounding box center [570, 108] width 8 height 8
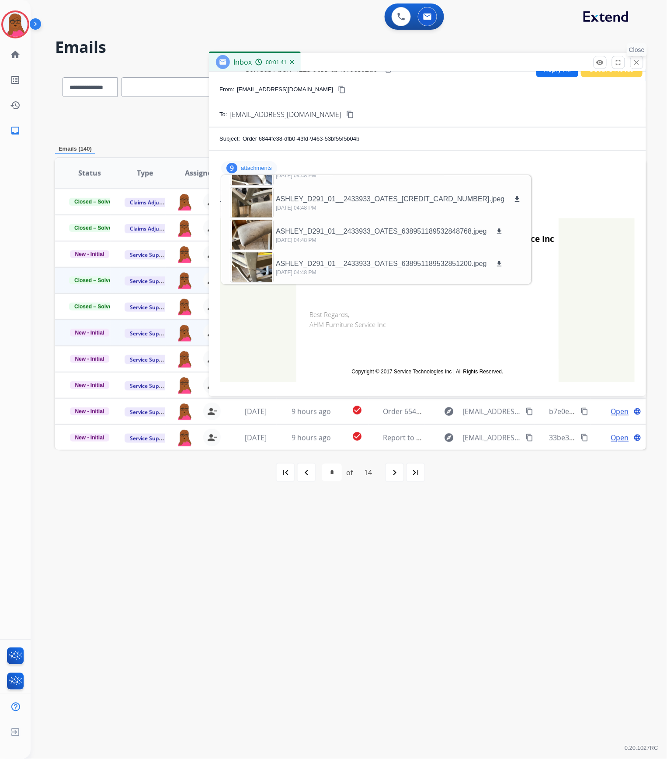
click at [638, 62] on mat-icon "close" at bounding box center [637, 63] width 8 height 8
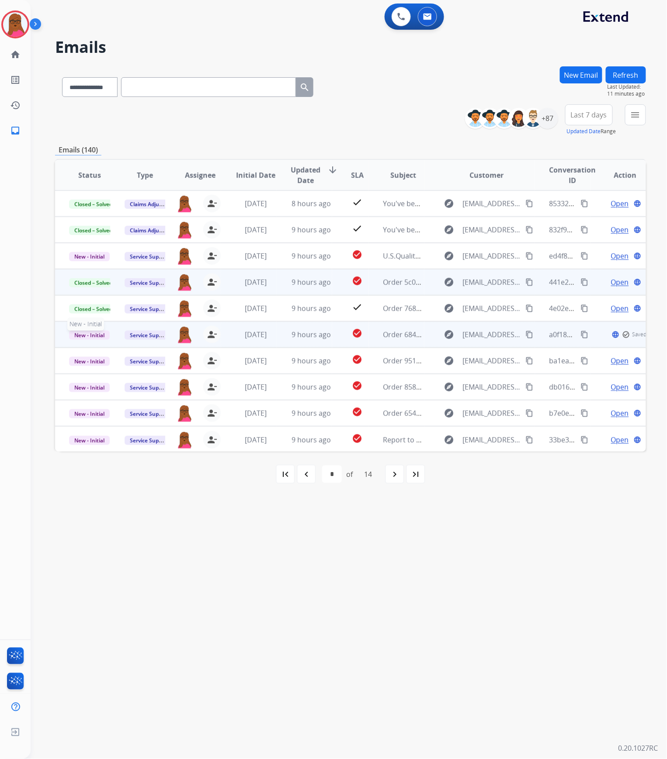
click at [102, 336] on span "New - Initial" at bounding box center [89, 335] width 41 height 9
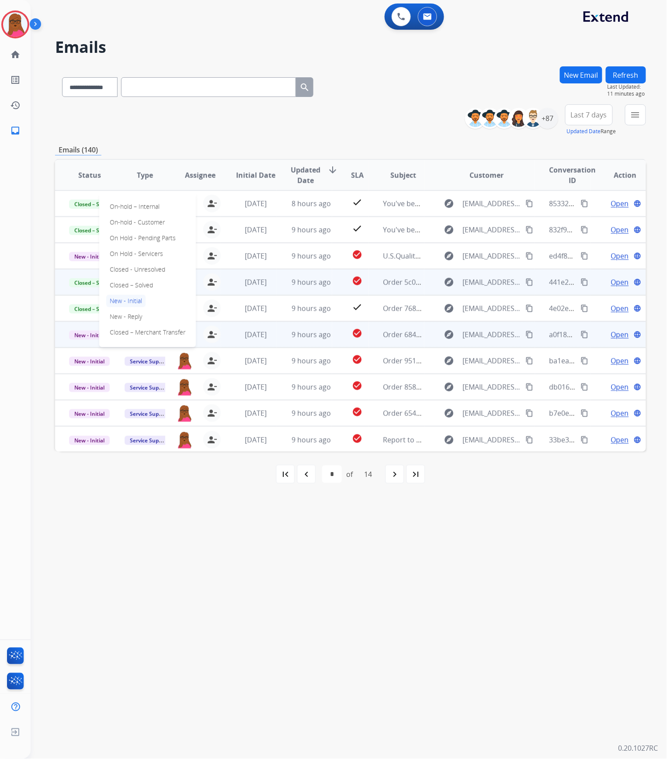
click at [135, 285] on p "Closed – Solved" at bounding box center [131, 285] width 50 height 12
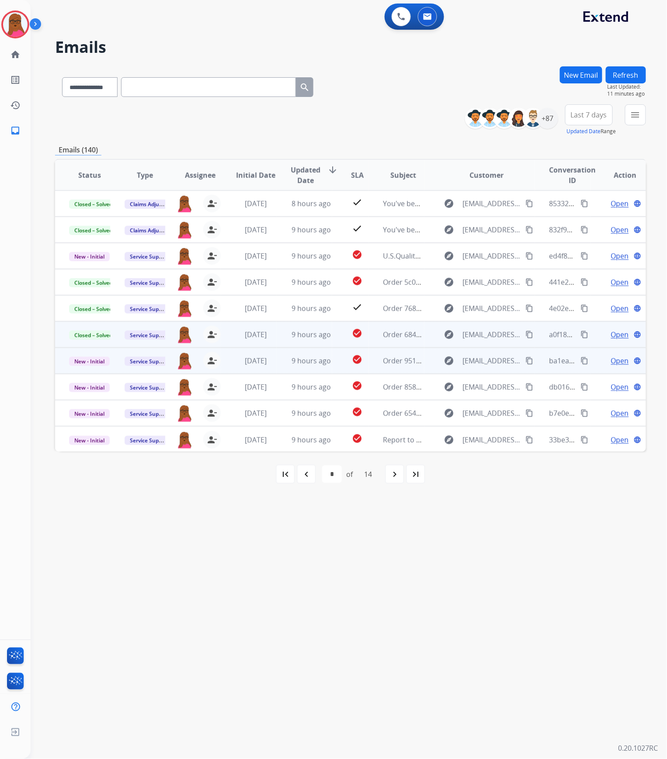
click at [611, 361] on span "Open" at bounding box center [620, 361] width 18 height 10
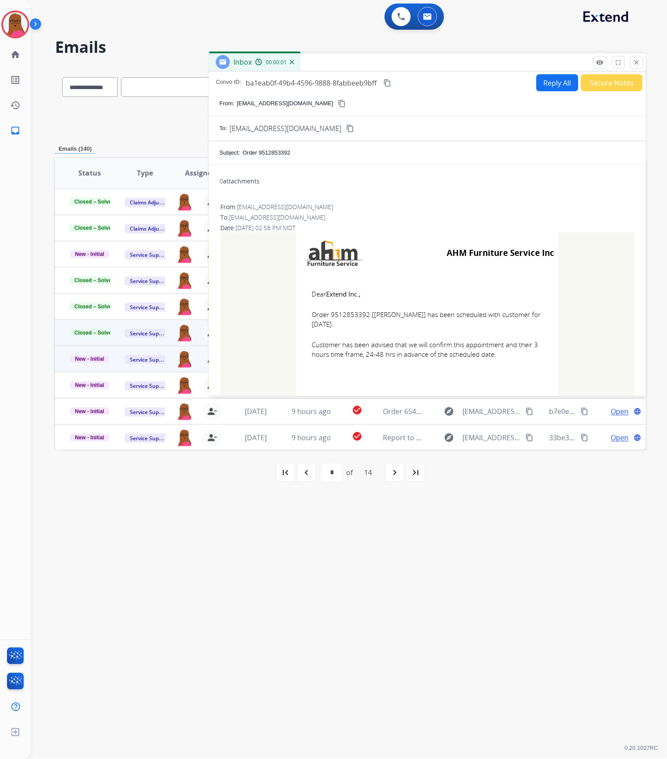
click at [348, 308] on td "Dear Extend Inc., Order 9512853392 [[PERSON_NAME]] has been scheduled with cust…" at bounding box center [427, 329] width 262 height 111
click at [348, 311] on span "Order 9512853392 [[PERSON_NAME]] has been scheduled with customer for [DATE]." at bounding box center [428, 320] width 232 height 20
copy span "9512853392"
drag, startPoint x: 308, startPoint y: 294, endPoint x: 507, endPoint y: 358, distance: 208.9
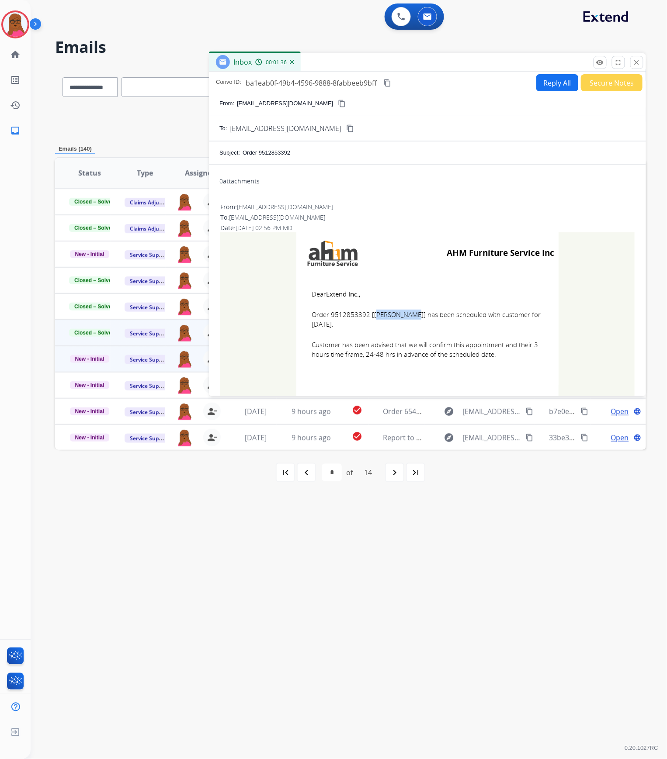
click at [507, 358] on td "Dear Extend Inc., Order 9512853392 [[PERSON_NAME]] has been scheduled with cust…" at bounding box center [427, 329] width 262 height 111
copy td "Dear Extend Inc., Order 9512853392 [[PERSON_NAME]] has been scheduled with cust…"
click at [638, 64] on mat-icon "close" at bounding box center [637, 63] width 8 height 8
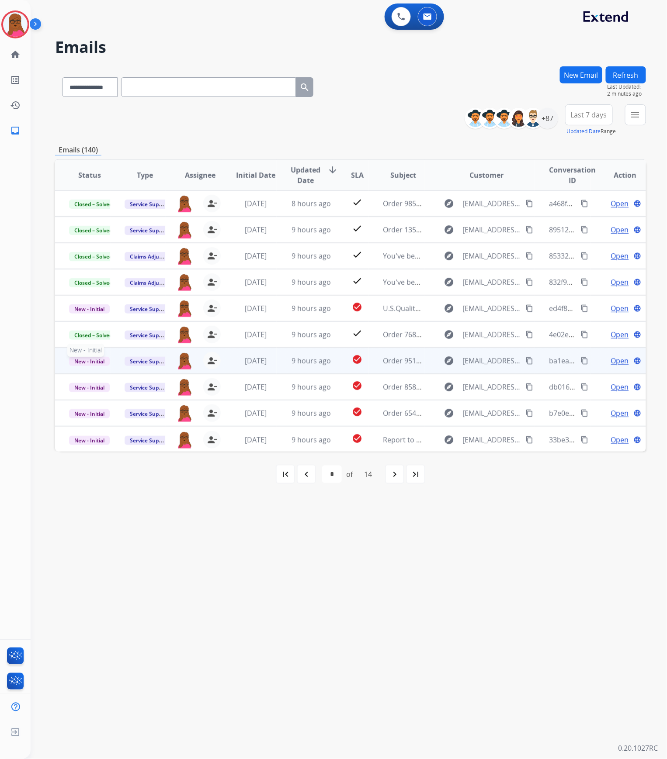
click at [77, 362] on span "New - Initial" at bounding box center [89, 361] width 41 height 9
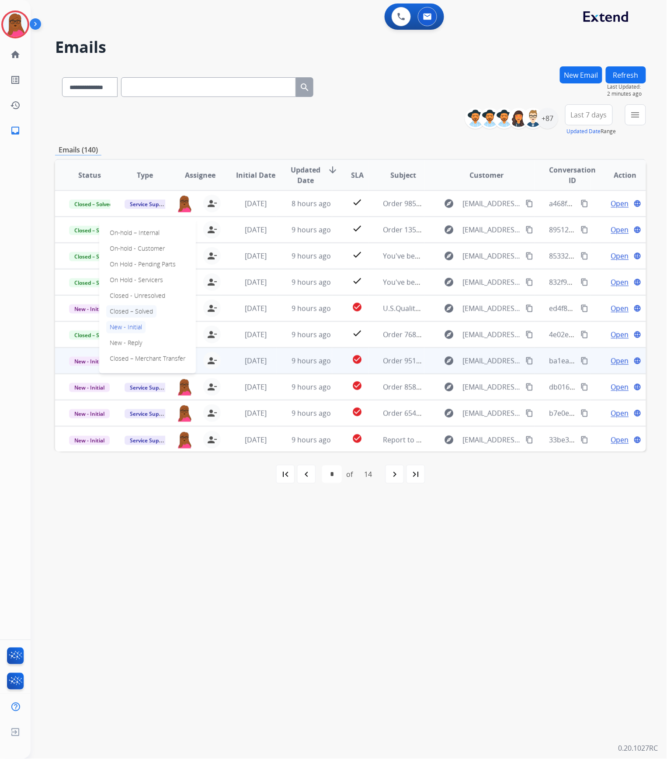
click at [149, 310] on p "Closed – Solved" at bounding box center [131, 311] width 50 height 12
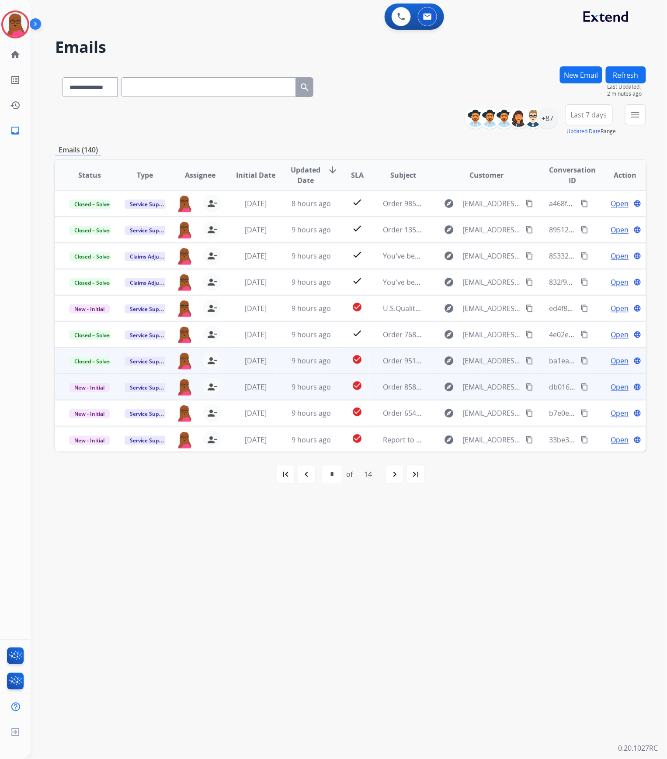
click at [611, 386] on span "Open" at bounding box center [620, 387] width 18 height 10
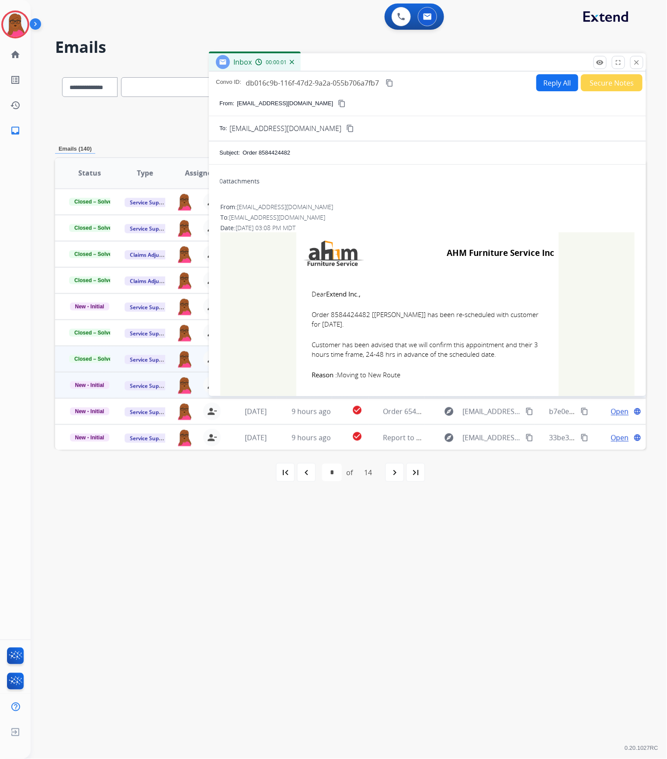
click at [346, 315] on span "Order 8584424482 [[PERSON_NAME]] has been re-scheduled with customer for [DATE]." at bounding box center [428, 320] width 232 height 20
copy span "8584424482"
drag, startPoint x: 308, startPoint y: 291, endPoint x: 495, endPoint y: 353, distance: 197.6
click at [495, 353] on td "Dear Extend Inc., Order 8584424482 [[PERSON_NAME]] has been re-scheduled with c…" at bounding box center [427, 334] width 262 height 121
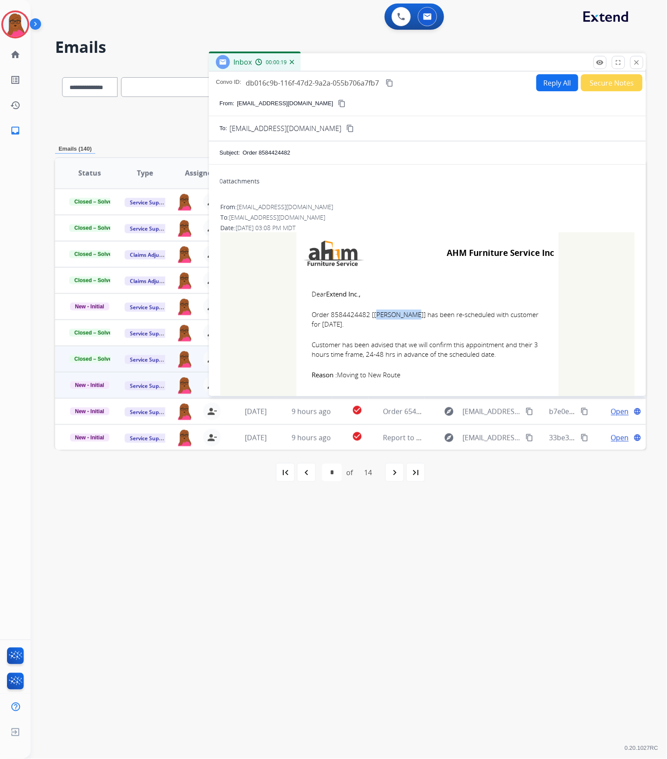
copy td "Dear Extend Inc., Order 8584424482 [[PERSON_NAME]] has been re-scheduled with c…"
click at [634, 66] on mat-icon "close" at bounding box center [637, 63] width 8 height 8
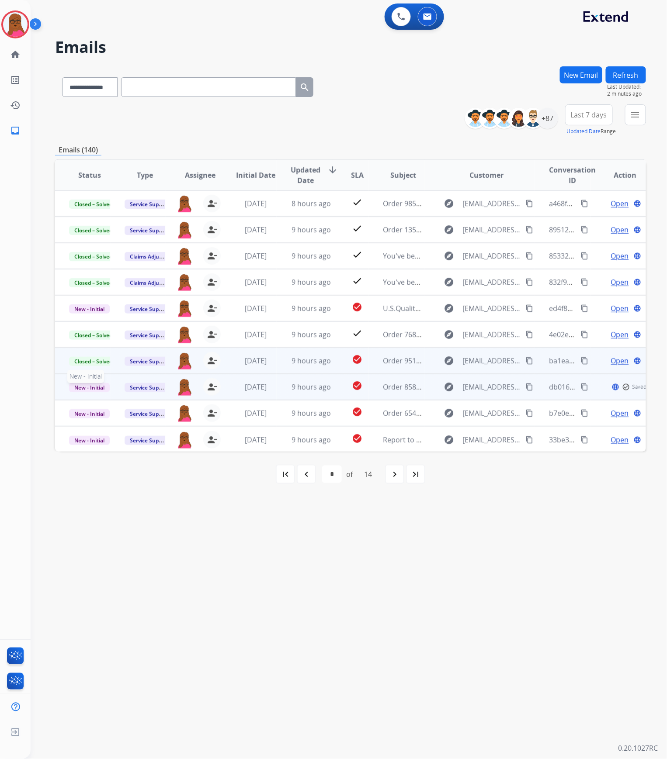
click at [98, 386] on span "New - Initial" at bounding box center [89, 387] width 41 height 9
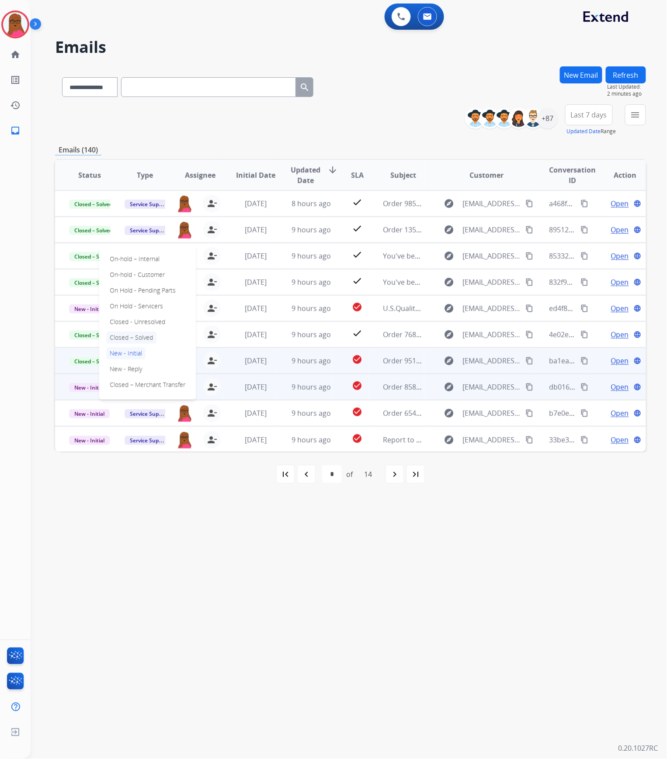
click at [146, 336] on p "Closed – Solved" at bounding box center [131, 338] width 50 height 12
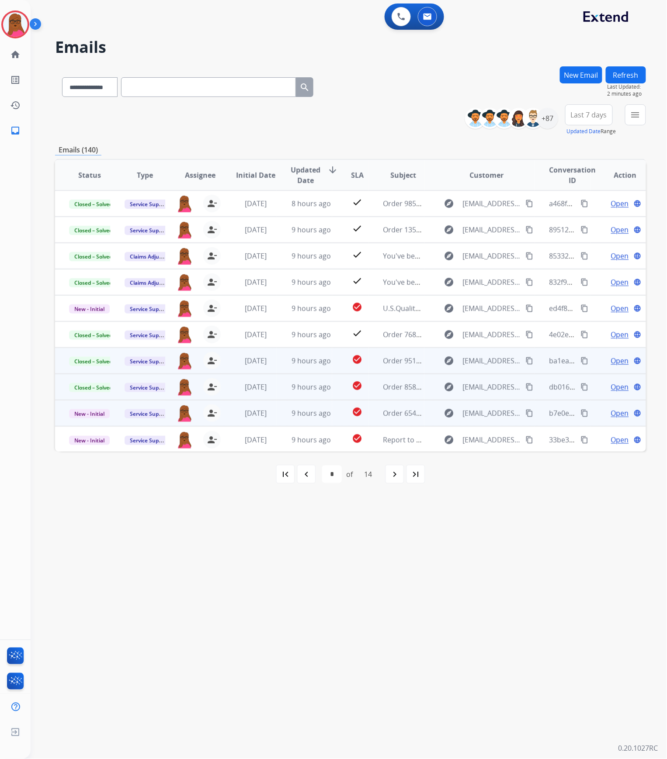
click at [615, 412] on span "Open" at bounding box center [620, 413] width 18 height 10
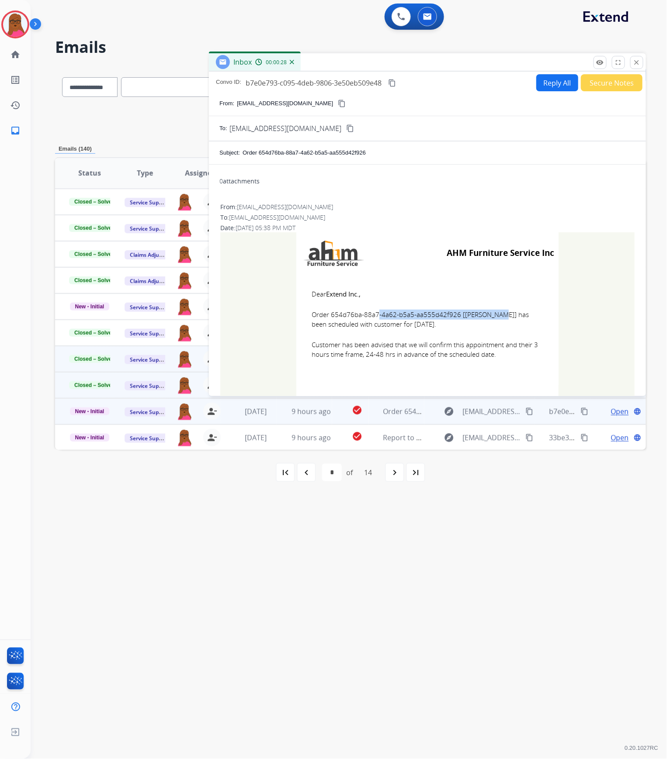
drag, startPoint x: 454, startPoint y: 317, endPoint x: 327, endPoint y: 315, distance: 126.7
click at [327, 315] on span "Order 654d76ba-88a7-4a62-b5a5-aa555d42f926 [[PERSON_NAME]] has been scheduled w…" at bounding box center [428, 320] width 232 height 20
copy span "654d76ba-88a7-4a62-b5a5-aa555d42f926"
drag, startPoint x: 308, startPoint y: 294, endPoint x: 485, endPoint y: 357, distance: 187.1
click at [485, 357] on td "Dear Extend Inc., Order 654d76ba-88a7-4a62-b5a5-aa555d42f926 [[PERSON_NAME]] ha…" at bounding box center [427, 329] width 262 height 111
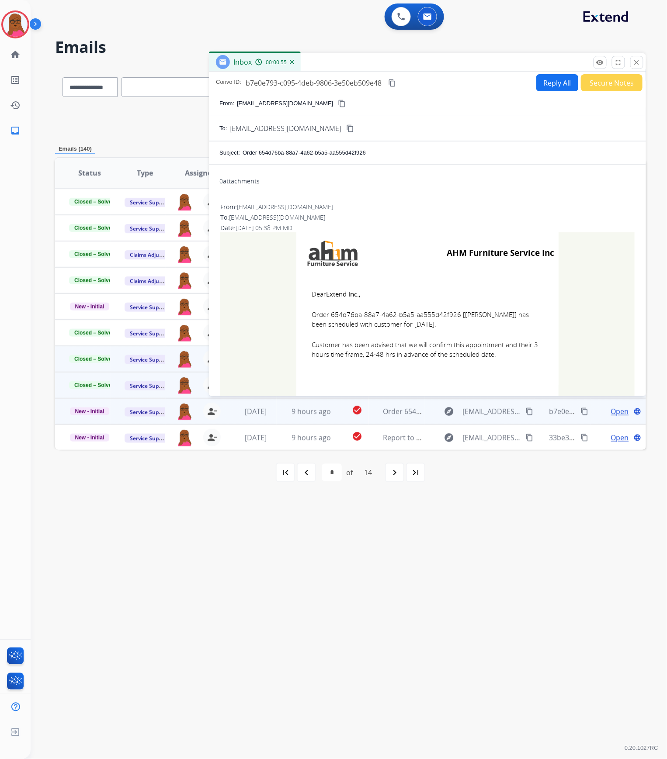
click at [509, 358] on span "Customer has been advised that we will confirm this appointment and their 3 hou…" at bounding box center [428, 350] width 232 height 20
drag, startPoint x: 509, startPoint y: 358, endPoint x: 310, endPoint y: 296, distance: 208.7
click at [310, 296] on td "Dear Extend Inc., Order 654d76ba-88a7-4a62-b5a5-aa555d42f926 [[PERSON_NAME]] ha…" at bounding box center [427, 329] width 262 height 111
copy td "Dear Extend Inc., Order 654d76ba-88a7-4a62-b5a5-aa555d42f926 [[PERSON_NAME]] ha…"
click at [637, 61] on mat-icon "close" at bounding box center [637, 63] width 8 height 8
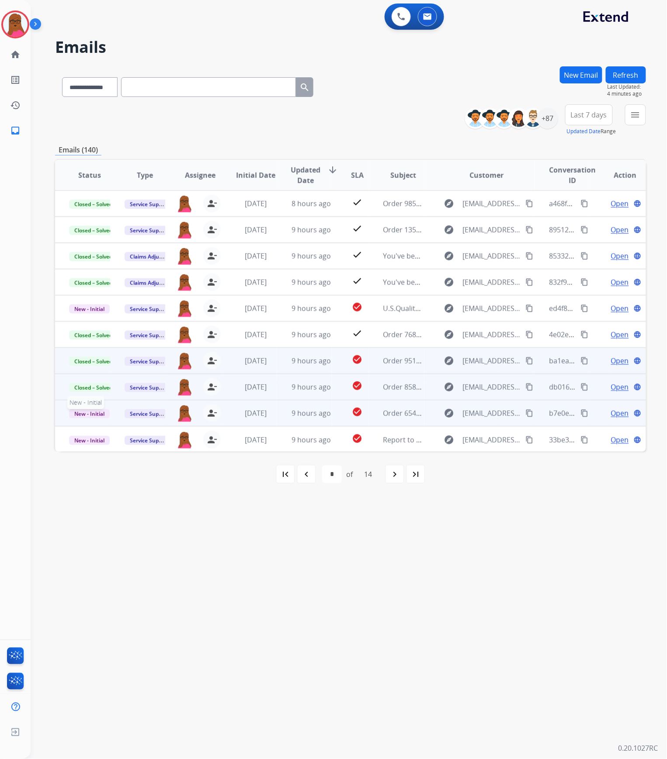
click at [87, 413] on span "New - Initial" at bounding box center [89, 413] width 41 height 9
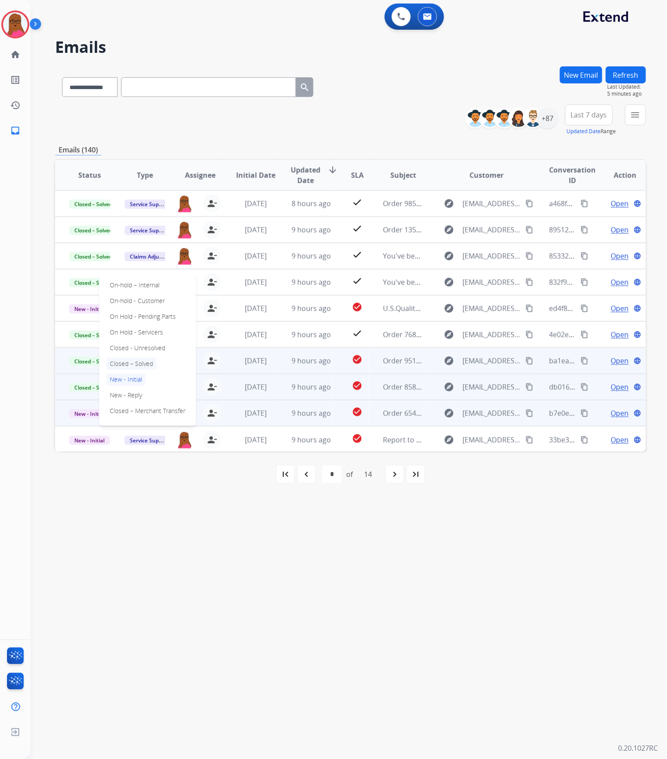
click at [150, 364] on p "Closed – Solved" at bounding box center [131, 364] width 50 height 12
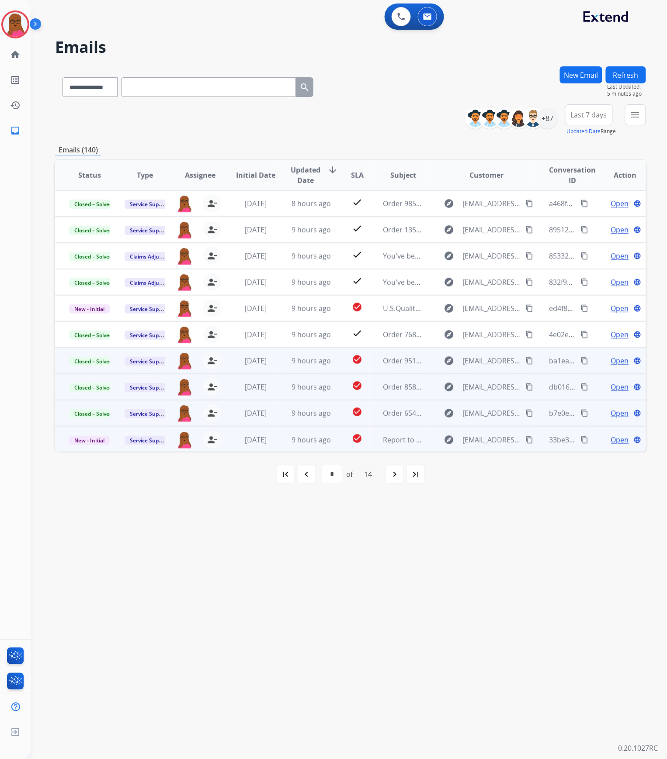
click at [611, 437] on span "Open" at bounding box center [620, 440] width 18 height 10
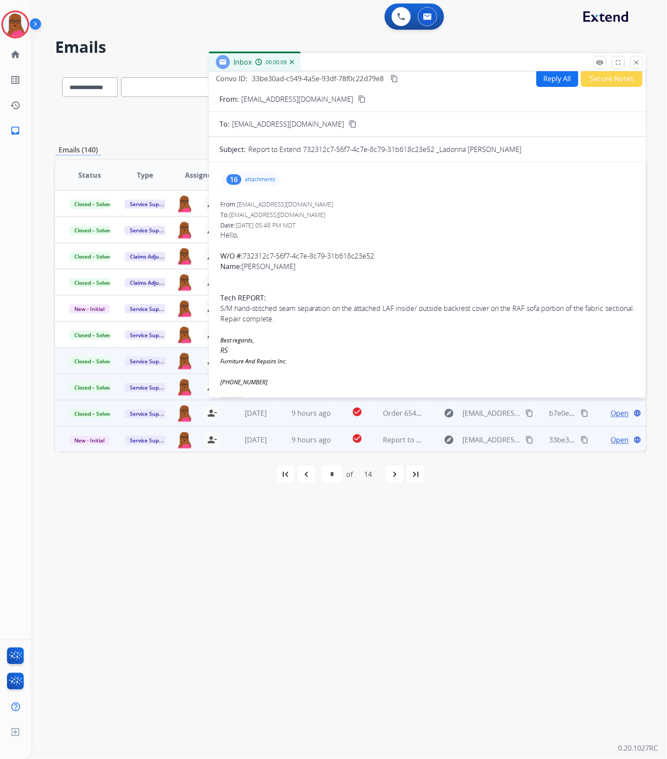
scroll to position [0, 0]
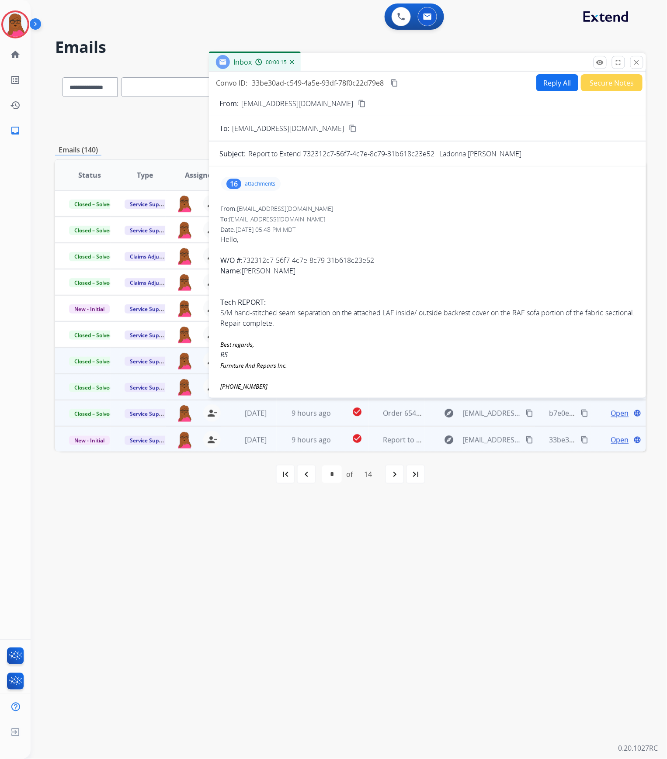
click at [263, 183] on p "attachments" at bounding box center [260, 183] width 31 height 7
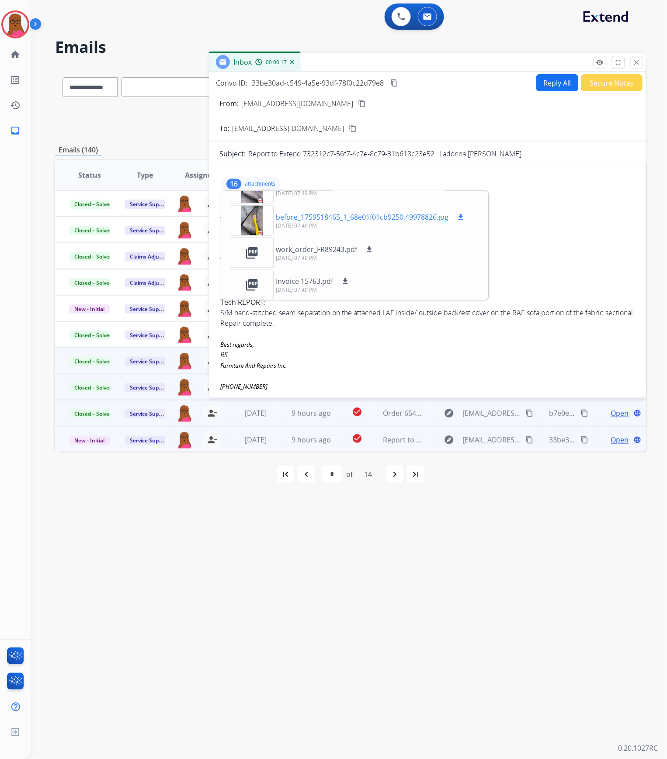
scroll to position [409, 0]
click at [371, 246] on mat-icon "download" at bounding box center [369, 248] width 8 height 8
click at [631, 58] on button "close Close" at bounding box center [636, 62] width 13 height 13
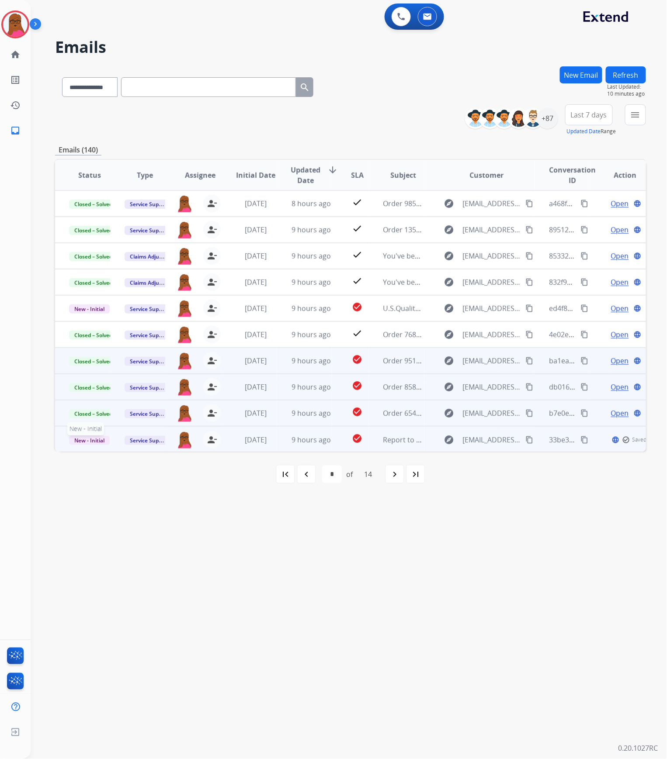
click at [94, 439] on span "New - Initial" at bounding box center [89, 440] width 41 height 9
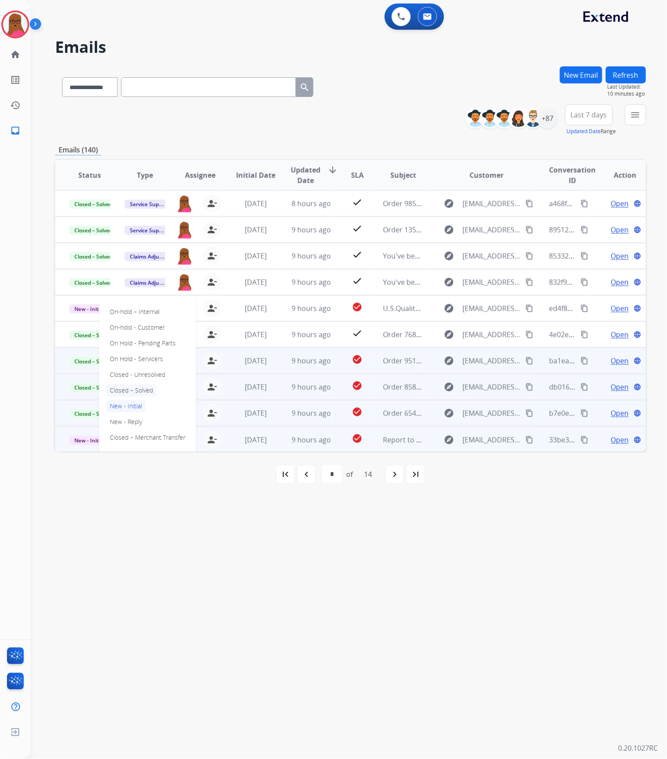
click at [145, 392] on p "Closed – Solved" at bounding box center [131, 390] width 50 height 12
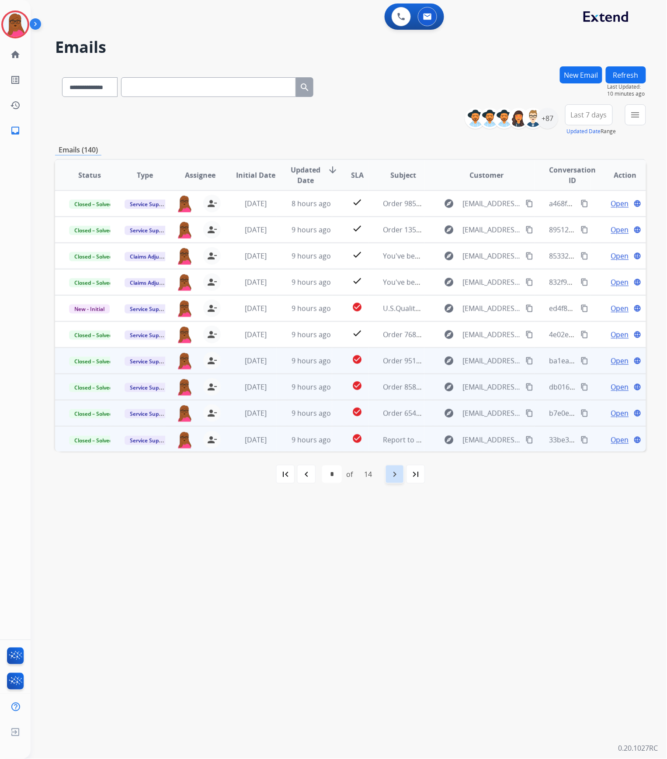
click at [387, 475] on div "navigate_next" at bounding box center [394, 474] width 19 height 19
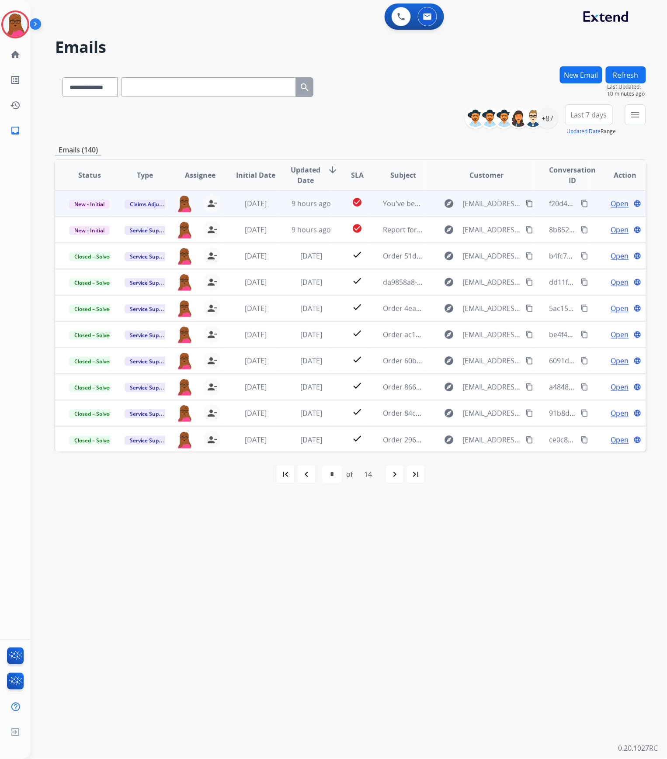
click at [611, 203] on span "Open" at bounding box center [620, 203] width 18 height 10
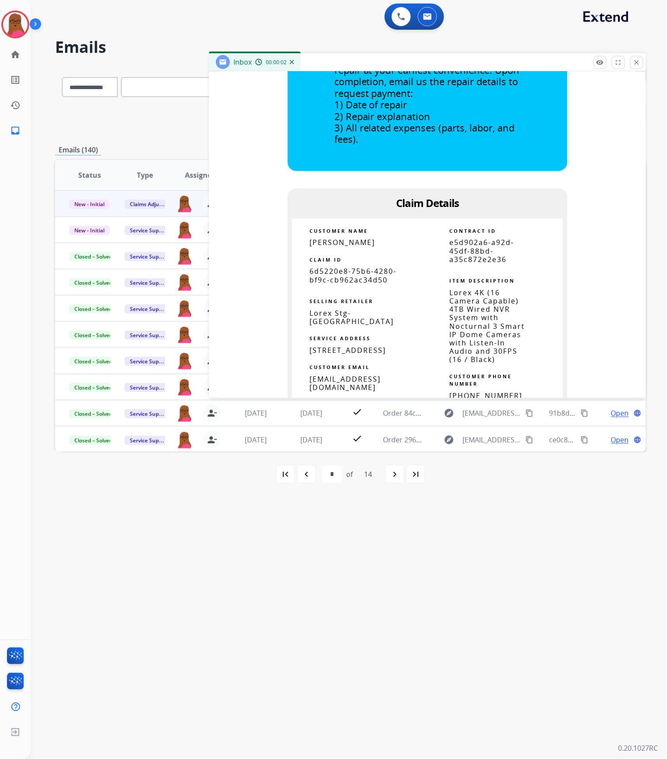
scroll to position [408, 0]
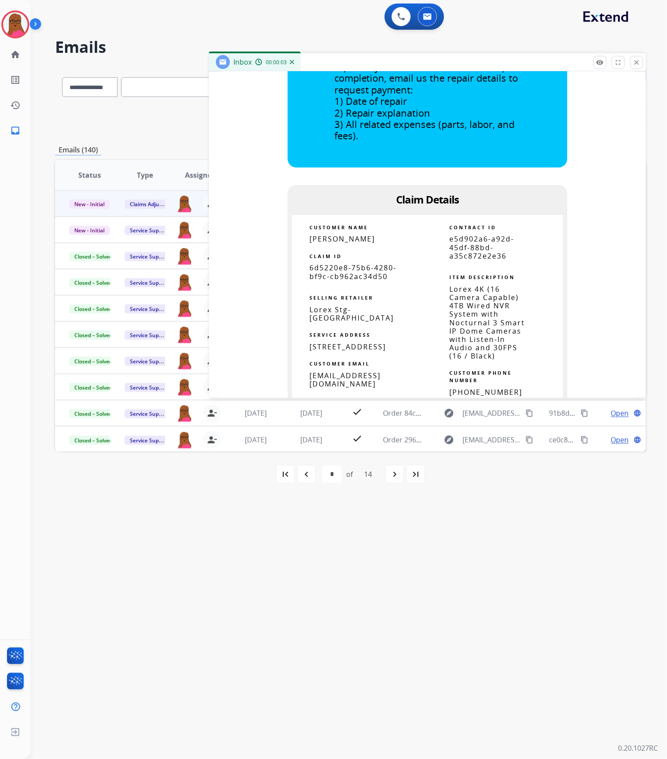
click at [330, 274] on span "6d5220e8-75b6-4280-bf9c-cb962ac34d50" at bounding box center [352, 272] width 87 height 18
copy tbody
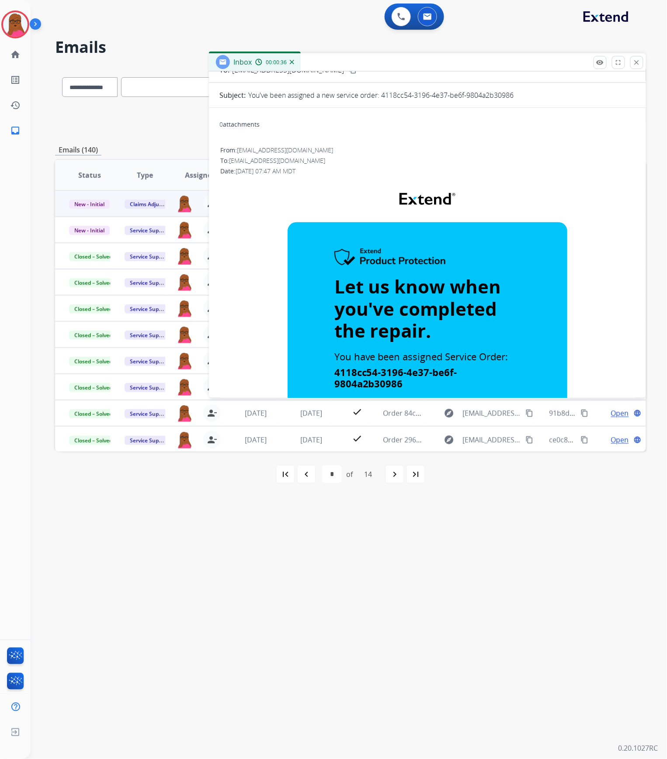
scroll to position [58, 0]
drag, startPoint x: 640, startPoint y: 65, endPoint x: 287, endPoint y: 204, distance: 378.7
click at [639, 65] on mat-icon "close" at bounding box center [637, 63] width 8 height 8
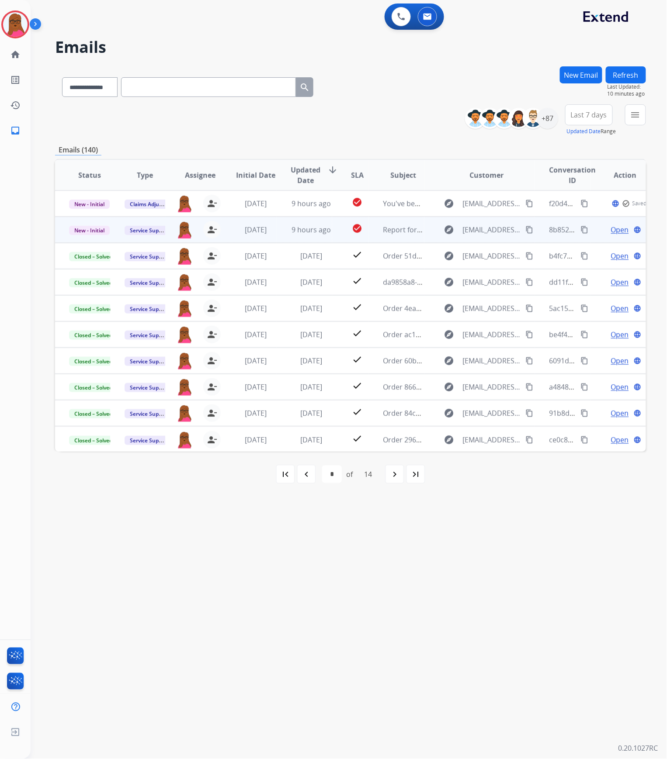
click at [611, 233] on span "Open" at bounding box center [620, 230] width 18 height 10
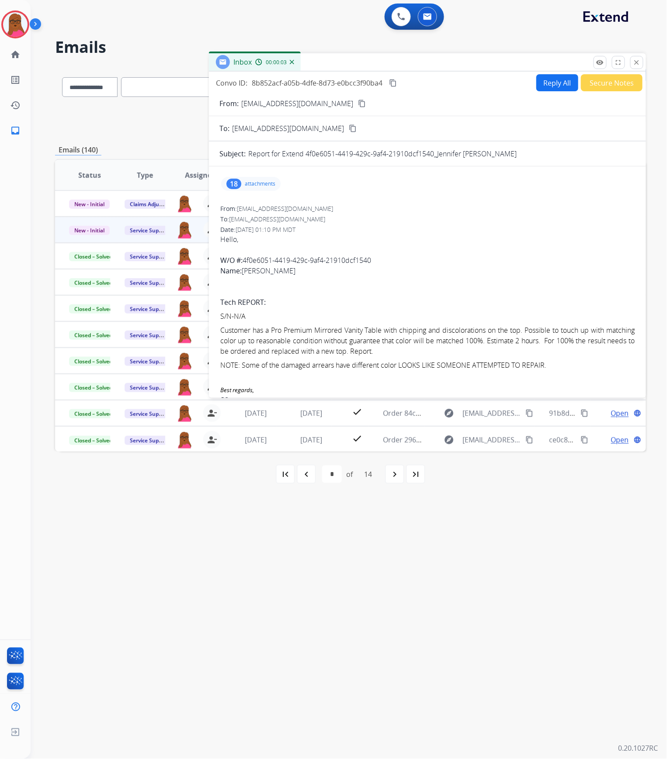
click at [258, 186] on p "attachments" at bounding box center [260, 183] width 31 height 7
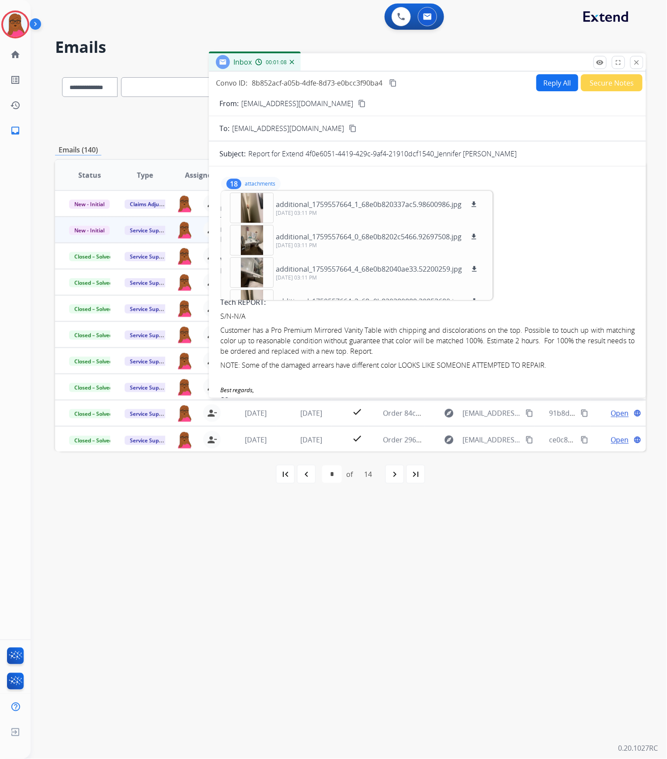
click at [271, 185] on p "attachments" at bounding box center [260, 183] width 31 height 7
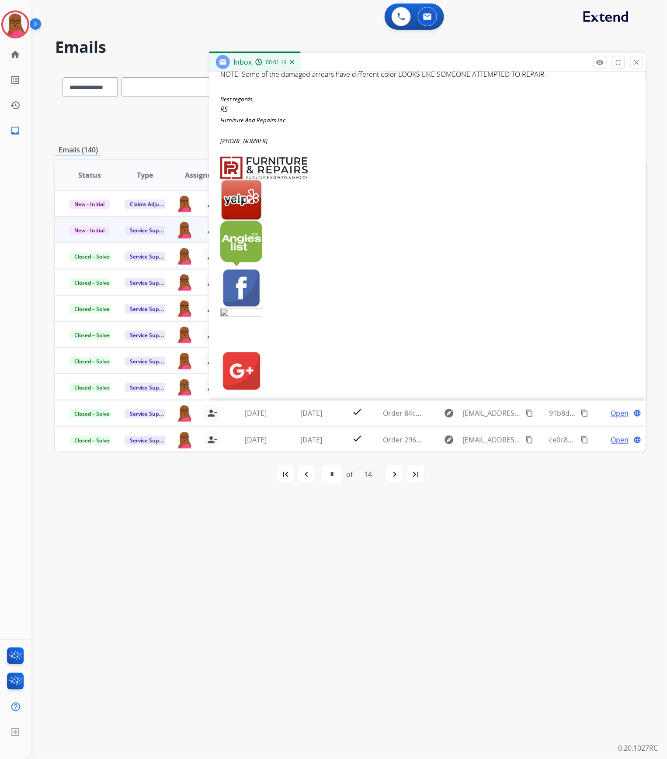
scroll to position [0, 0]
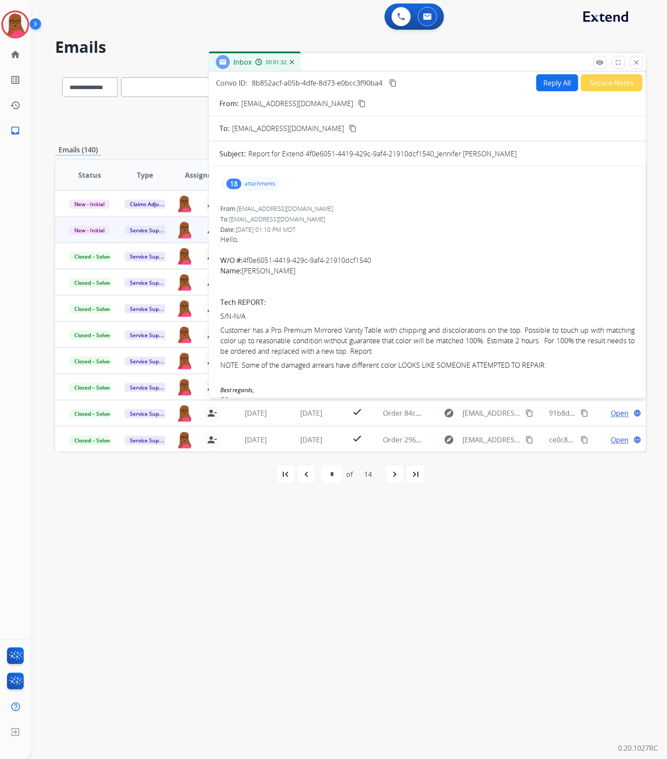
click at [269, 182] on p "attachments" at bounding box center [260, 183] width 31 height 7
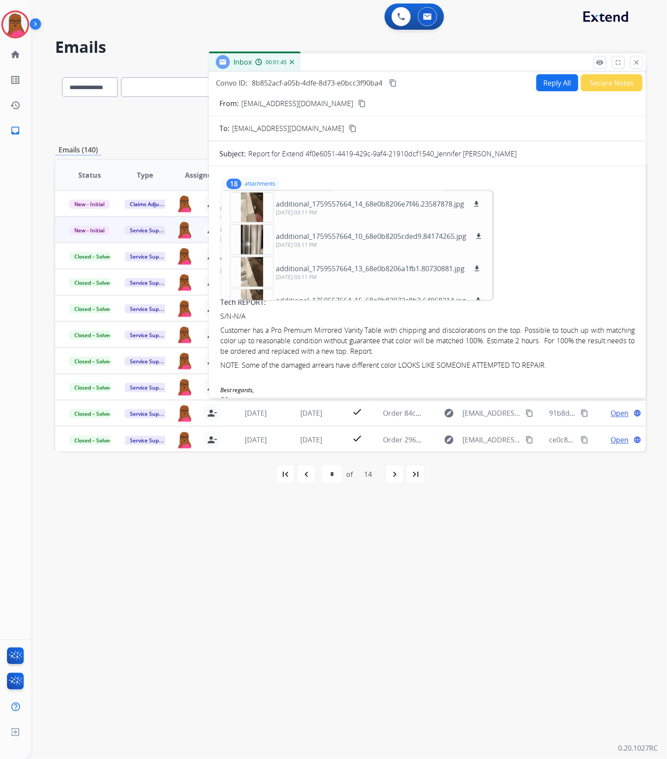
scroll to position [474, 0]
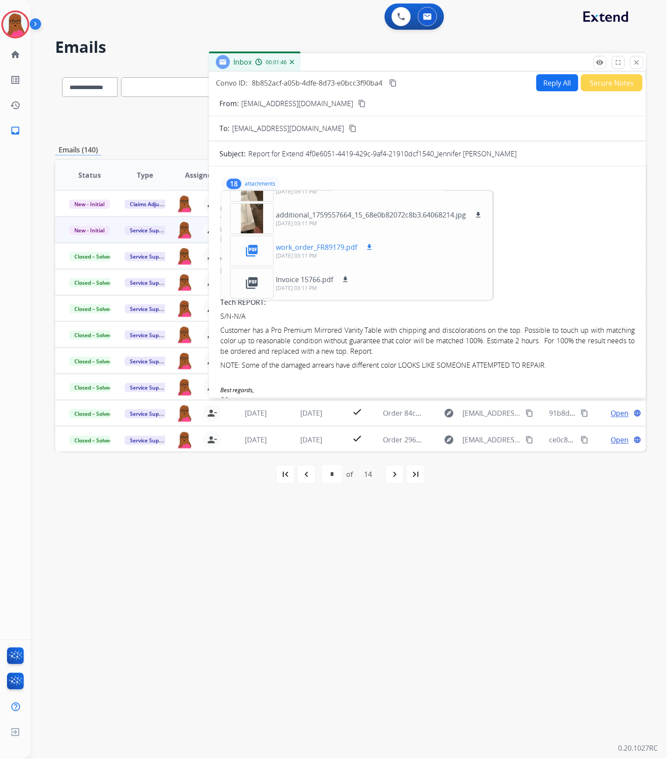
click at [366, 246] on mat-icon "download" at bounding box center [369, 248] width 8 height 8
click at [371, 249] on mat-icon "download" at bounding box center [369, 248] width 8 height 8
click at [633, 66] on button "close Close" at bounding box center [636, 62] width 13 height 13
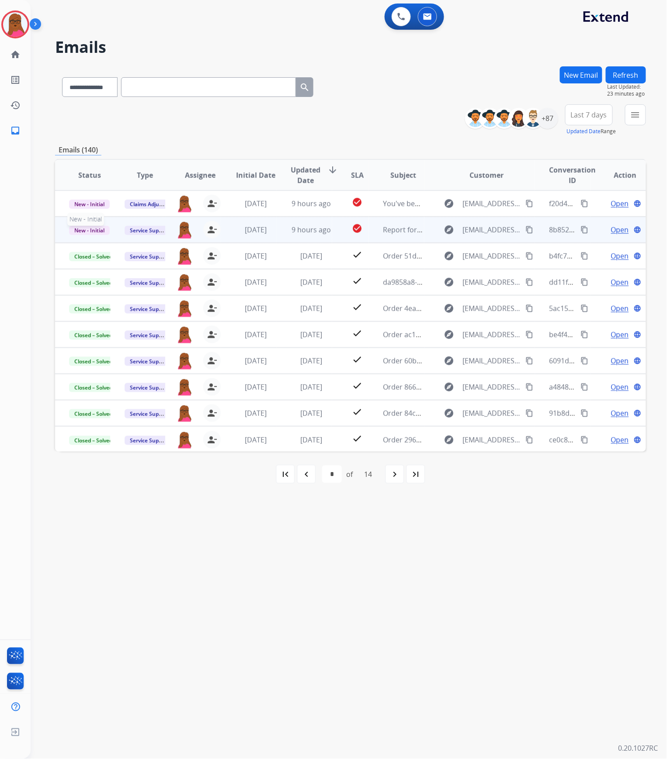
click at [86, 227] on span "New - Initial" at bounding box center [89, 230] width 41 height 9
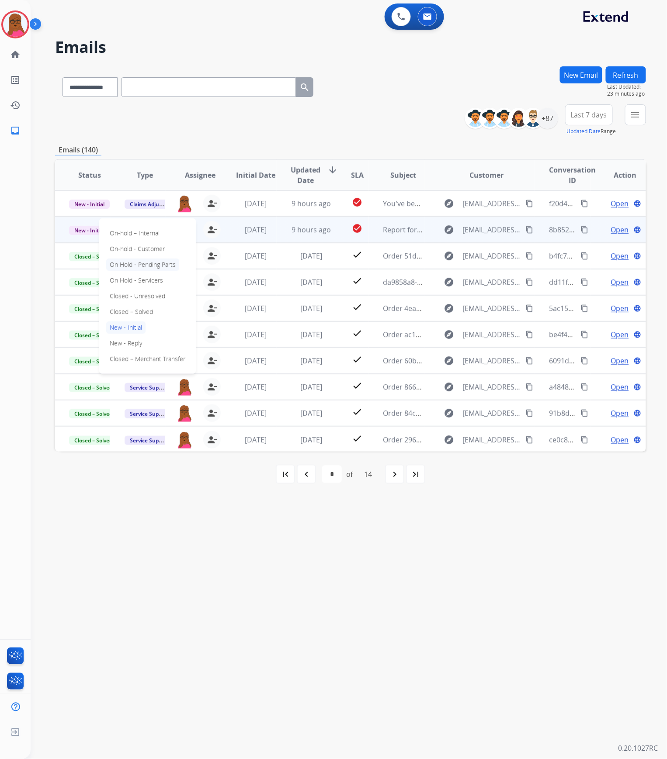
click at [146, 259] on p "On Hold - Pending Parts" at bounding box center [142, 265] width 73 height 12
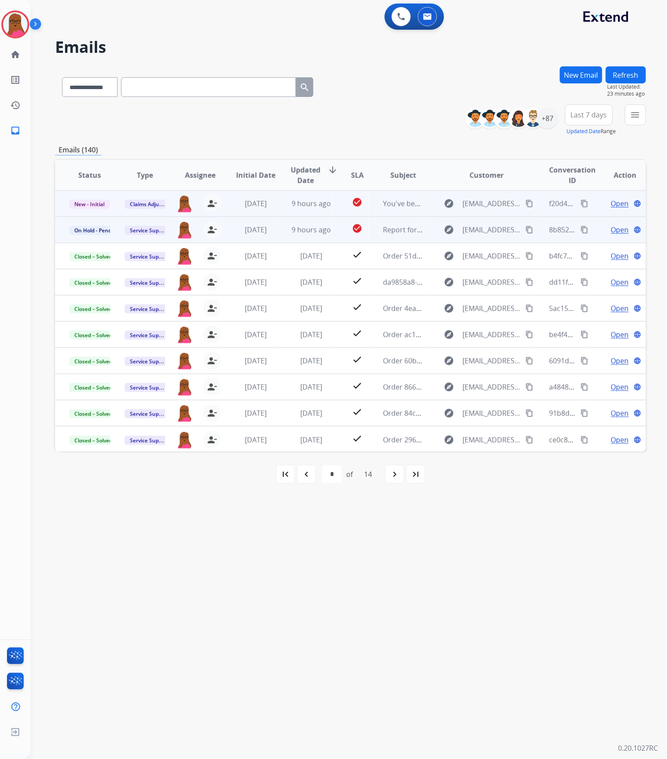
click at [611, 207] on span "Open" at bounding box center [620, 203] width 18 height 10
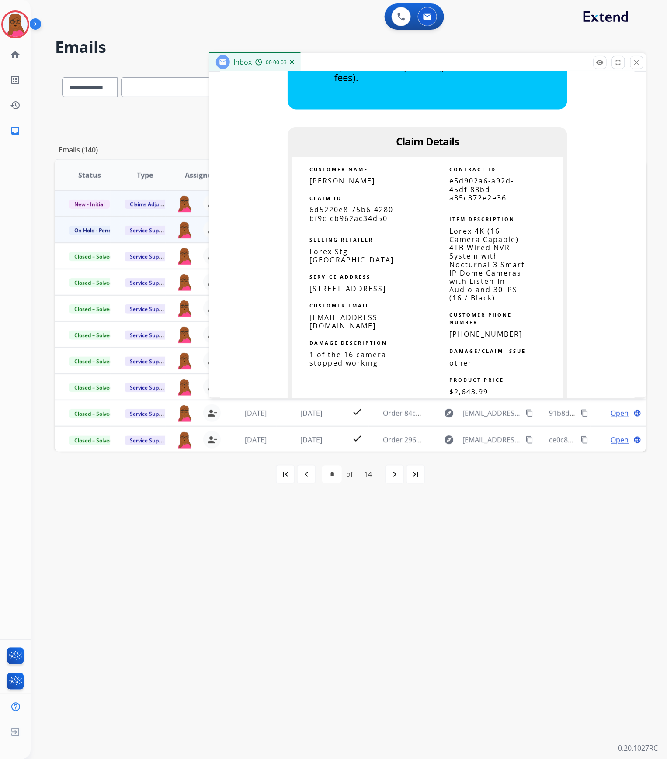
scroll to position [408, 0]
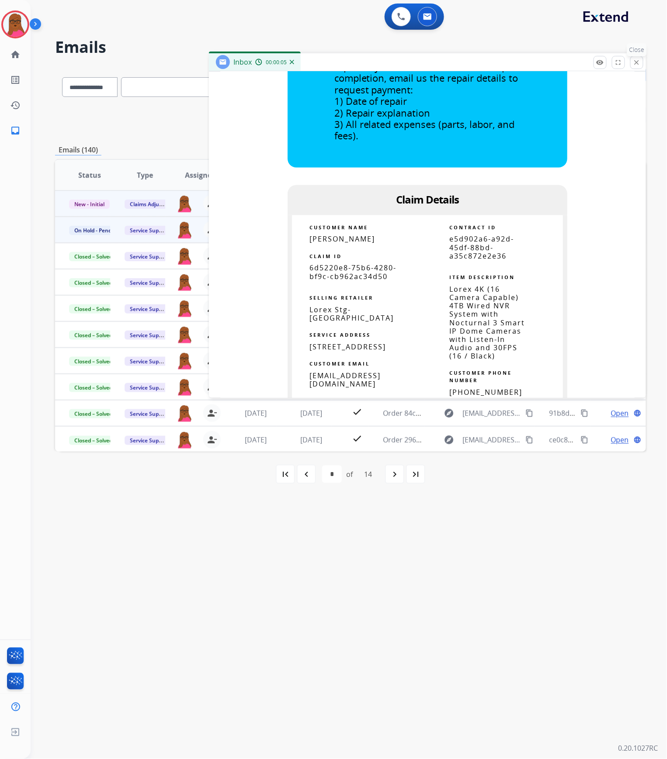
click at [639, 62] on mat-icon "close" at bounding box center [637, 63] width 8 height 8
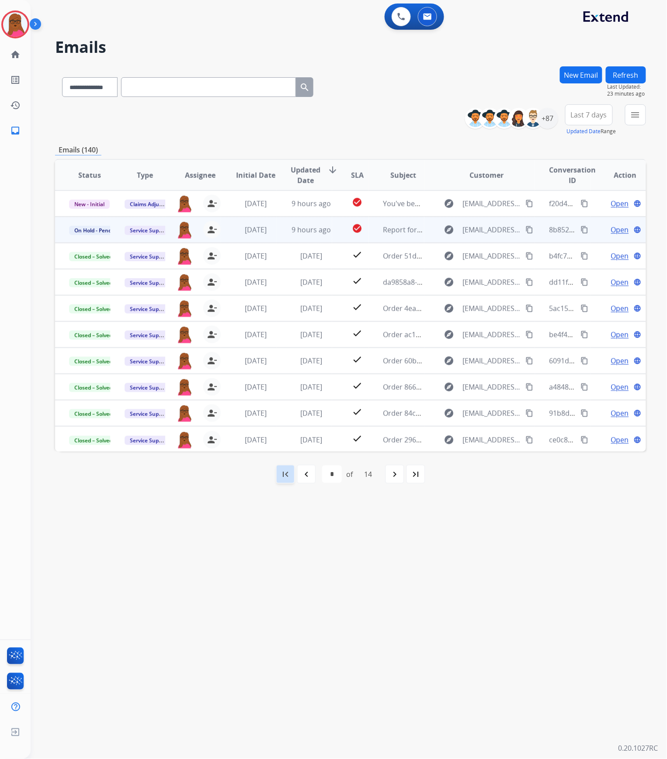
click at [288, 477] on mat-icon "first_page" at bounding box center [285, 474] width 10 height 10
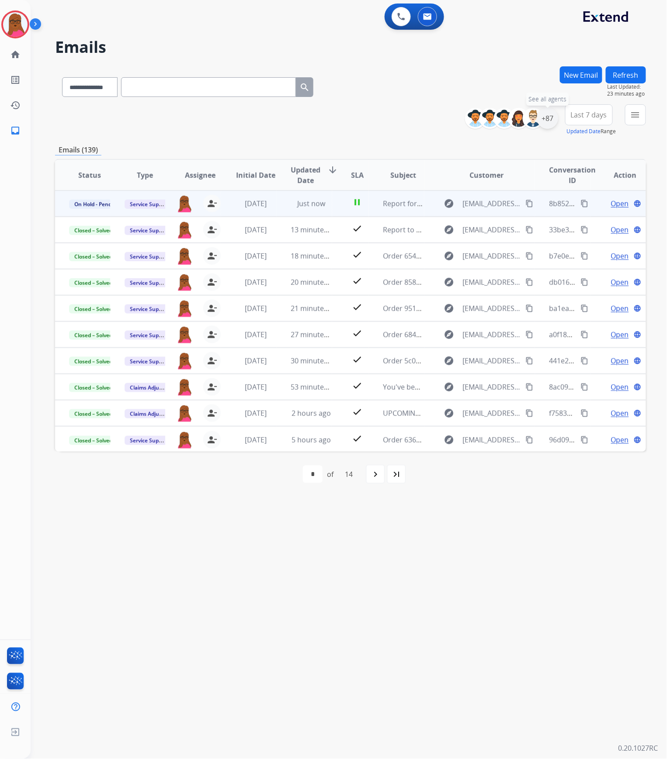
click at [544, 116] on div "+87" at bounding box center [547, 118] width 21 height 21
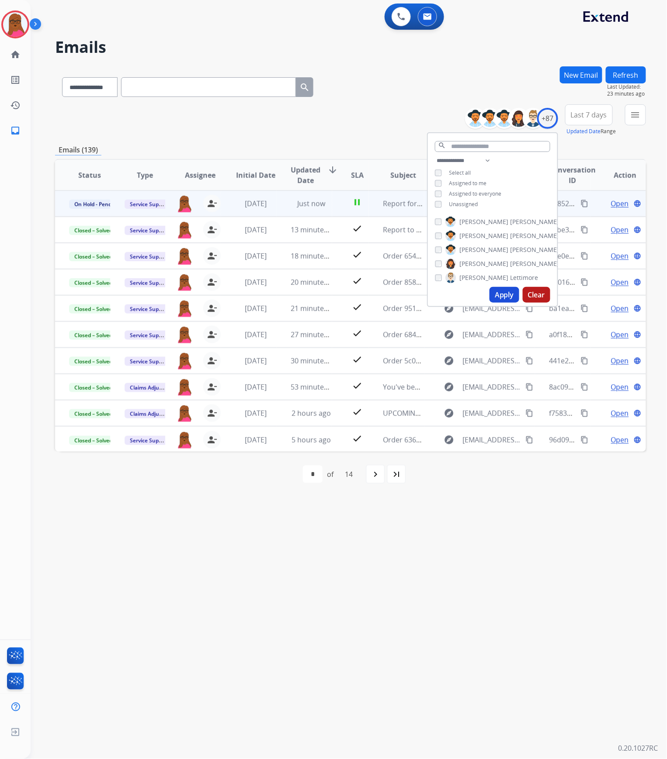
click at [528, 294] on button "Clear" at bounding box center [537, 295] width 28 height 16
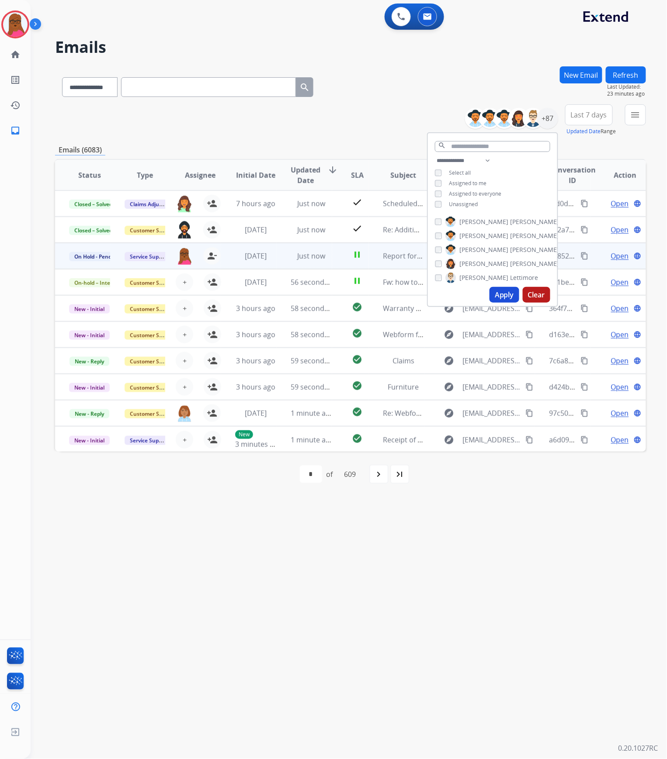
click at [624, 117] on div "**********" at bounding box center [558, 119] width 174 height 31
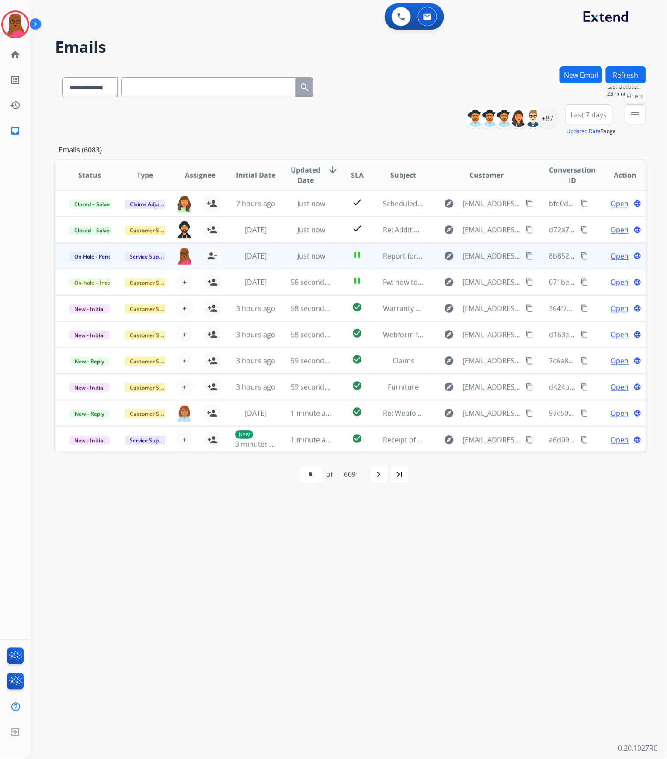
click at [630, 117] on button "menu Filters" at bounding box center [635, 114] width 21 height 21
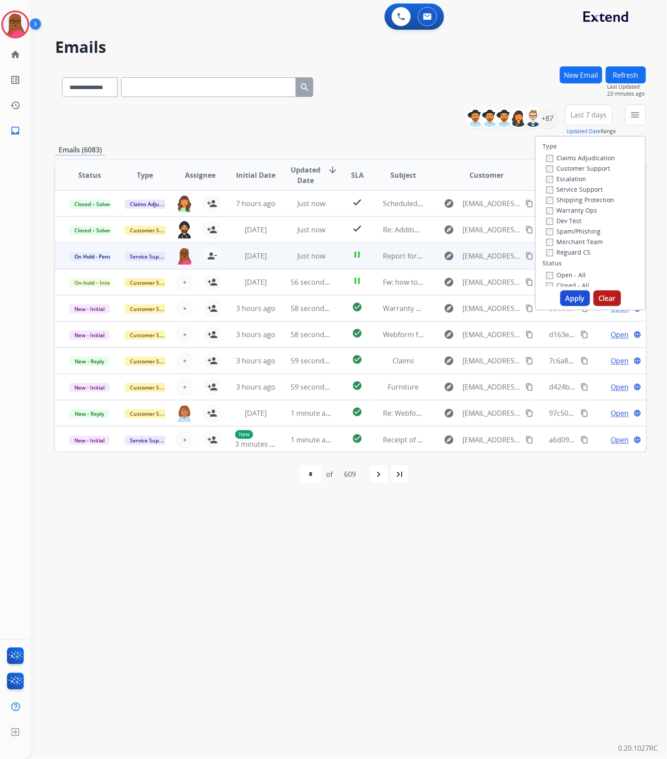
click at [603, 293] on button "Clear" at bounding box center [607, 299] width 28 height 16
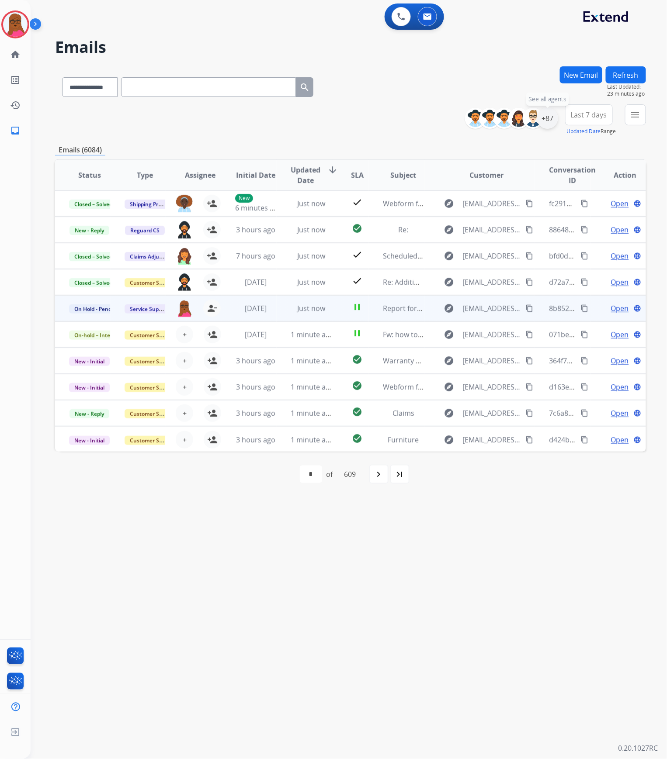
click at [549, 119] on div "+87" at bounding box center [547, 118] width 21 height 21
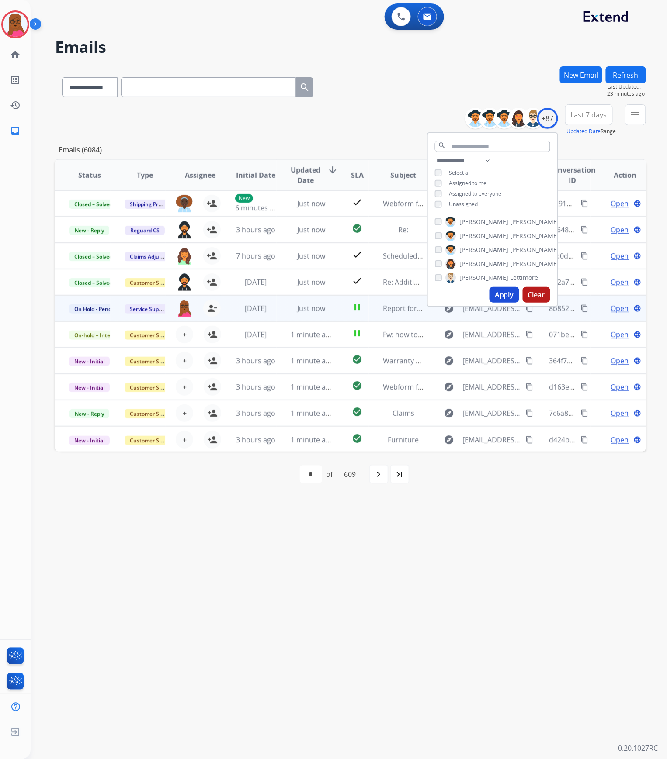
click at [495, 293] on button "Apply" at bounding box center [504, 295] width 30 height 16
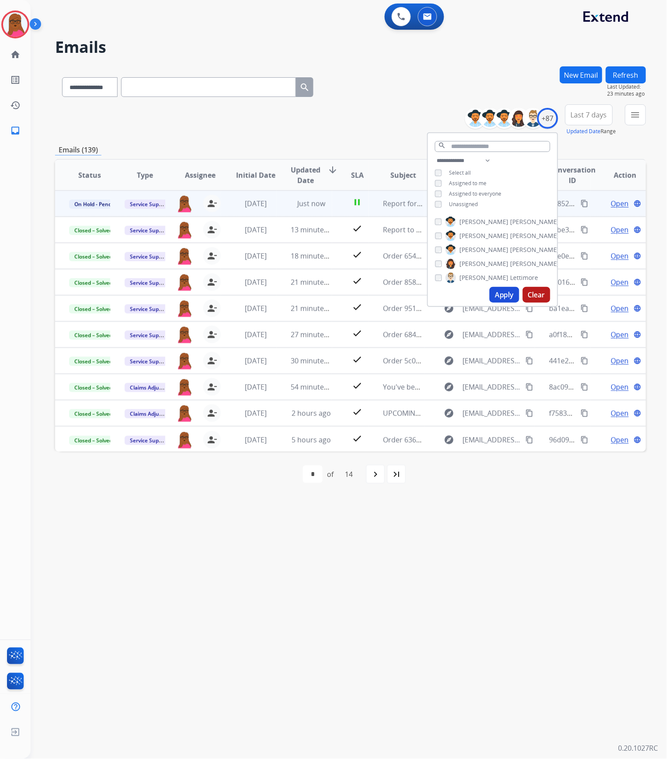
click at [450, 579] on div "**********" at bounding box center [338, 395] width 615 height 728
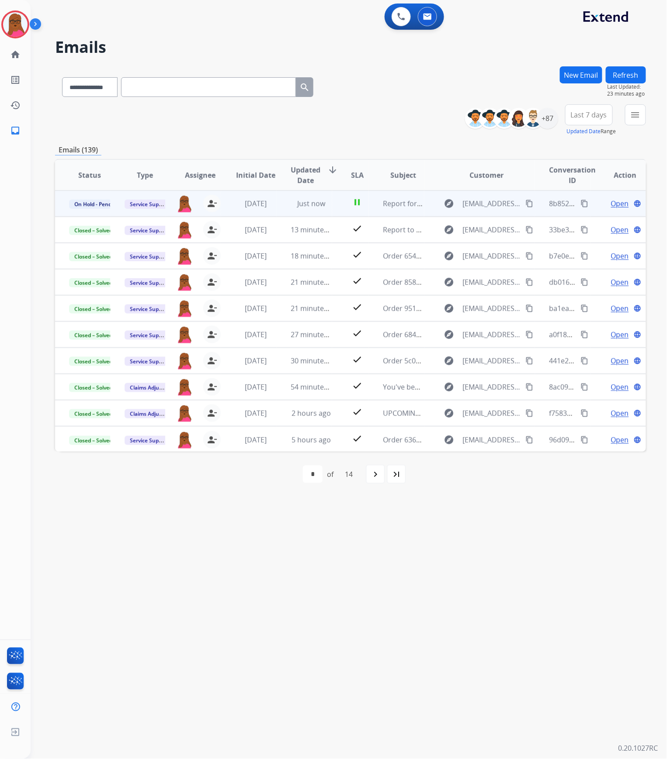
click at [378, 467] on div "navigate_next" at bounding box center [375, 474] width 19 height 19
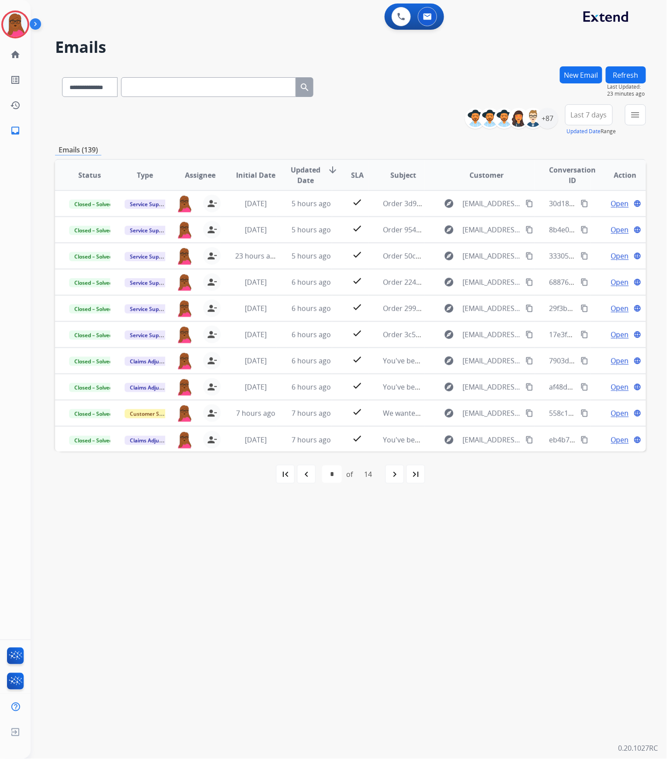
click at [385, 479] on div "first_page navigate_before * * * * * * * * * ** ** ** ** ** of 14 navigate_next…" at bounding box center [350, 474] width 591 height 17
click at [396, 479] on mat-icon "navigate_next" at bounding box center [394, 474] width 10 height 10
click at [397, 478] on mat-icon "navigate_next" at bounding box center [394, 474] width 10 height 10
click at [395, 481] on div "navigate_next" at bounding box center [394, 474] width 19 height 19
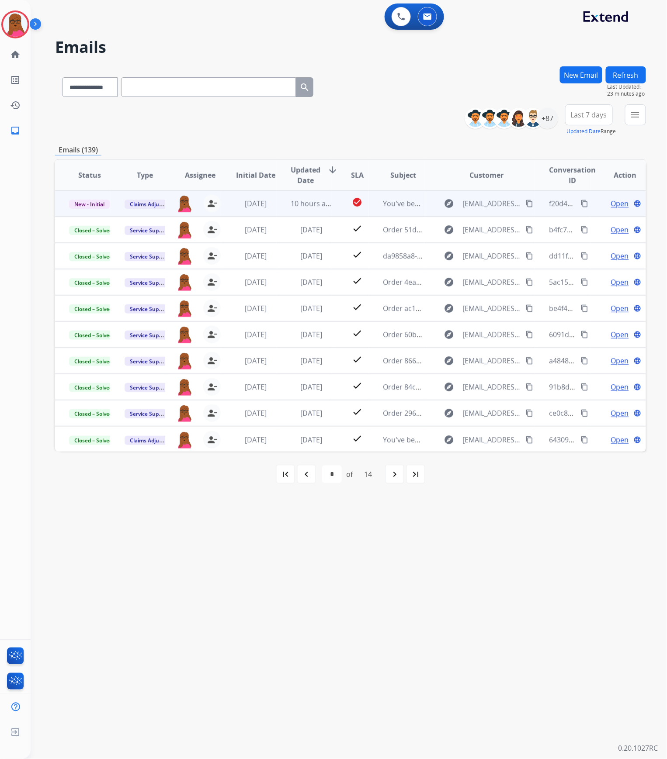
click at [611, 207] on span "Open" at bounding box center [620, 203] width 18 height 10
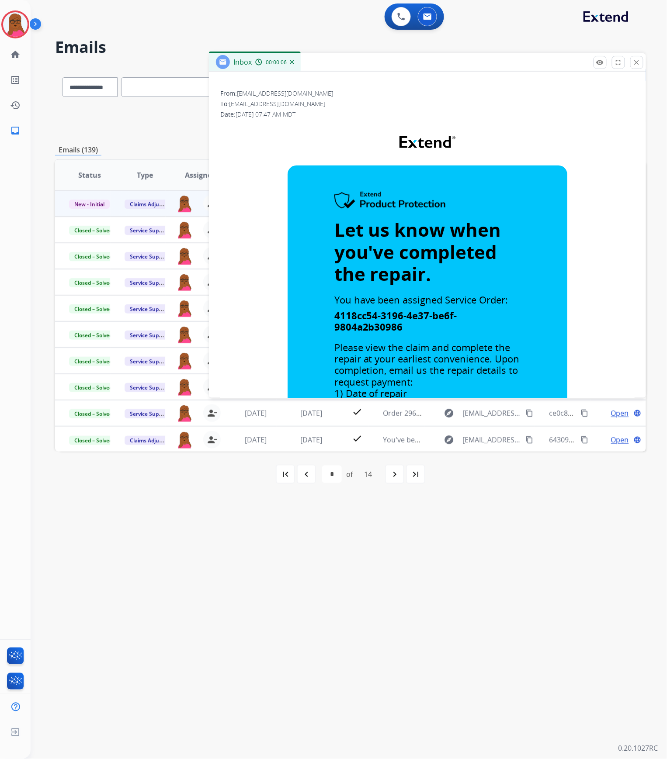
scroll to position [0, 0]
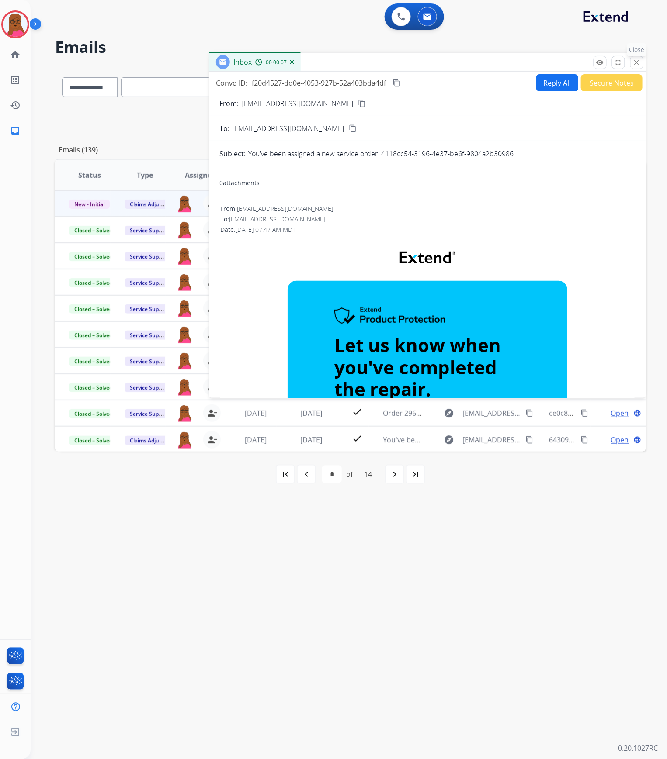
click at [637, 67] on button "close Close" at bounding box center [636, 62] width 13 height 13
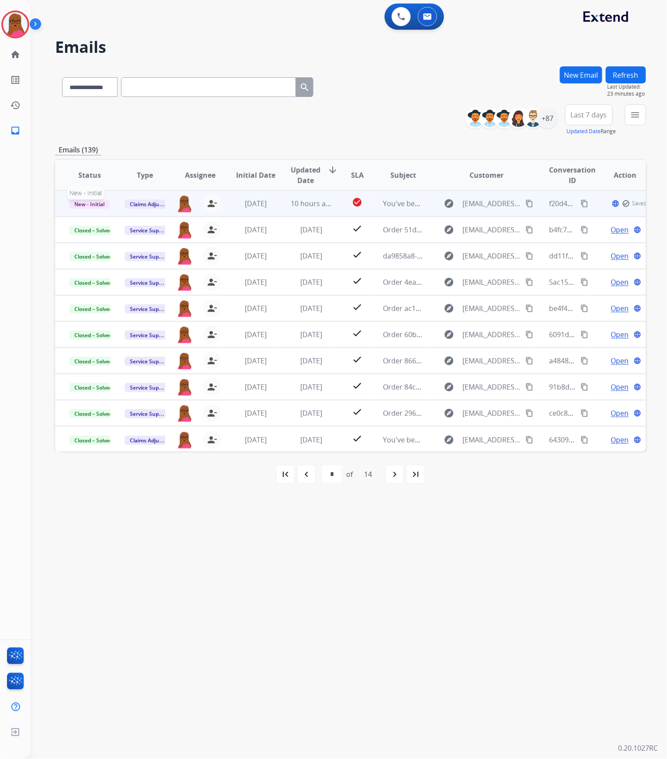
click at [97, 203] on span "New - Initial" at bounding box center [89, 204] width 41 height 9
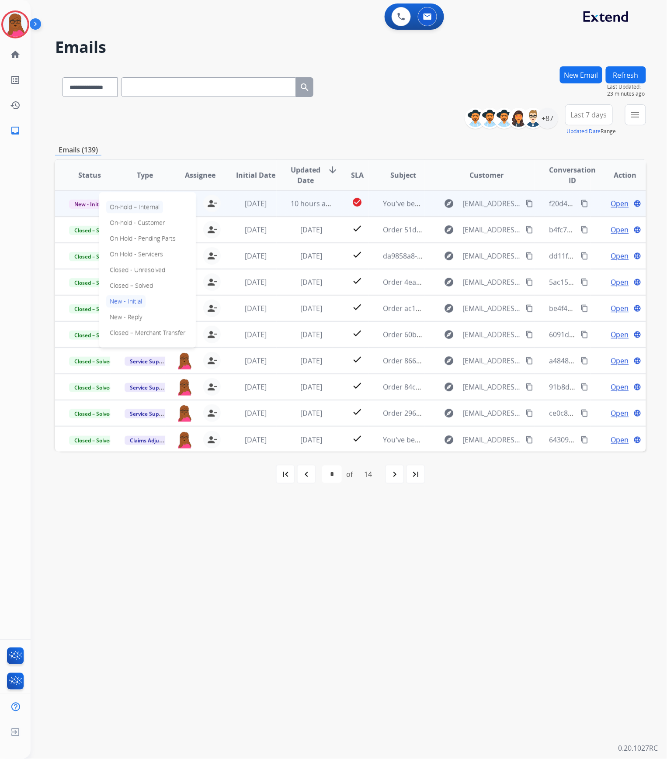
click at [158, 210] on p "On-hold – Internal" at bounding box center [134, 207] width 57 height 12
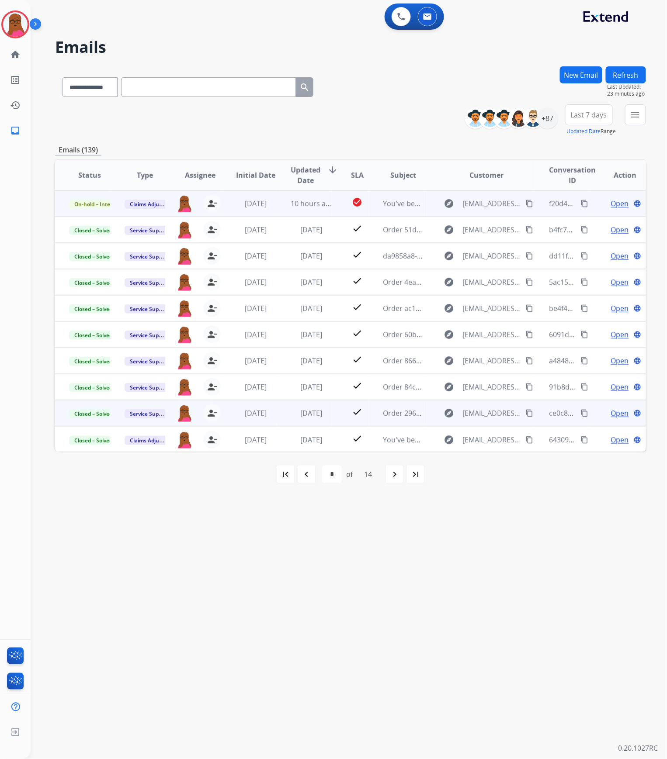
scroll to position [0, 0]
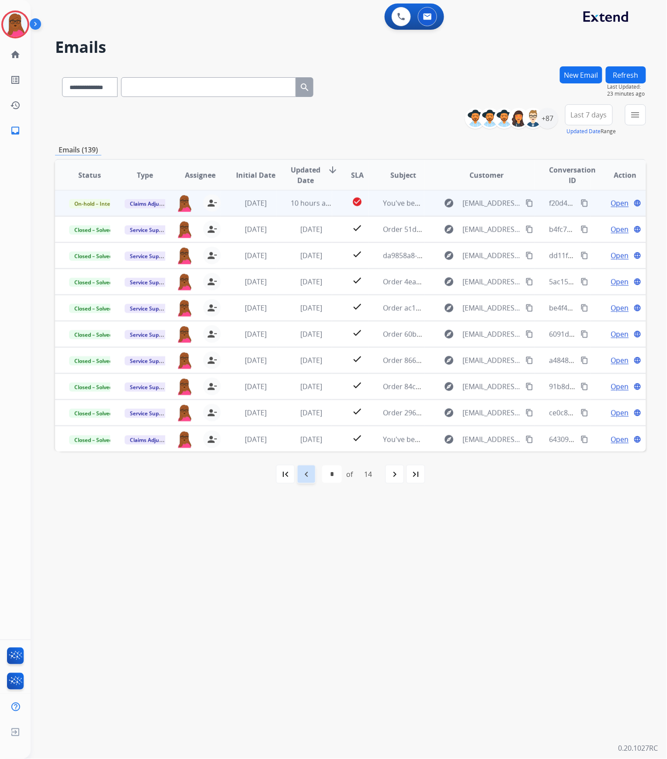
click at [306, 474] on mat-icon "navigate_before" at bounding box center [306, 474] width 10 height 10
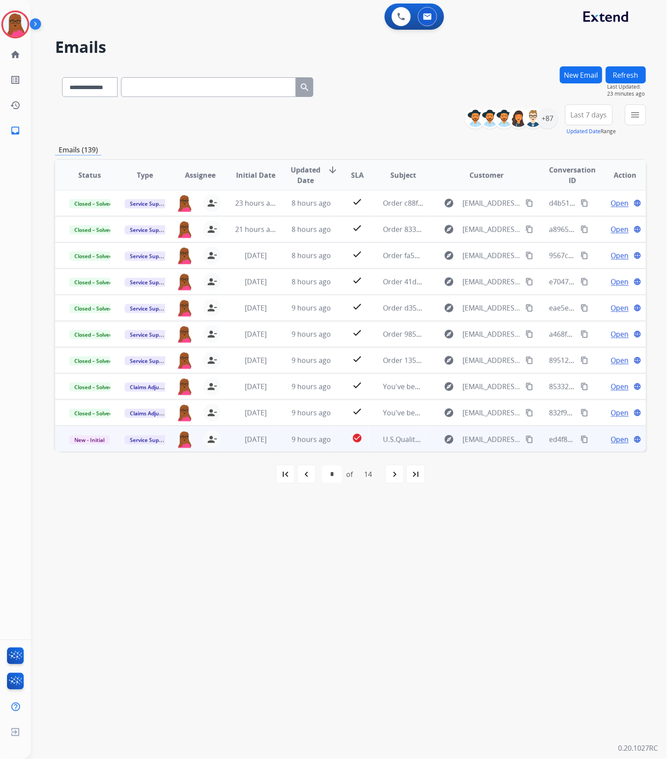
click at [613, 440] on span "Open" at bounding box center [620, 439] width 18 height 10
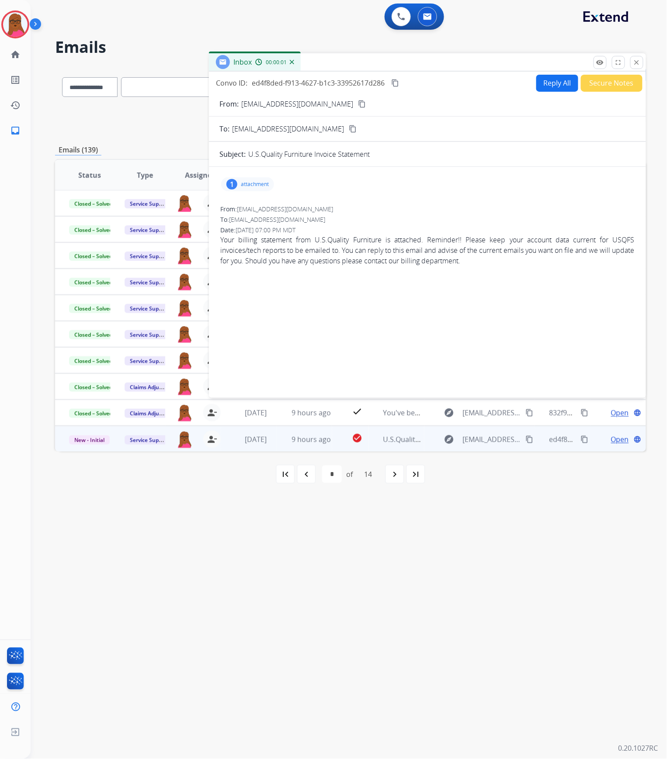
click at [261, 181] on p "attachment" at bounding box center [255, 184] width 28 height 7
click at [319, 204] on mat-icon "download" at bounding box center [319, 205] width 8 height 8
click at [637, 69] on button "close Close" at bounding box center [636, 62] width 13 height 13
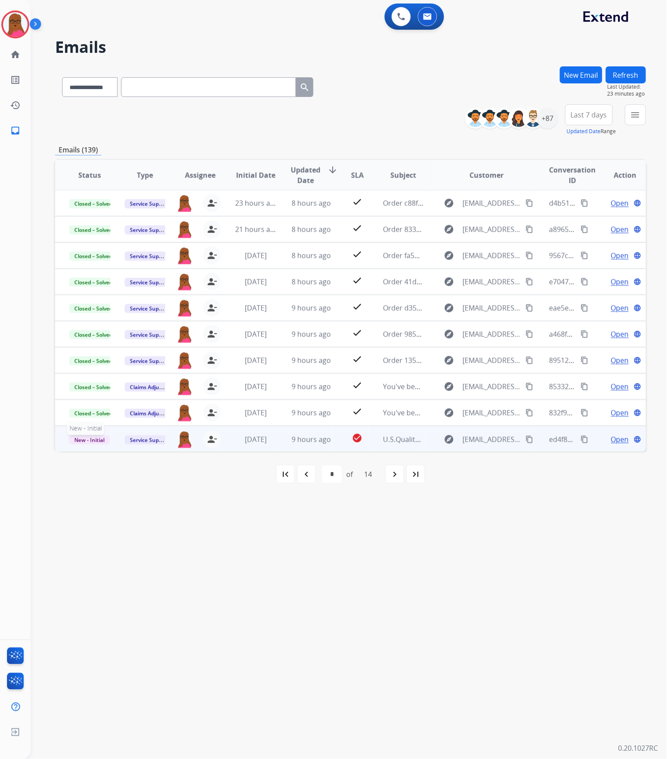
click at [100, 437] on span "New - Initial" at bounding box center [89, 440] width 41 height 9
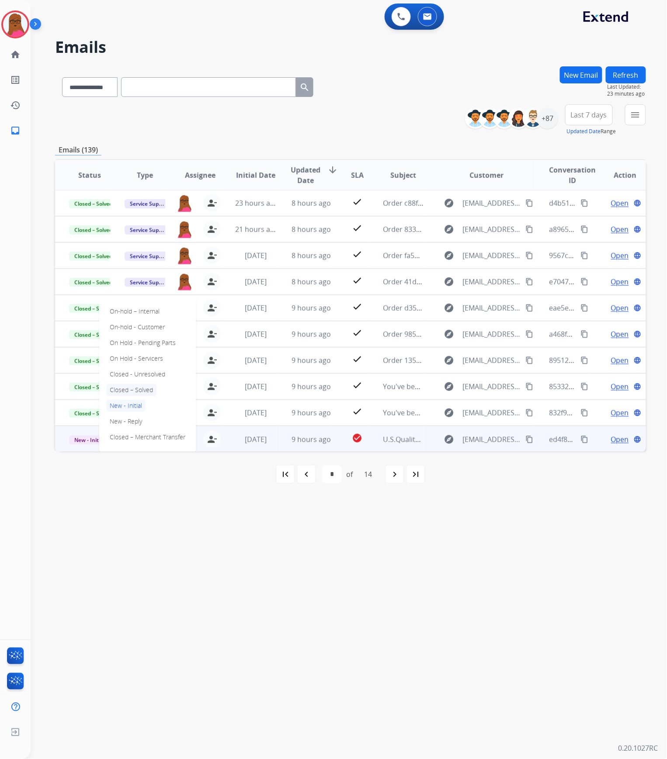
click at [140, 392] on p "Closed – Solved" at bounding box center [131, 390] width 50 height 12
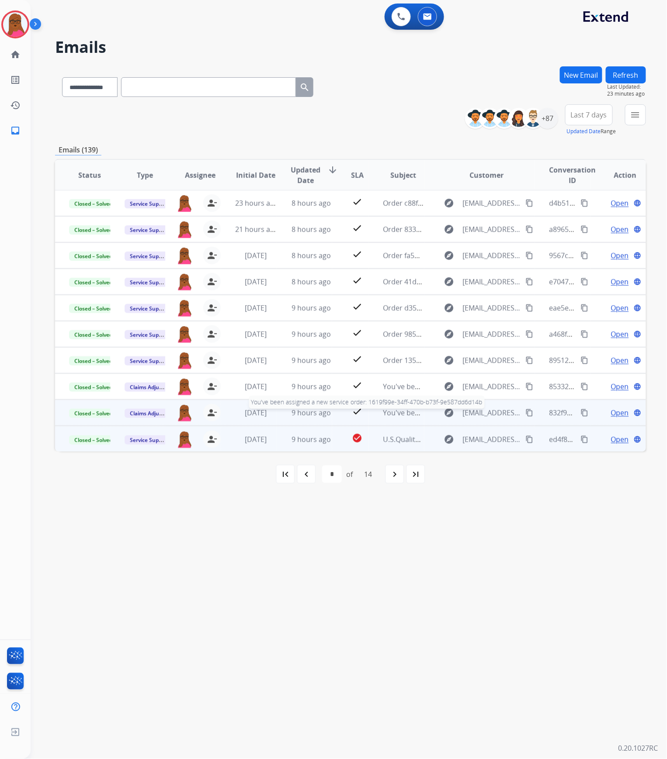
scroll to position [0, 0]
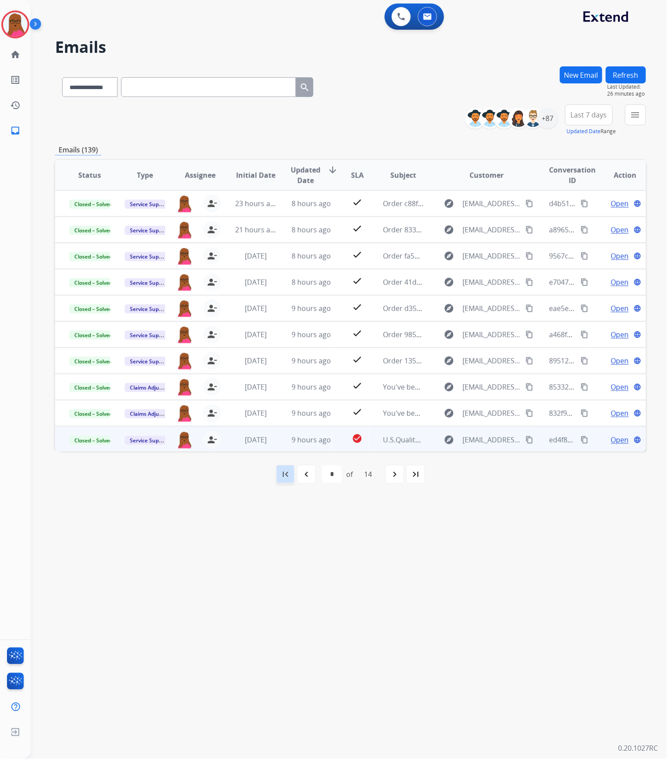
click at [283, 479] on mat-icon "first_page" at bounding box center [285, 474] width 10 height 10
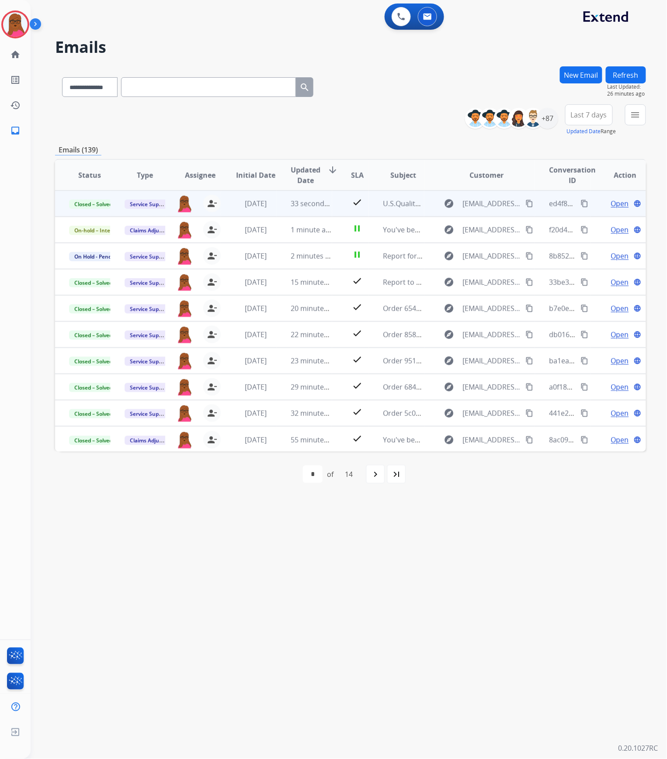
click at [376, 478] on mat-icon "navigate_next" at bounding box center [375, 474] width 10 height 10
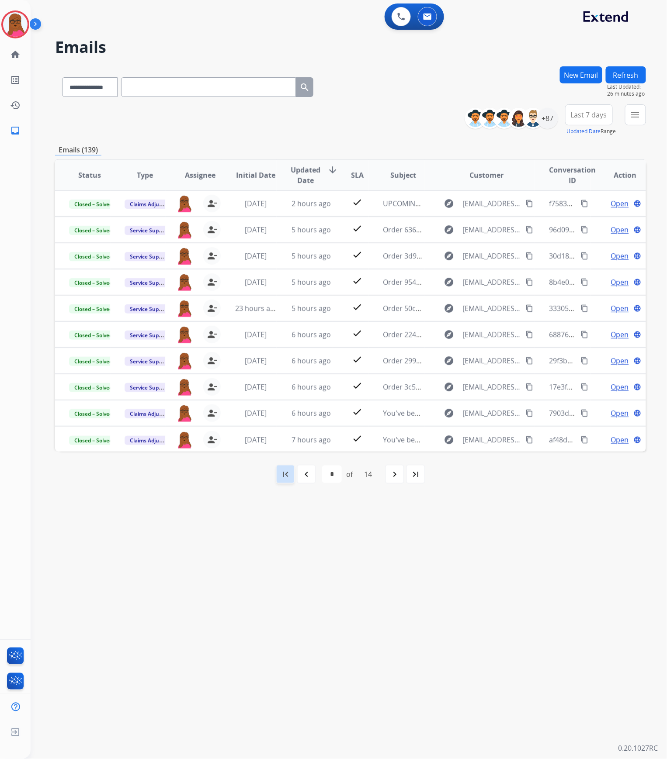
click at [287, 471] on mat-icon "first_page" at bounding box center [285, 474] width 10 height 10
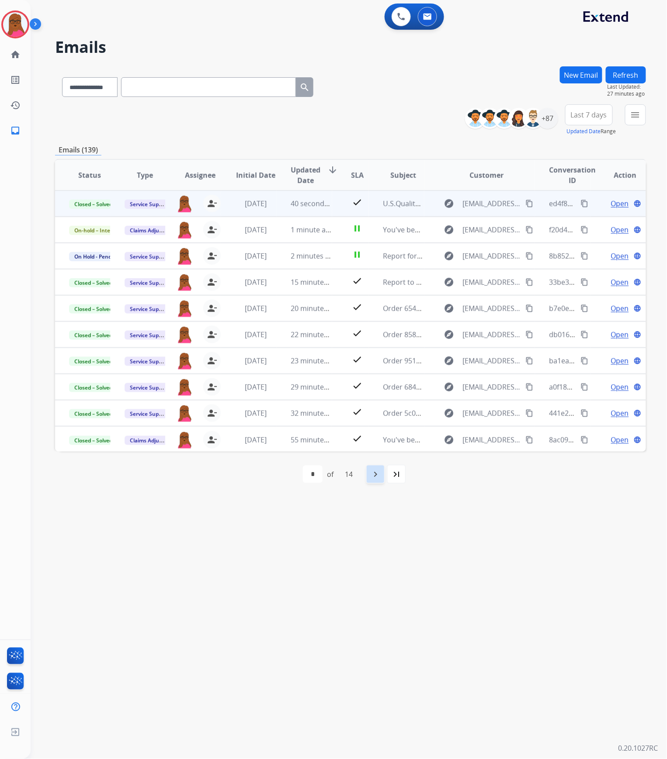
click at [371, 472] on div "navigate_next" at bounding box center [375, 474] width 19 height 19
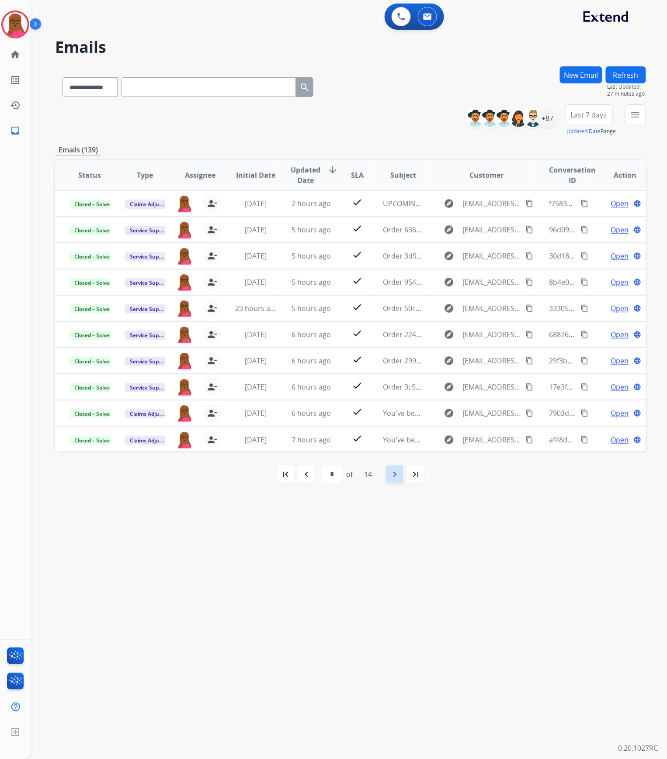
click at [398, 479] on mat-icon "navigate_next" at bounding box center [394, 474] width 10 height 10
select select "*"
click at [18, 32] on img at bounding box center [15, 24] width 24 height 24
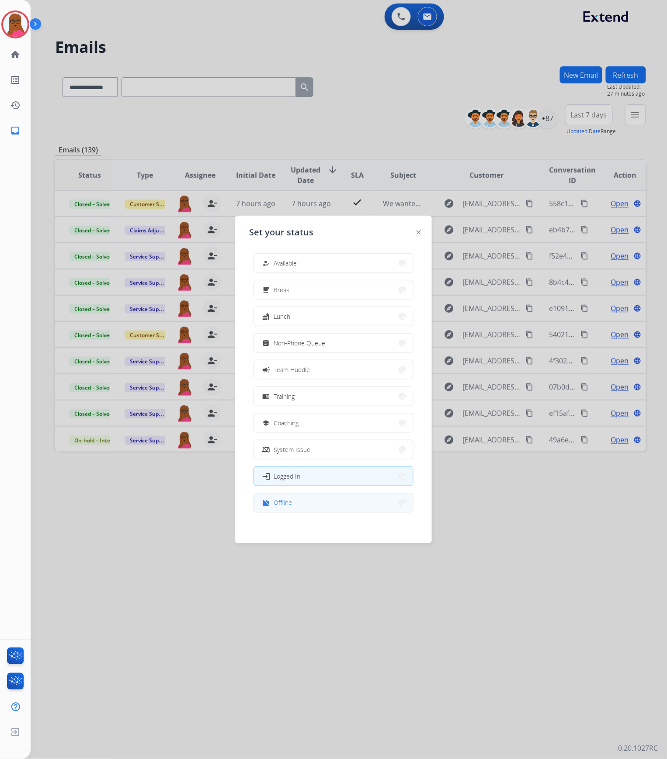
click at [292, 499] on span "Offline" at bounding box center [283, 503] width 18 height 9
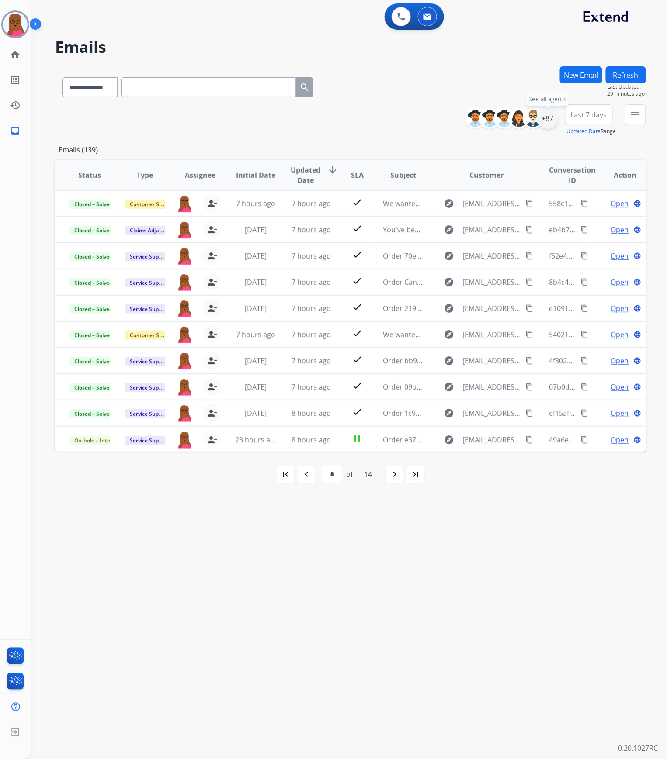
click at [547, 123] on div "+87" at bounding box center [547, 118] width 21 height 21
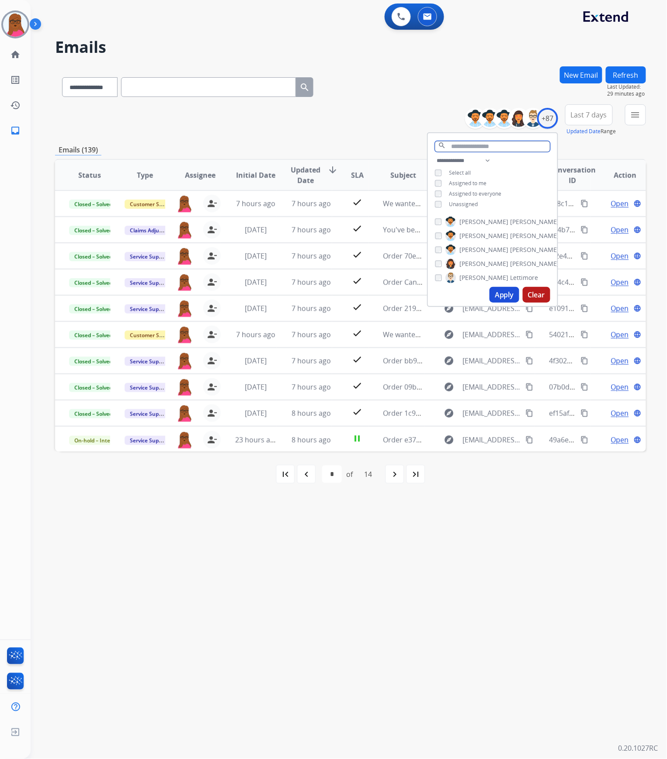
click at [477, 145] on input "text" at bounding box center [492, 146] width 115 height 11
click at [498, 290] on button "Apply" at bounding box center [504, 295] width 30 height 16
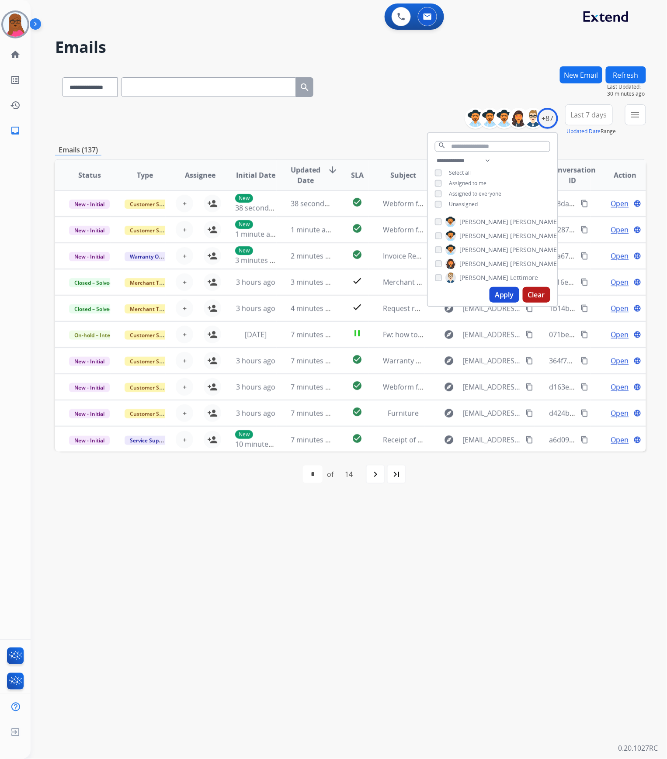
click at [582, 553] on div "**********" at bounding box center [338, 395] width 615 height 728
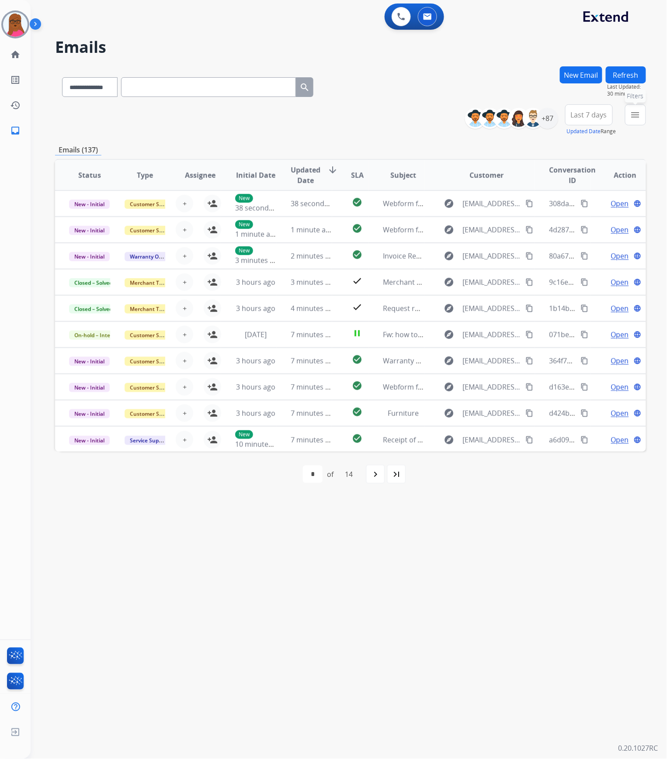
click at [631, 119] on mat-icon "menu" at bounding box center [635, 115] width 10 height 10
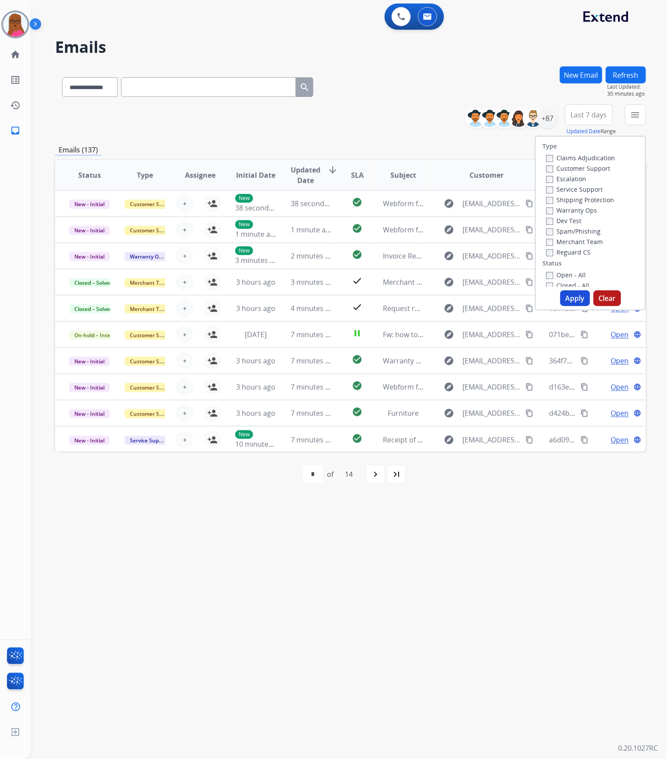
click at [548, 160] on label "Claims Adjudication" at bounding box center [580, 158] width 69 height 8
click at [565, 296] on button "Apply" at bounding box center [575, 299] width 30 height 16
